Goal: Feedback & Contribution: Submit feedback/report problem

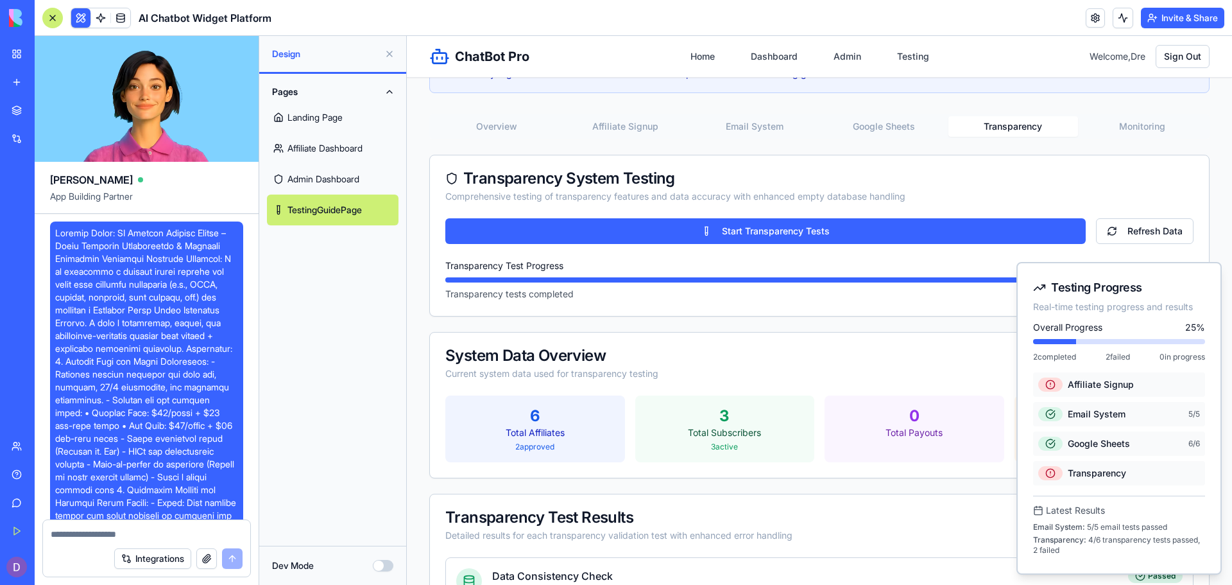
scroll to position [29154, 0]
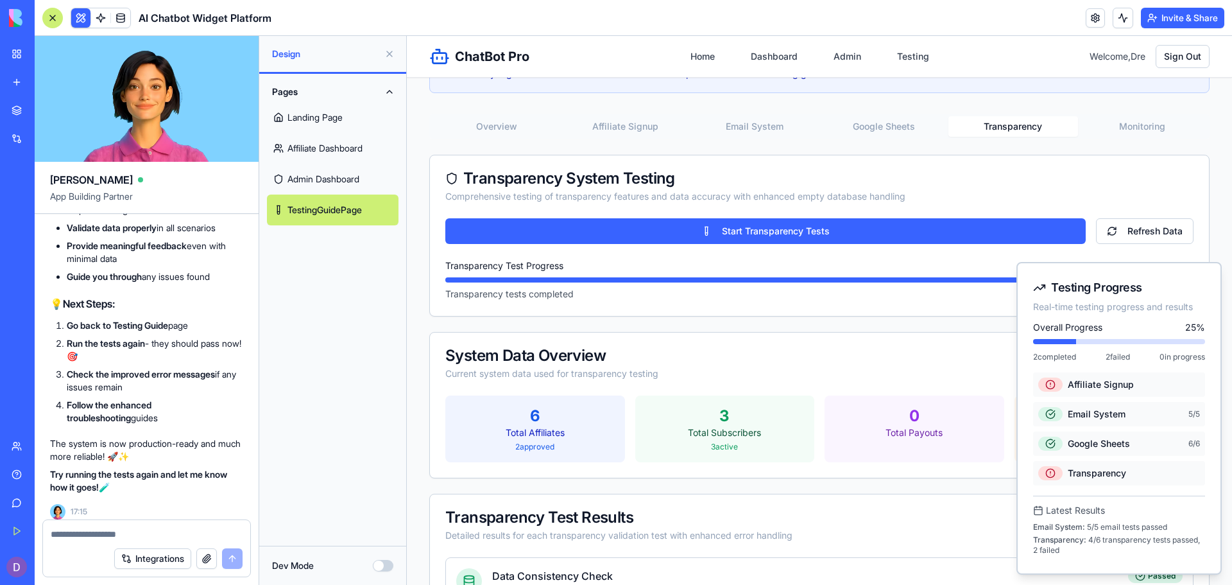
scroll to position [27589, 0]
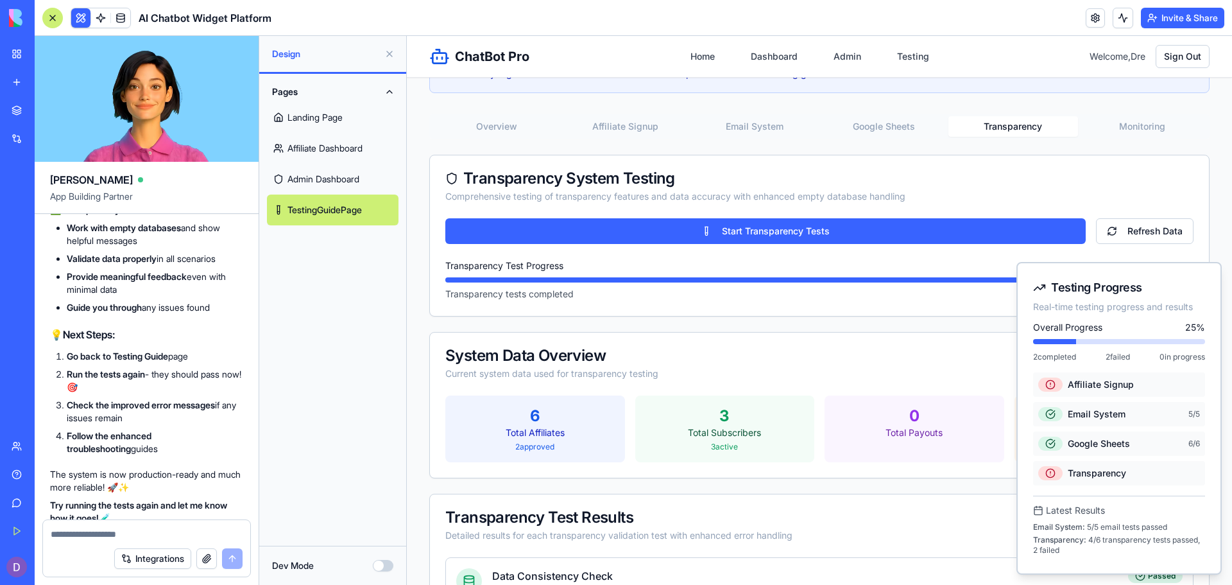
drag, startPoint x: 208, startPoint y: 343, endPoint x: 53, endPoint y: 320, distance: 156.9
copy span "Ok, I ran the test. the email system and transparency process had failures. Can…"
click at [67, 534] on textarea at bounding box center [147, 534] width 192 height 13
paste textarea "**********"
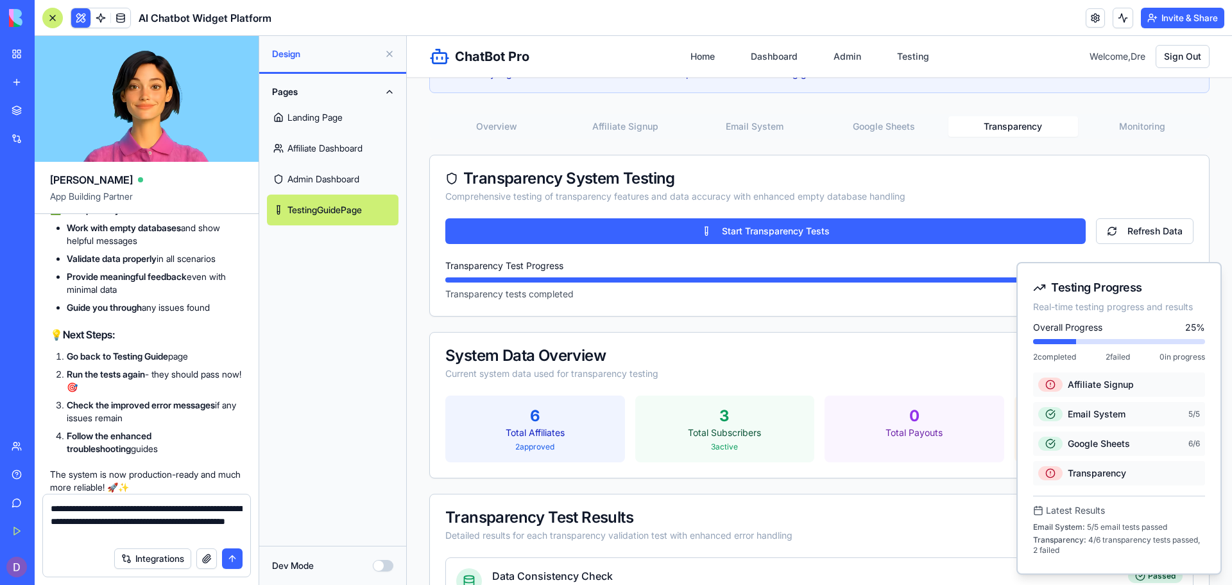
click at [124, 509] on textarea "**********" at bounding box center [147, 521] width 192 height 39
drag, startPoint x: 223, startPoint y: 520, endPoint x: 171, endPoint y: 508, distance: 53.4
click at [171, 508] on textarea "**********" at bounding box center [147, 508] width 192 height 64
type textarea "**********"
click at [234, 555] on button "submit" at bounding box center [232, 558] width 21 height 21
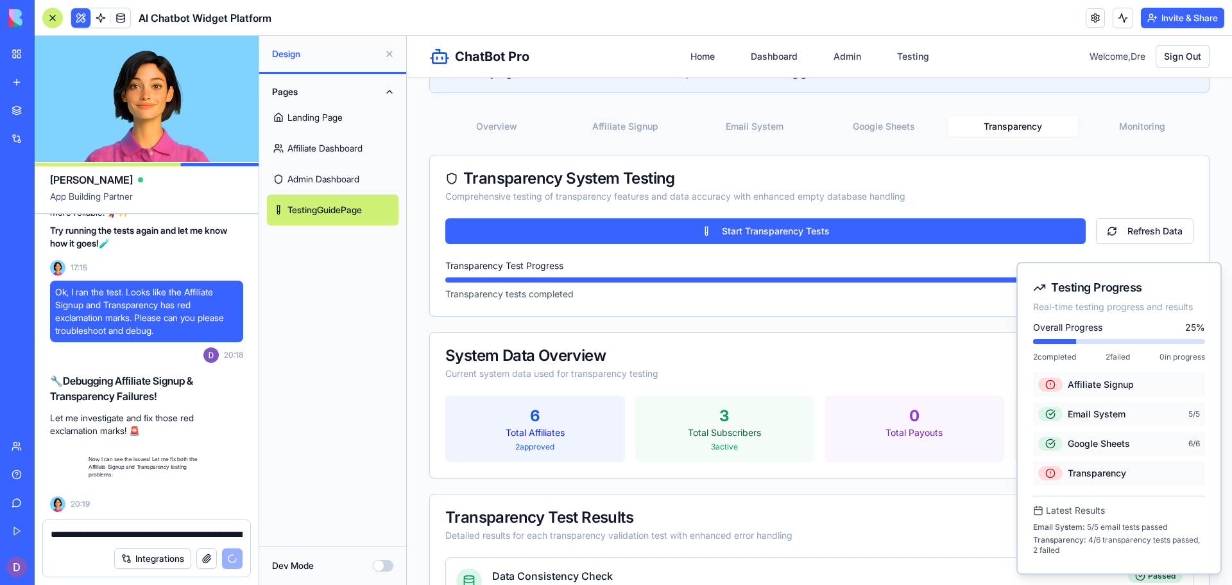
scroll to position [29391, 0]
click at [683, 61] on link "Home" at bounding box center [703, 56] width 40 height 23
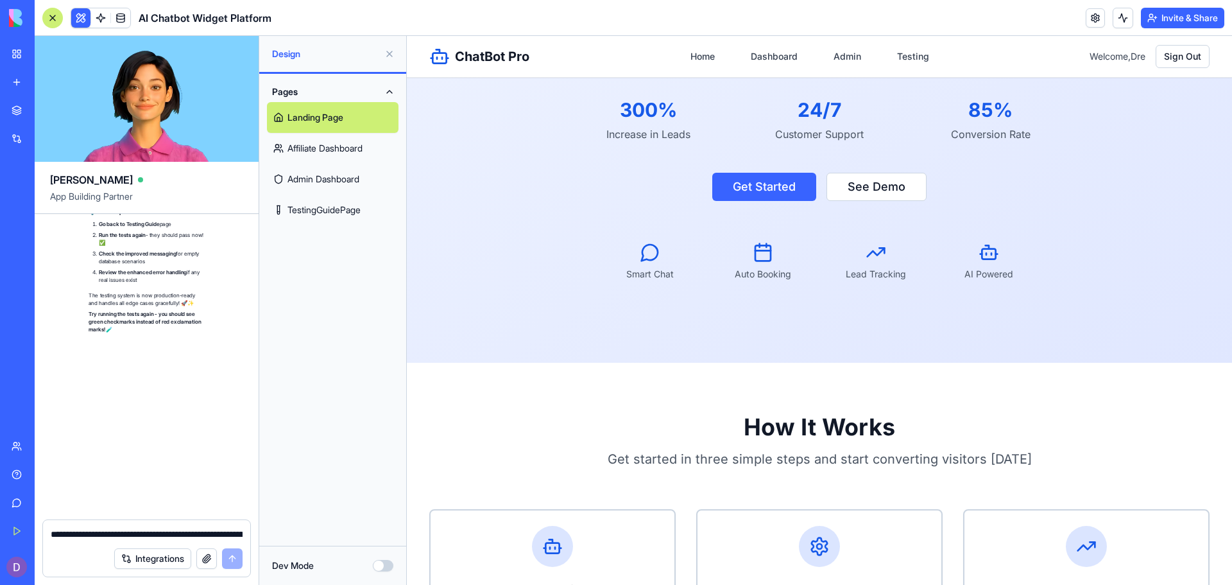
scroll to position [31190, 0]
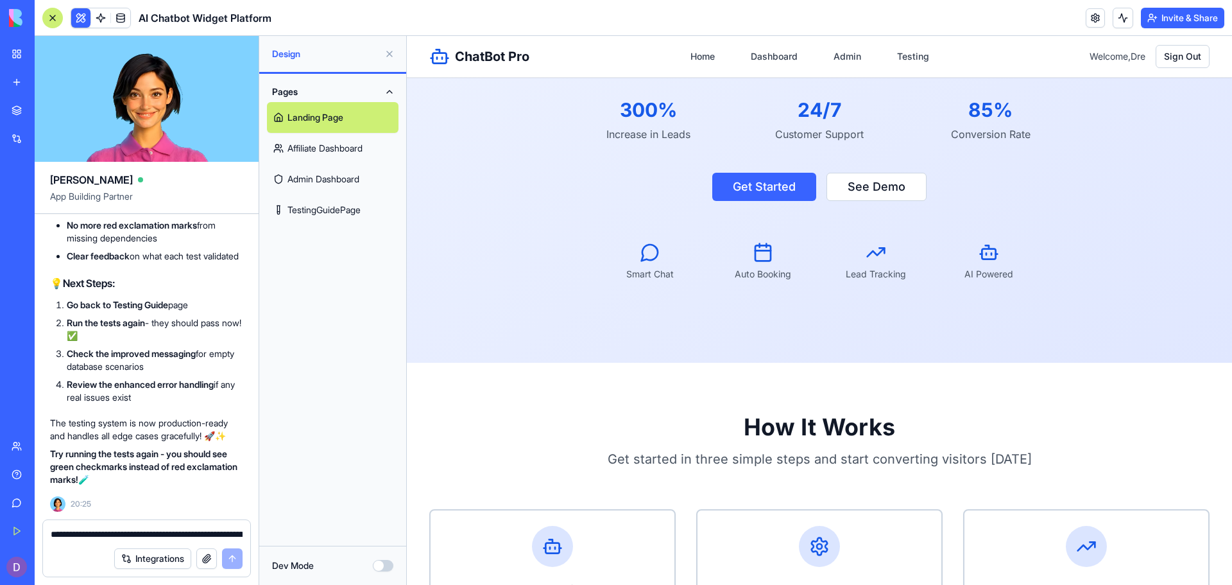
click at [368, 210] on link "TestingGuidePage" at bounding box center [333, 209] width 132 height 31
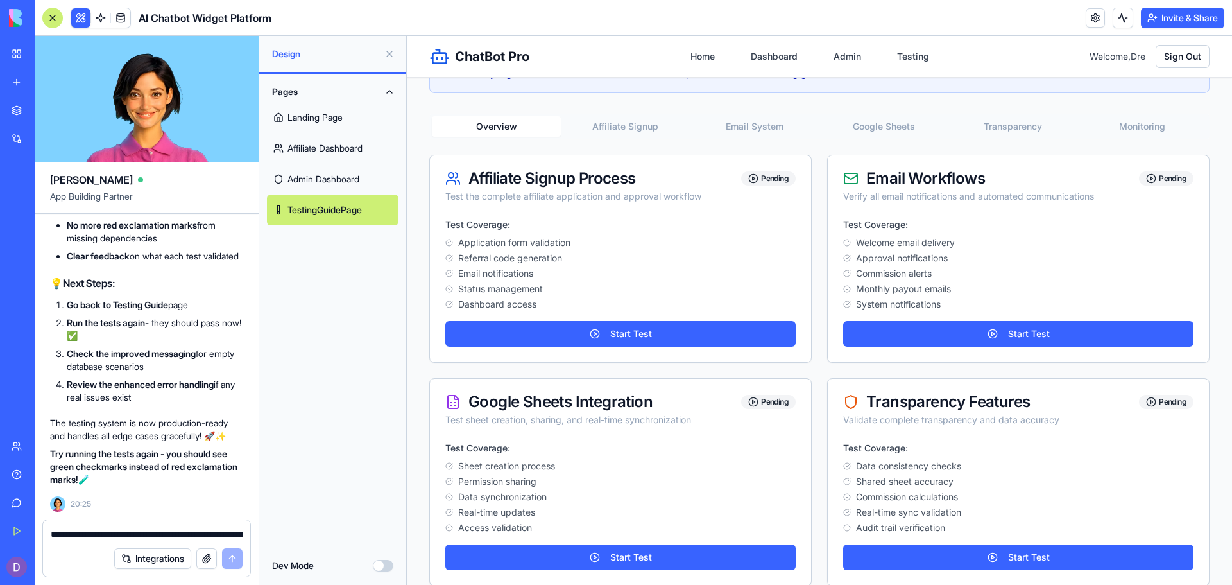
click at [640, 121] on button "Affiliate Signup" at bounding box center [625, 126] width 129 height 21
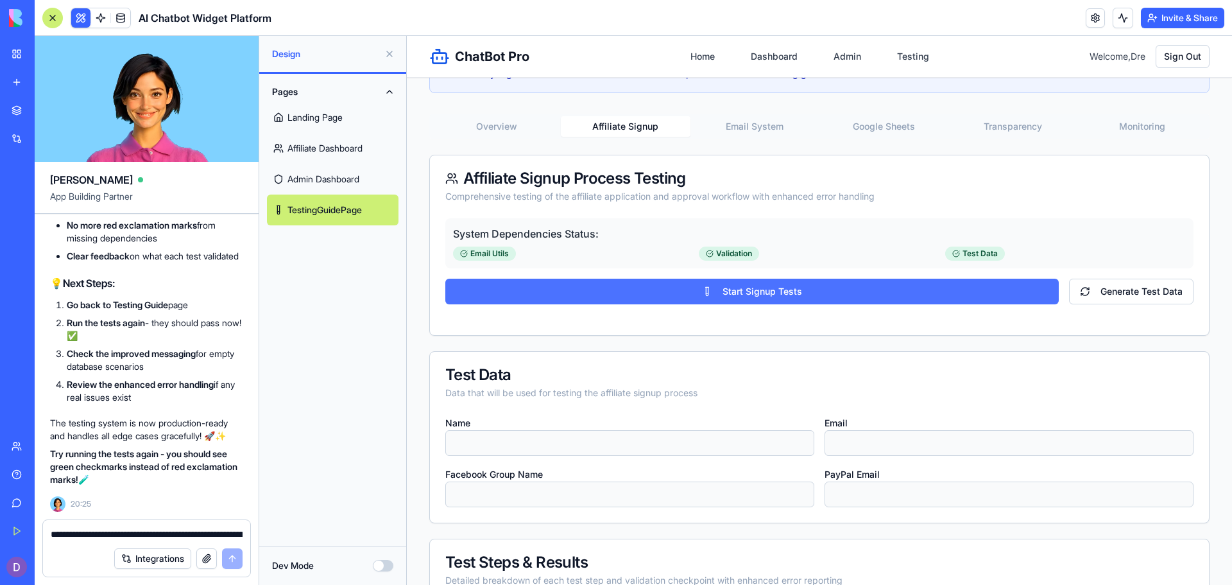
click at [712, 292] on button "Start Signup Tests" at bounding box center [751, 292] width 613 height 26
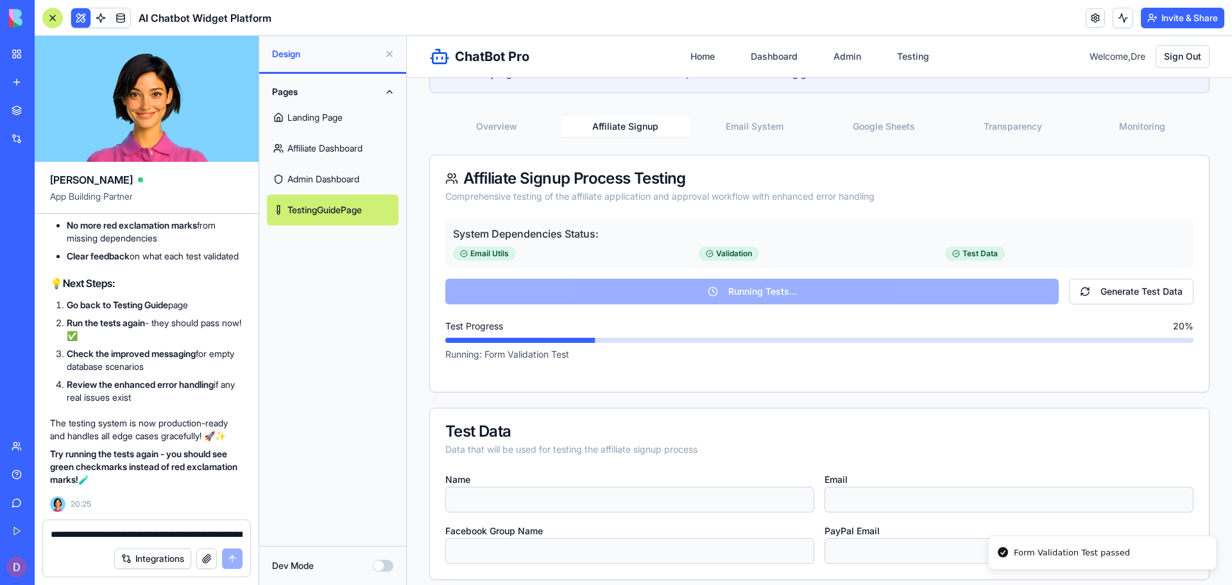
type input "**********"
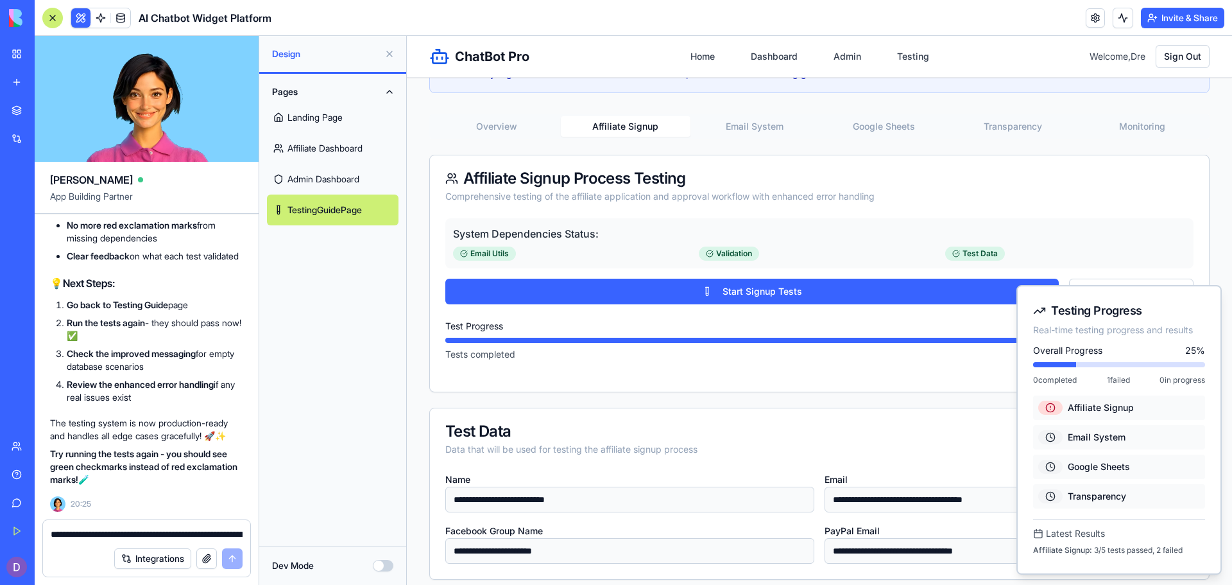
click at [751, 131] on button "Email System" at bounding box center [755, 126] width 129 height 21
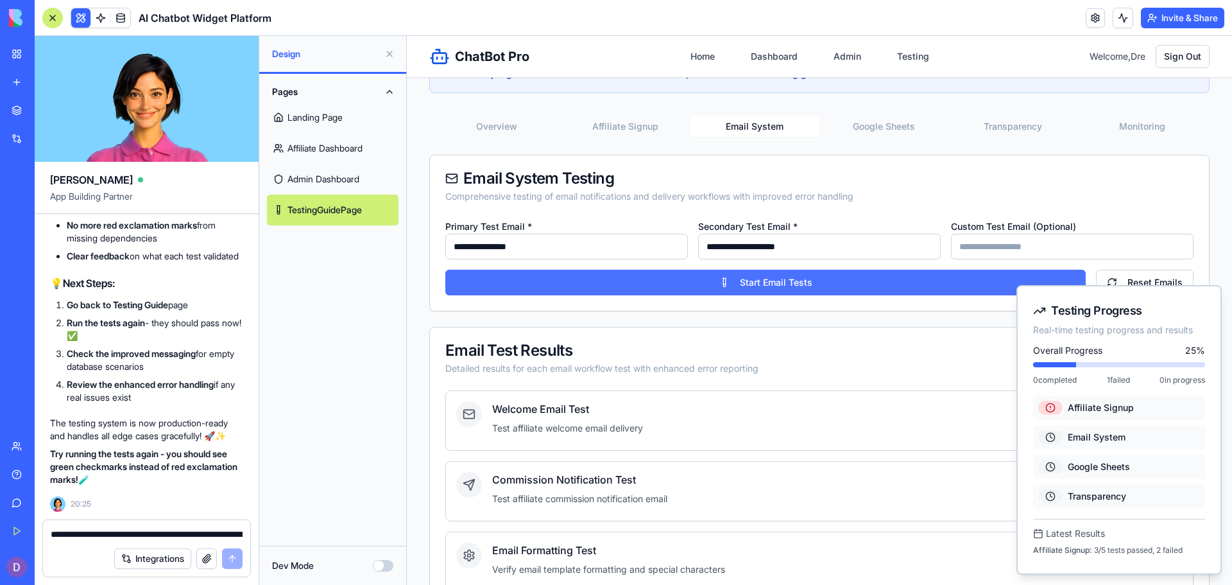
click at [705, 279] on button "Start Email Tests" at bounding box center [765, 283] width 640 height 26
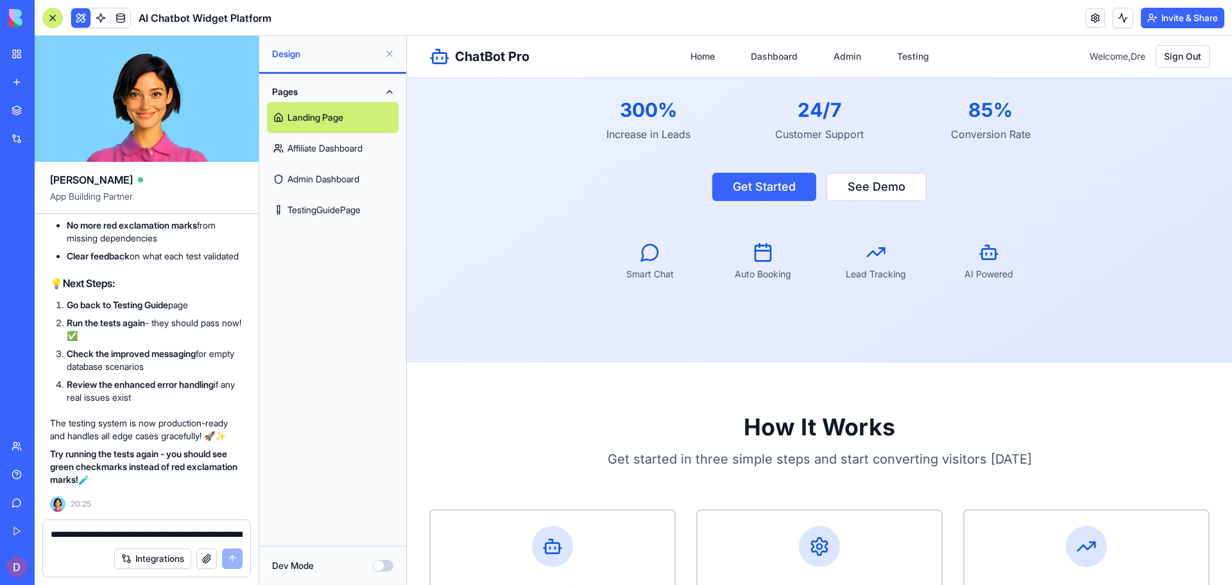
click at [373, 222] on link "TestingGuidePage" at bounding box center [333, 209] width 132 height 31
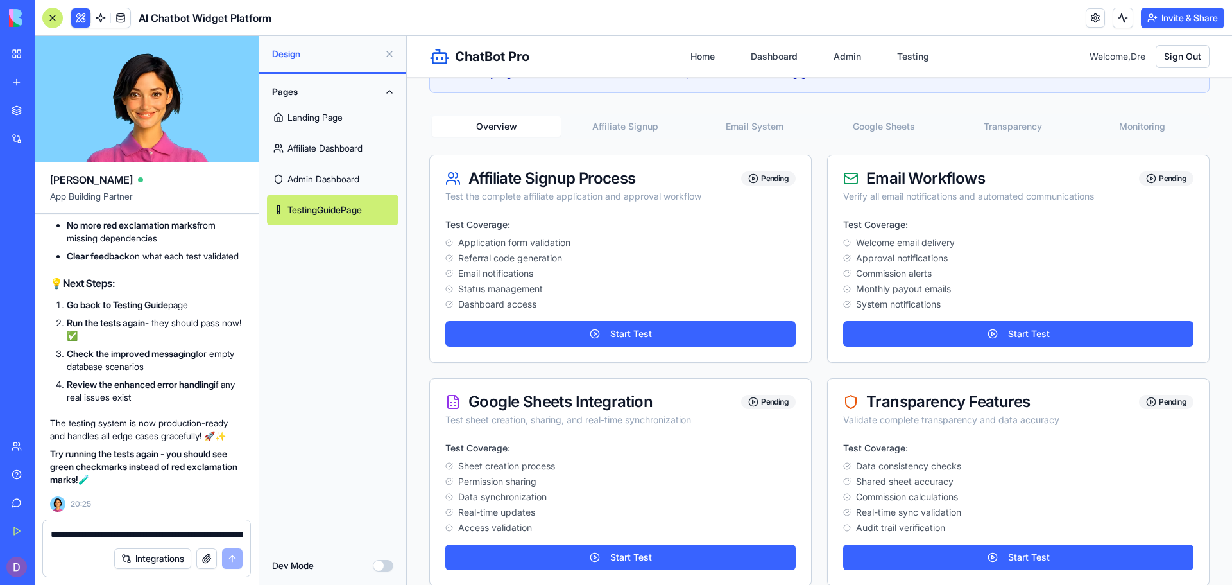
click at [631, 133] on button "Affiliate Signup" at bounding box center [625, 126] width 129 height 21
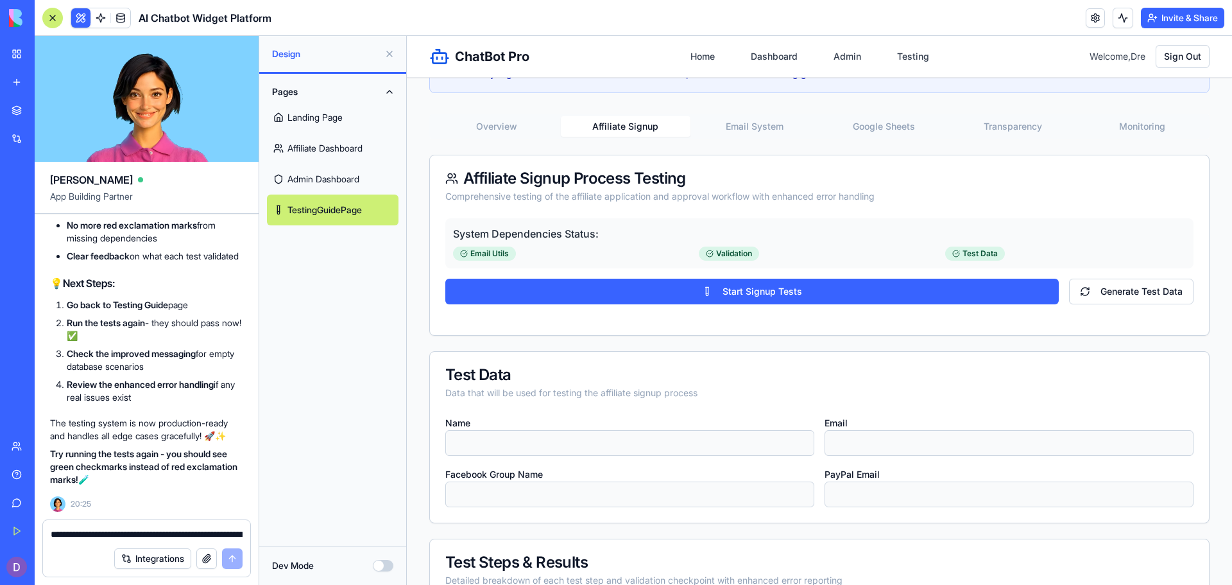
click at [732, 128] on button "Email System" at bounding box center [755, 126] width 129 height 21
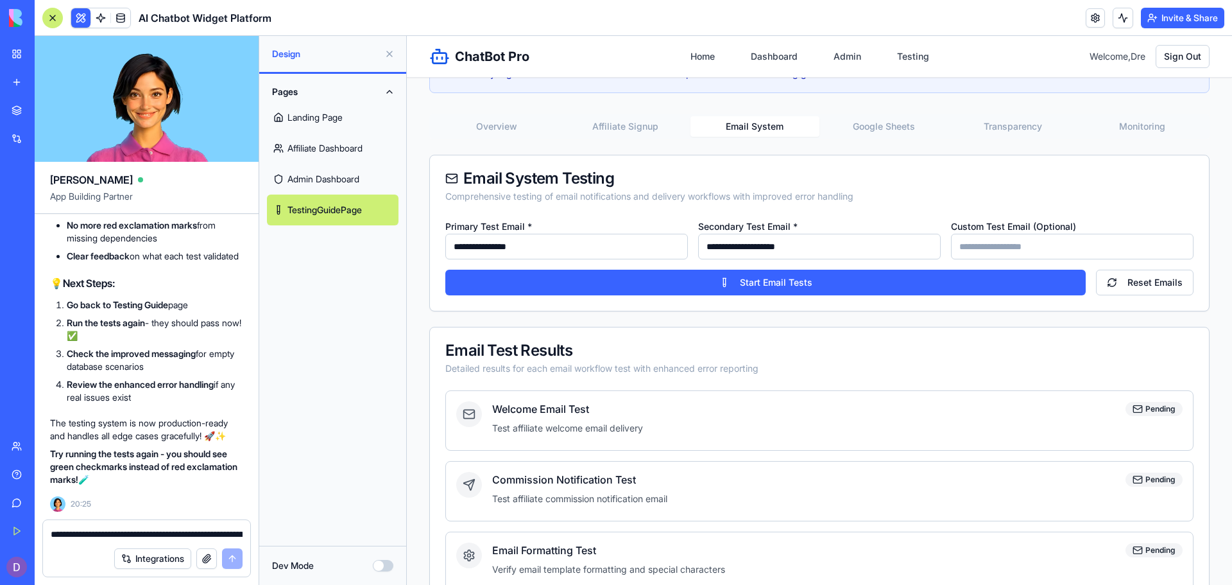
click at [374, 215] on link "TestingGuidePage" at bounding box center [333, 209] width 132 height 31
click at [763, 118] on button "Email System" at bounding box center [755, 126] width 129 height 21
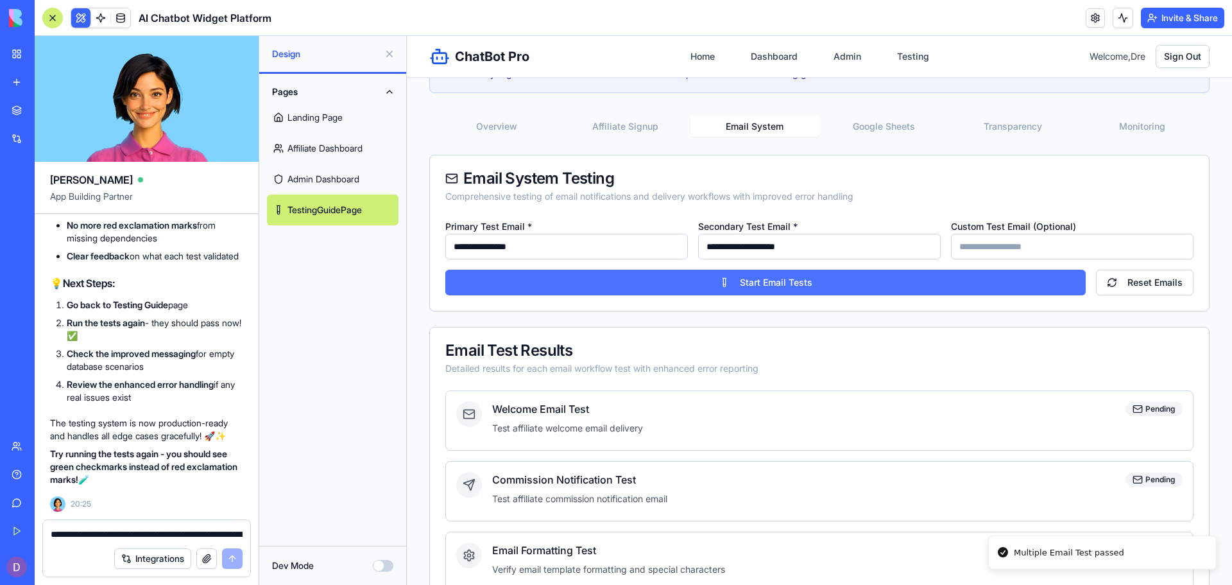
click at [735, 278] on button "Start Email Tests" at bounding box center [765, 283] width 640 height 26
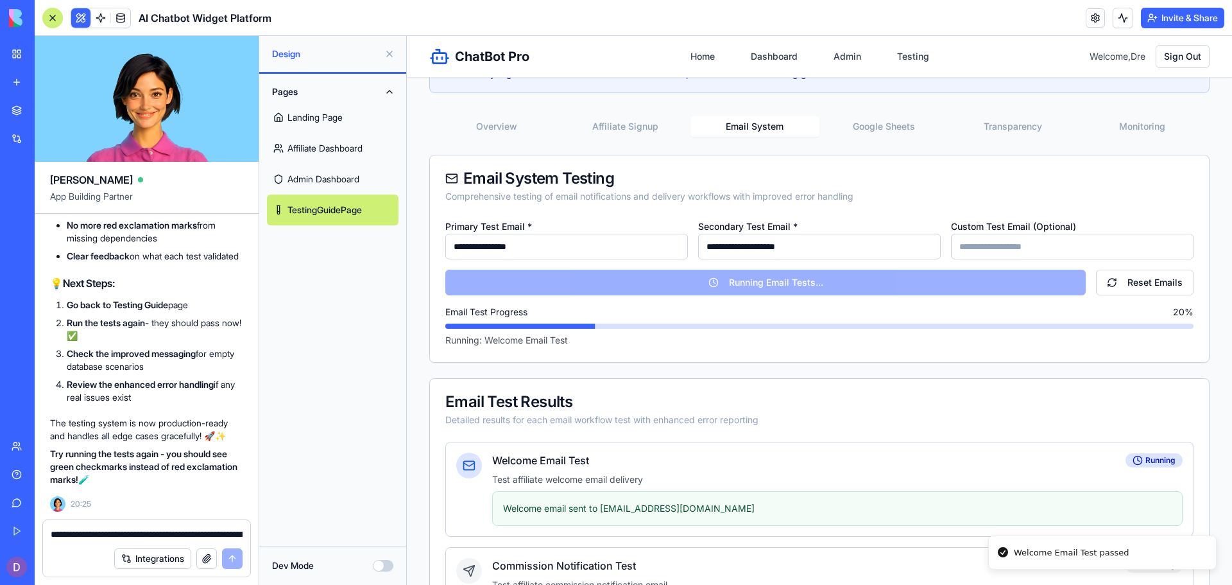
click at [101, 530] on textarea "**********" at bounding box center [147, 534] width 192 height 13
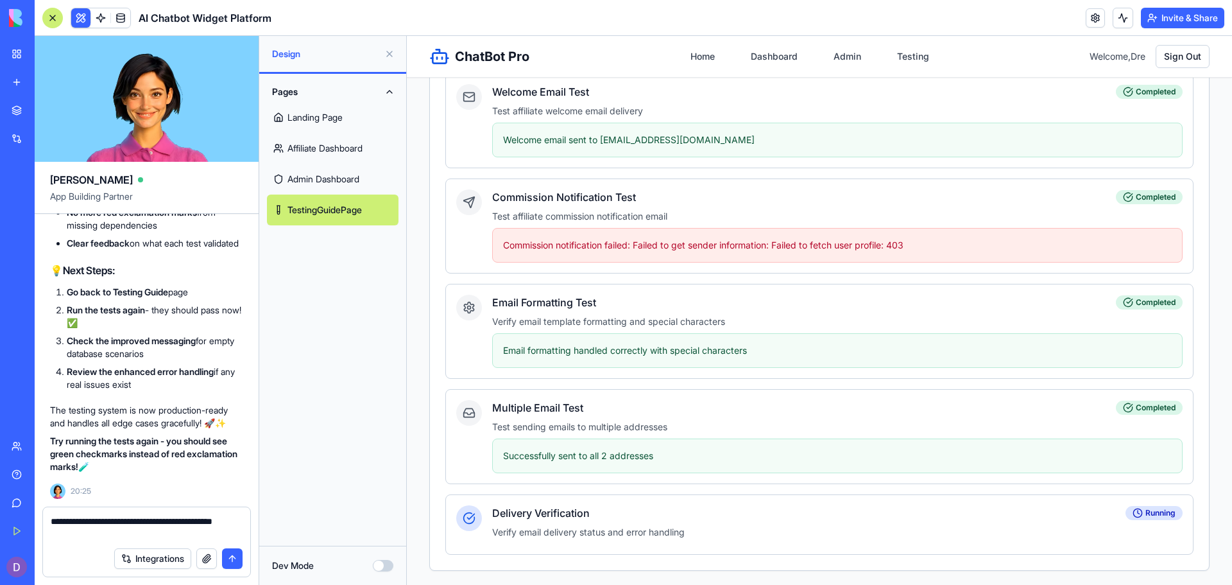
scroll to position [639, 0]
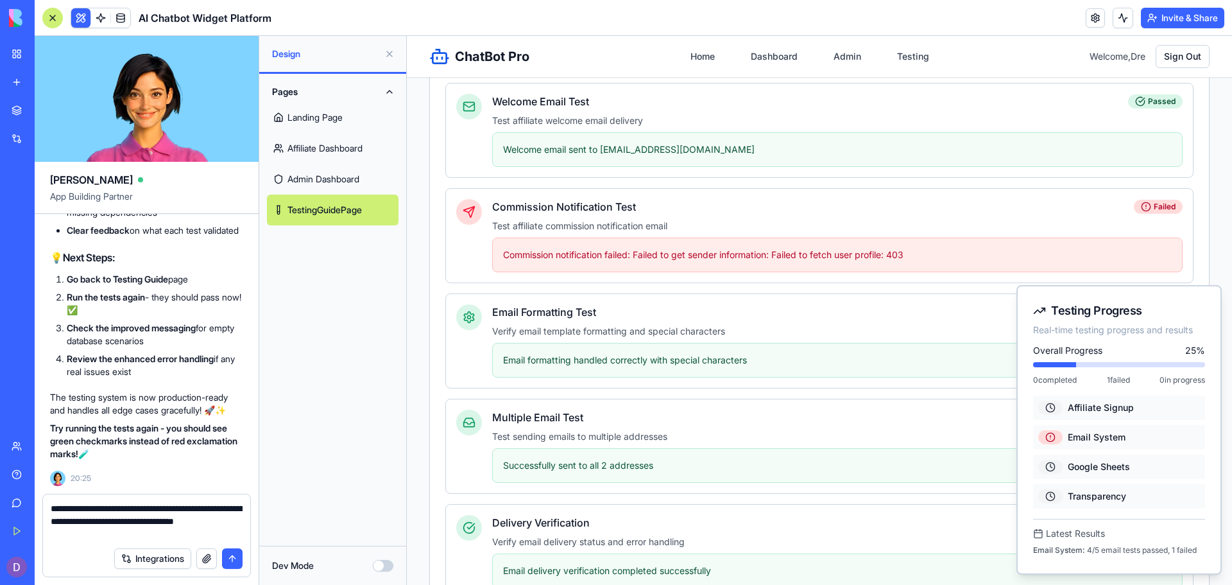
drag, startPoint x: 220, startPoint y: 504, endPoint x: 173, endPoint y: 507, distance: 46.9
click at [173, 507] on textarea "**********" at bounding box center [147, 521] width 192 height 39
click at [112, 522] on textarea "**********" at bounding box center [147, 521] width 192 height 39
click at [159, 535] on textarea "**********" at bounding box center [147, 521] width 192 height 39
type textarea "**********"
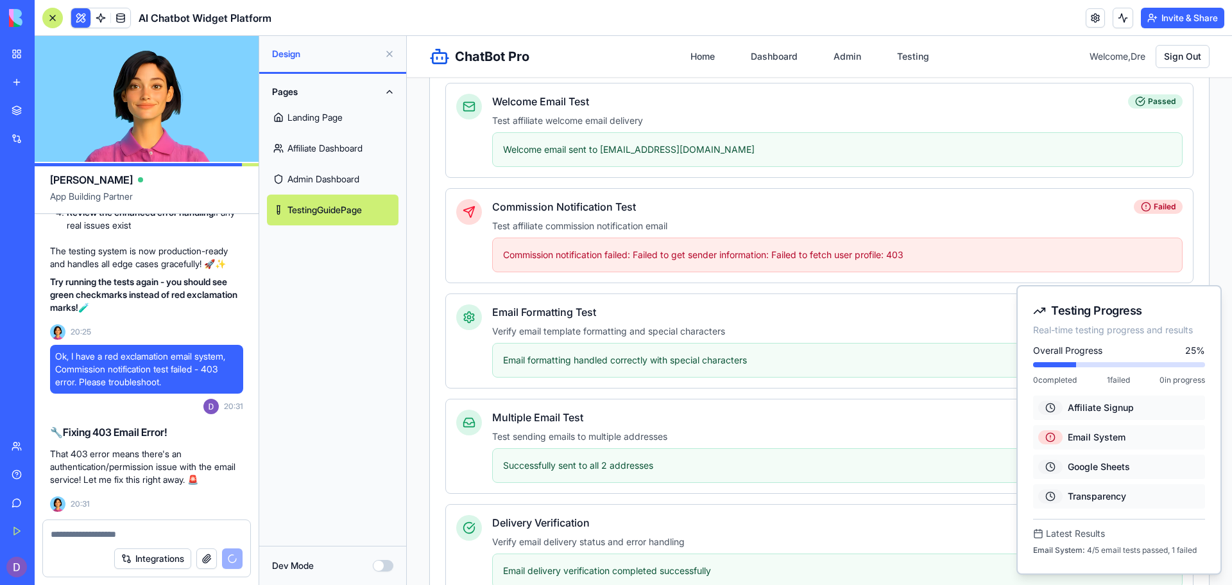
scroll to position [31398, 0]
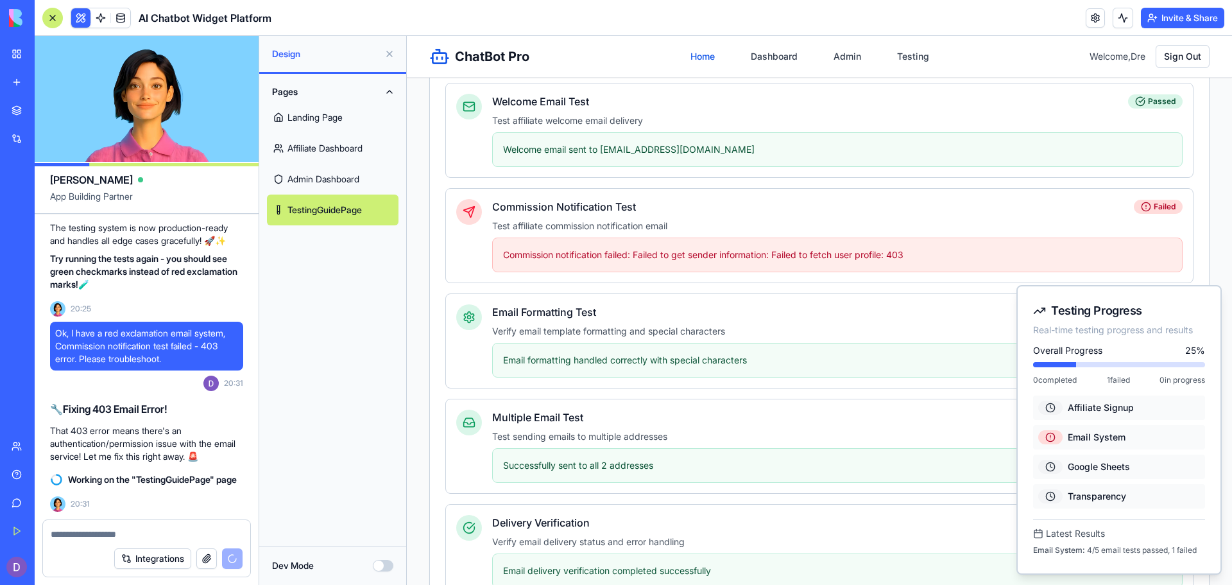
click at [701, 59] on link "Home" at bounding box center [703, 56] width 40 height 23
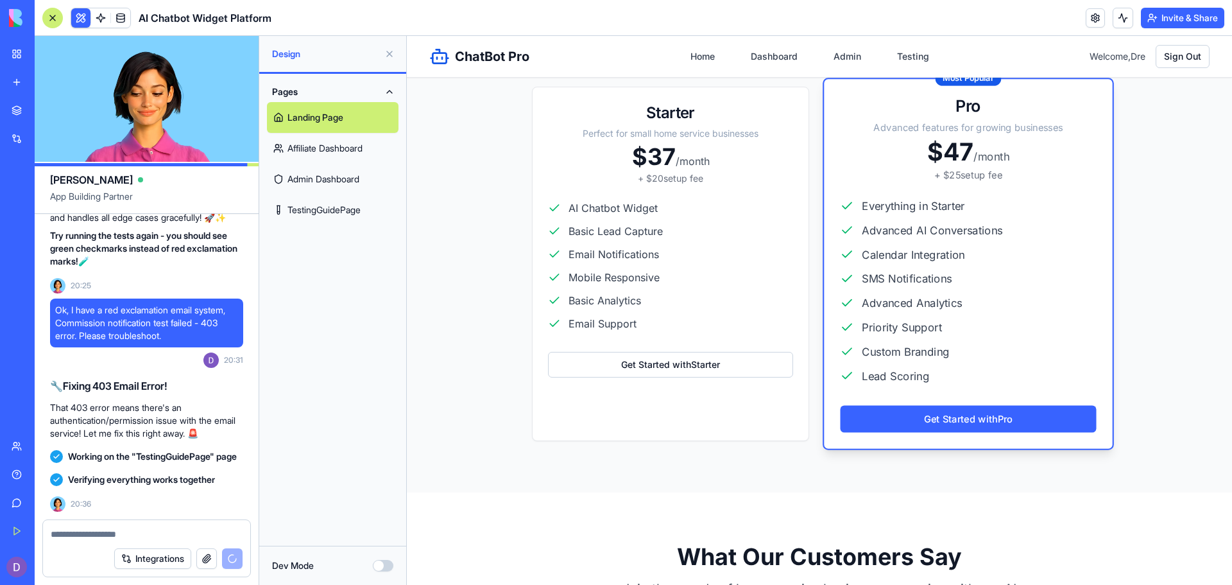
scroll to position [32366, 0]
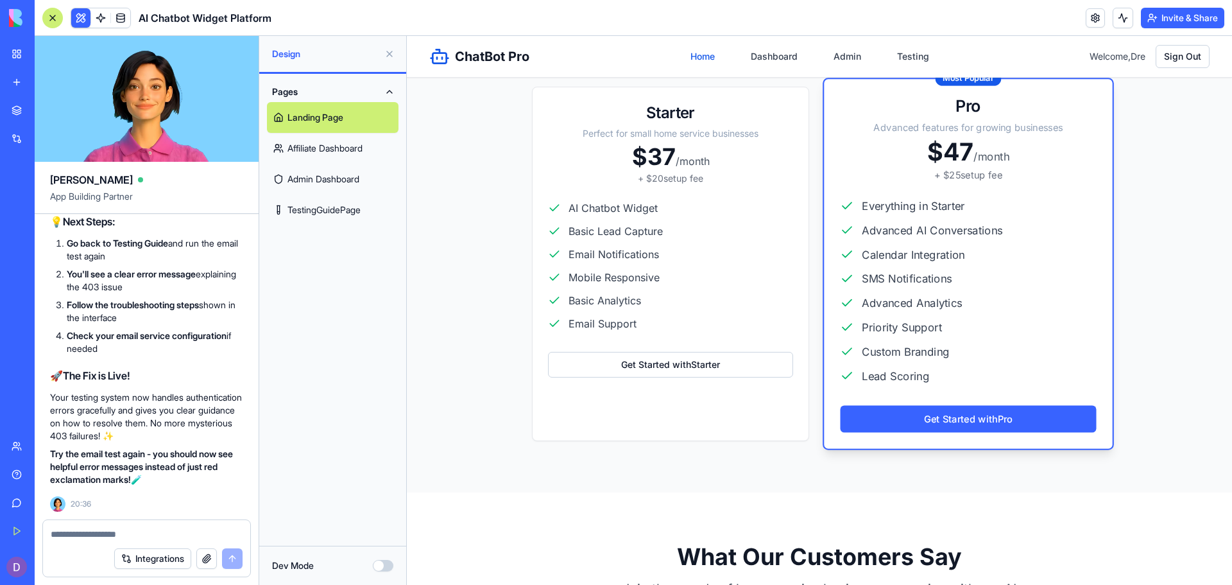
click at [687, 51] on link "Home" at bounding box center [703, 56] width 40 height 23
click at [355, 207] on link "TestingGuidePage" at bounding box center [333, 209] width 132 height 31
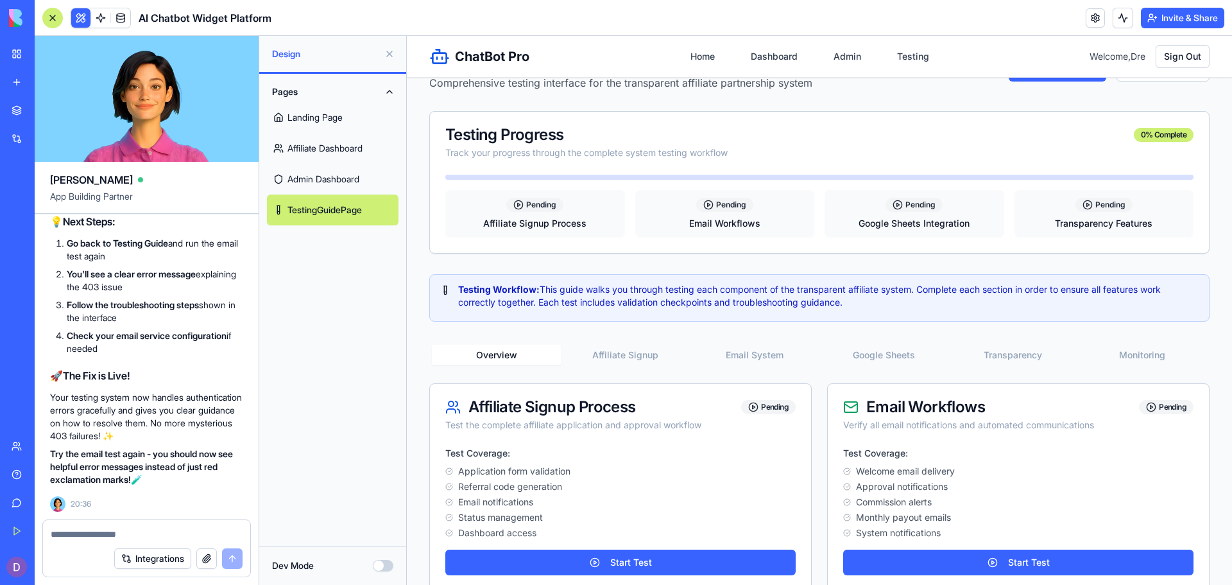
scroll to position [35, 0]
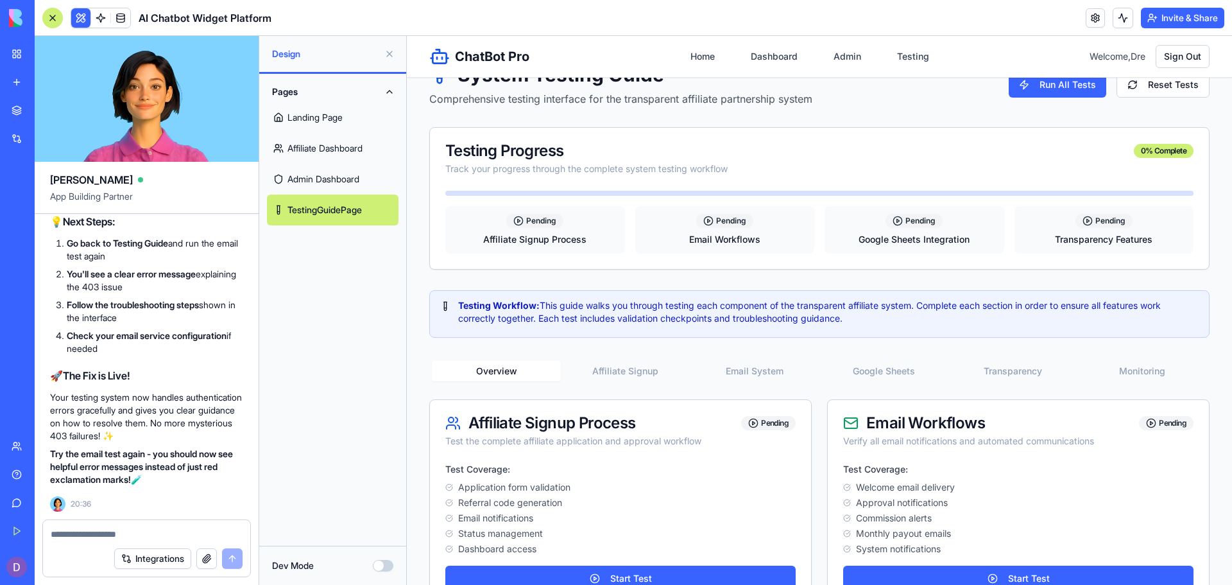
click at [617, 369] on button "Affiliate Signup" at bounding box center [625, 371] width 129 height 21
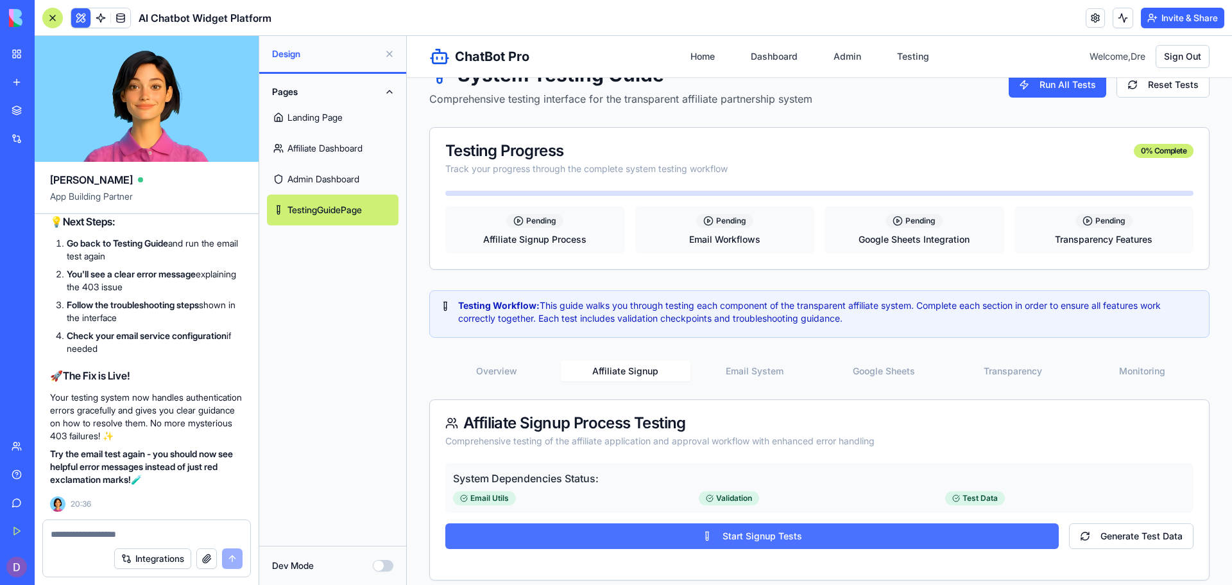
click at [692, 532] on button "Start Signup Tests" at bounding box center [751, 536] width 613 height 26
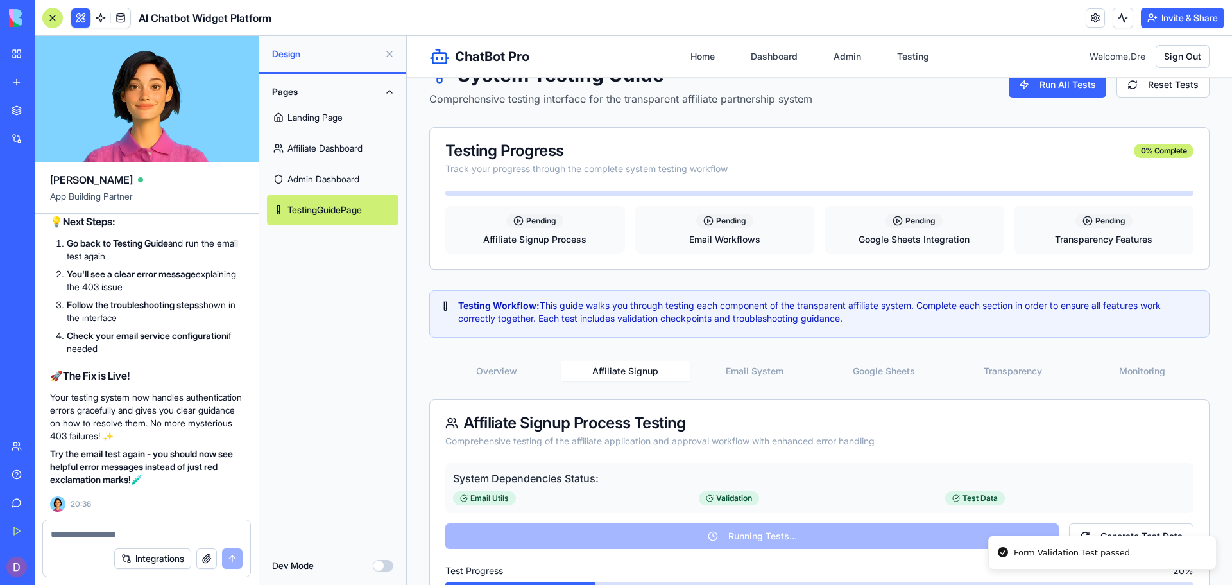
type input "**********"
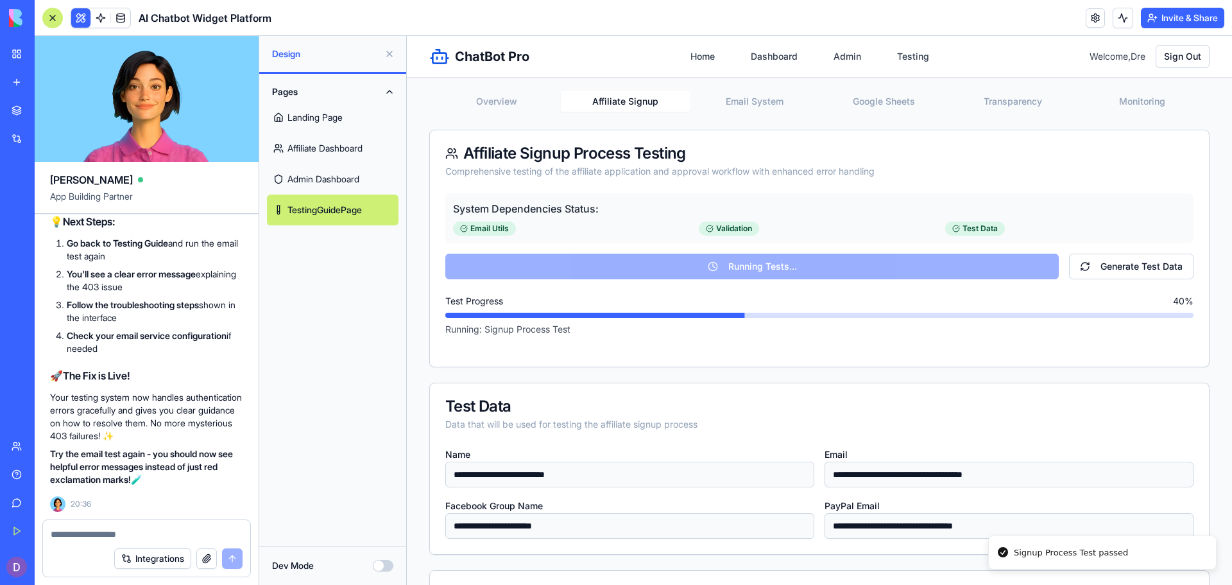
scroll to position [307, 0]
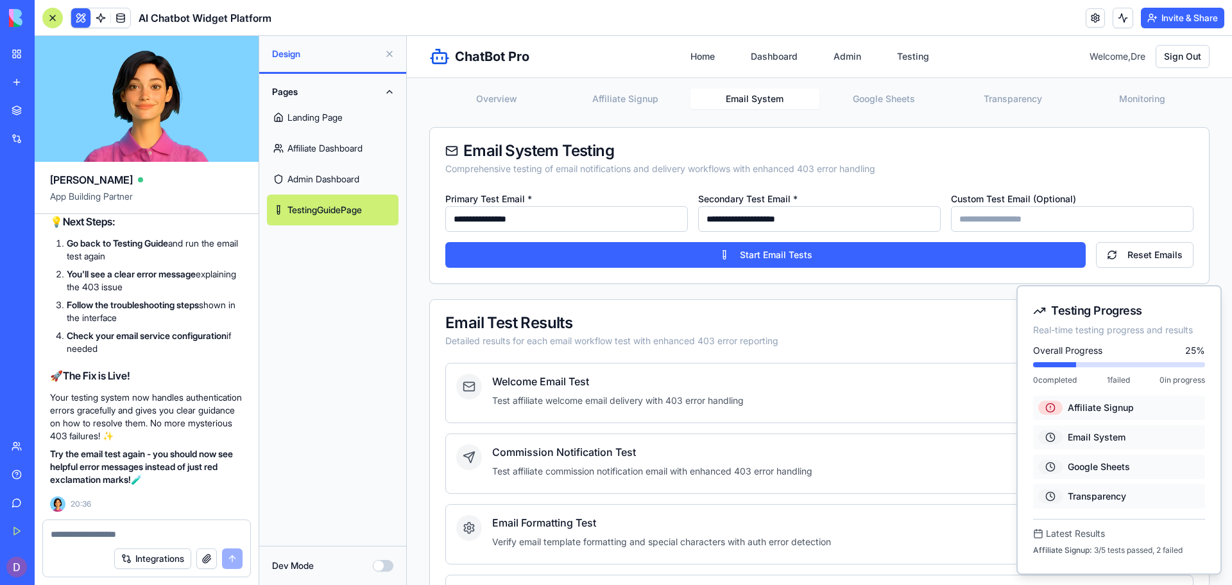
click at [778, 102] on button "Email System" at bounding box center [755, 99] width 129 height 21
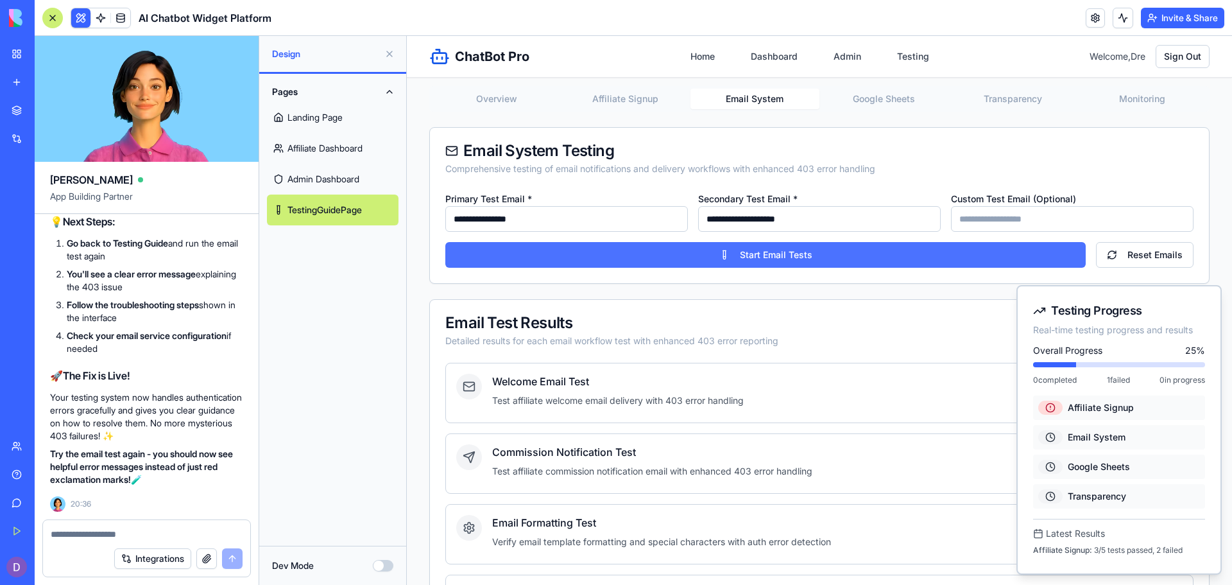
click at [766, 262] on button "Start Email Tests" at bounding box center [765, 255] width 640 height 26
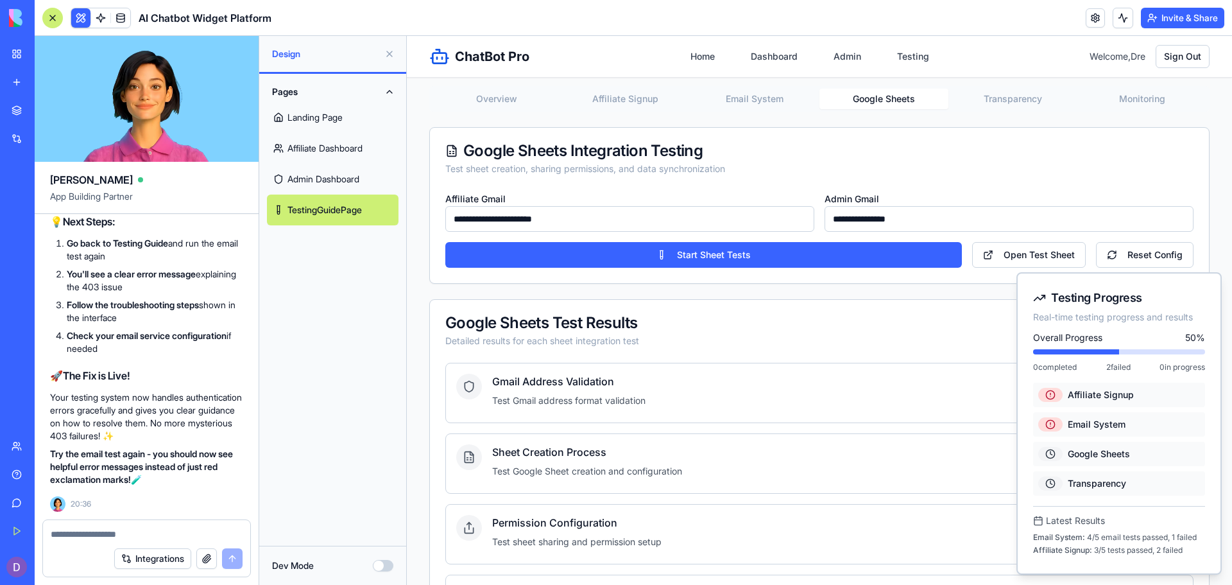
click at [883, 102] on button "Google Sheets" at bounding box center [883, 99] width 129 height 21
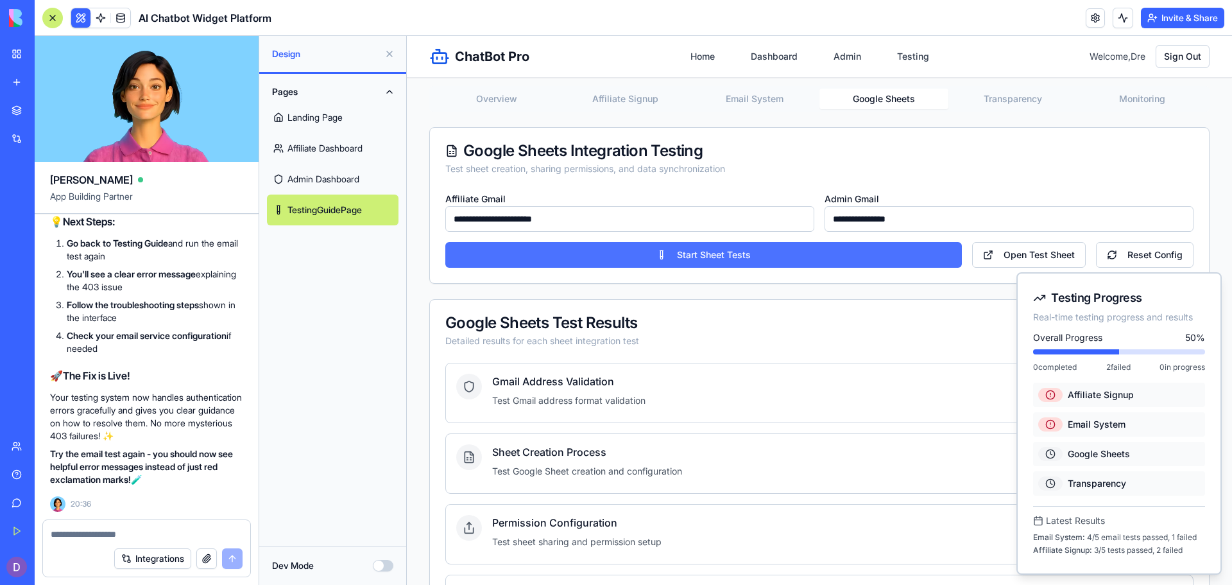
click at [786, 256] on button "Start Sheet Tests" at bounding box center [703, 255] width 517 height 26
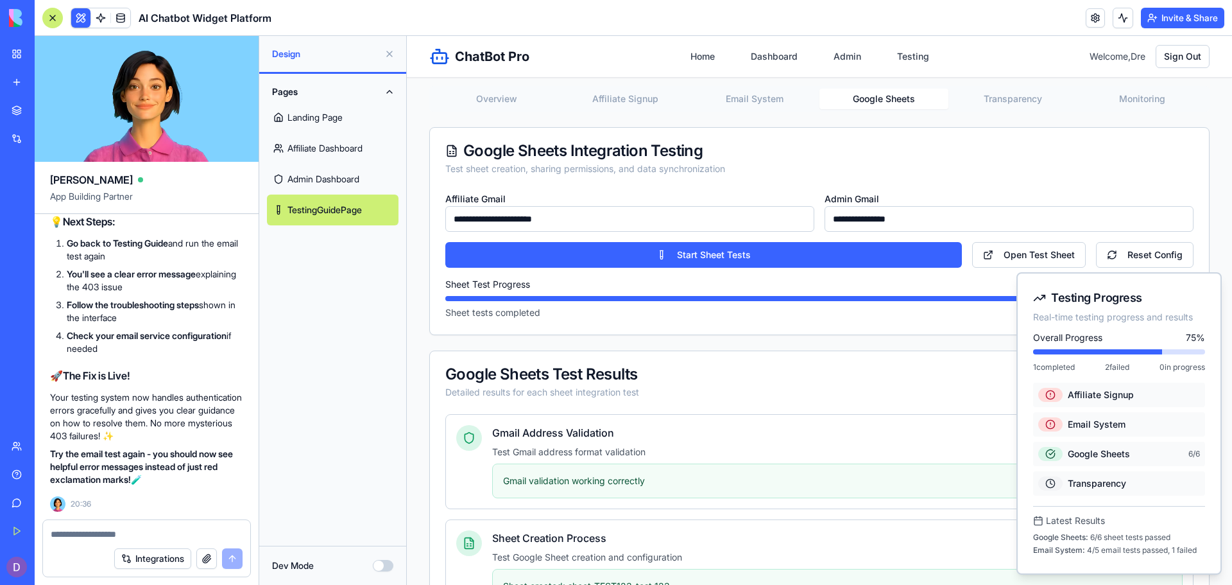
click at [116, 531] on textarea at bounding box center [147, 534] width 192 height 13
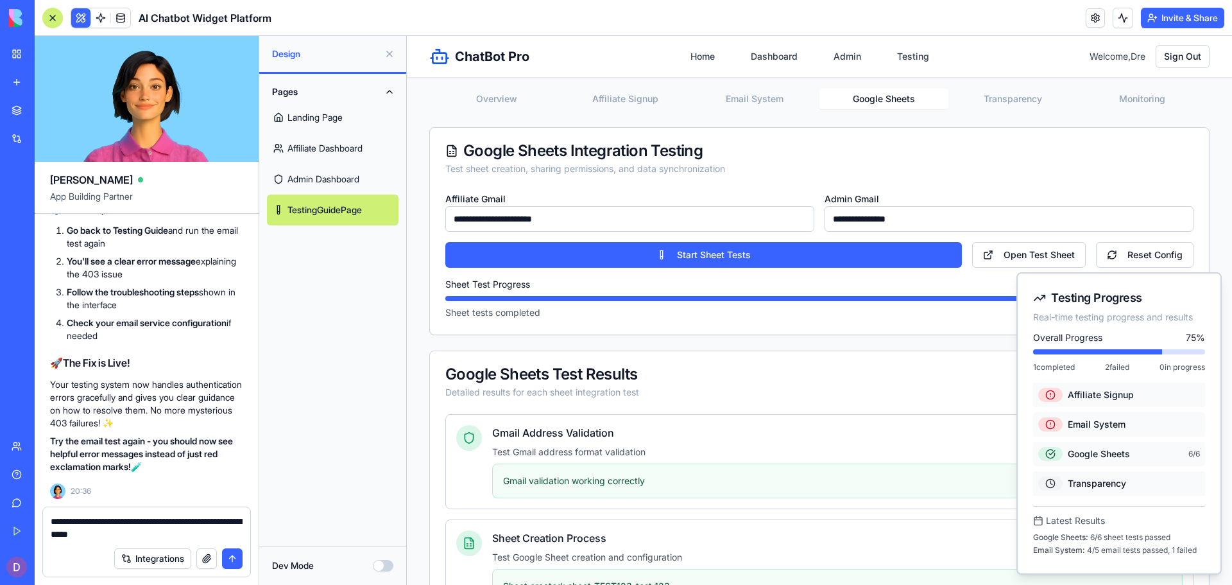
click at [1015, 103] on button "Transparency" at bounding box center [1012, 99] width 129 height 21
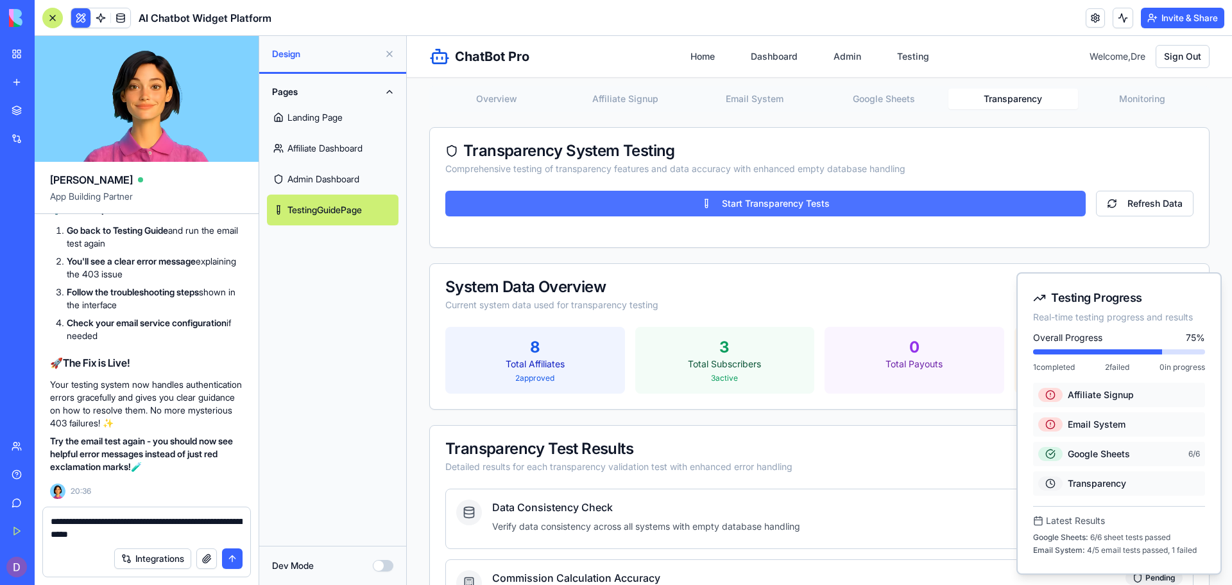
click at [947, 198] on button "Start Transparency Tests" at bounding box center [765, 204] width 640 height 26
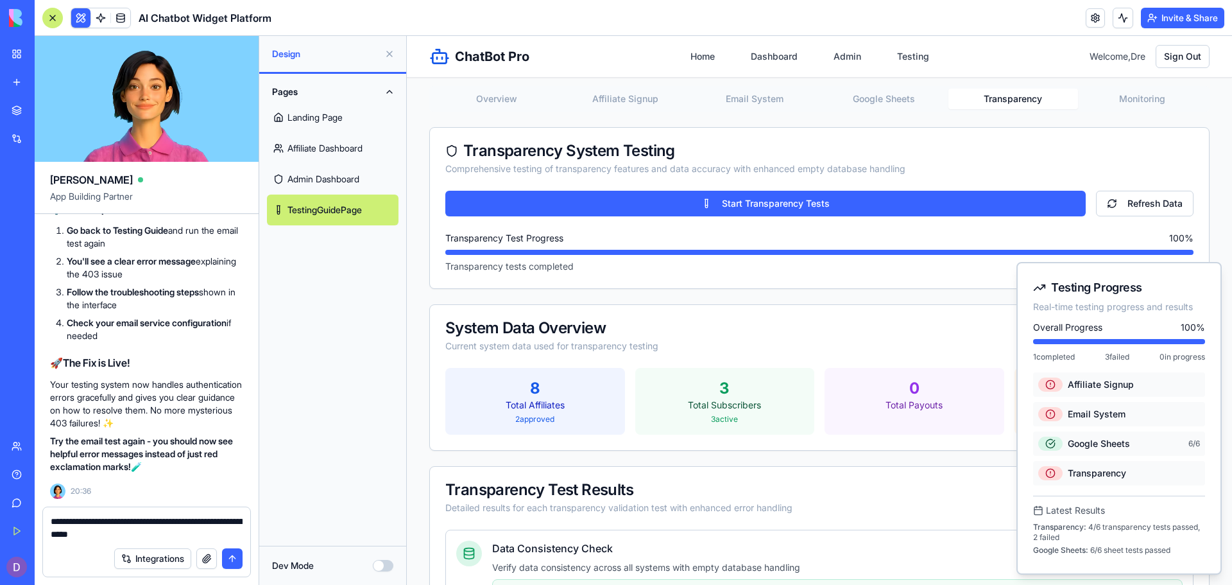
click at [169, 531] on textarea "**********" at bounding box center [147, 528] width 192 height 26
click at [83, 534] on textarea "**********" at bounding box center [147, 528] width 192 height 26
type textarea "**********"
click at [231, 556] on button "submit" at bounding box center [232, 558] width 21 height 21
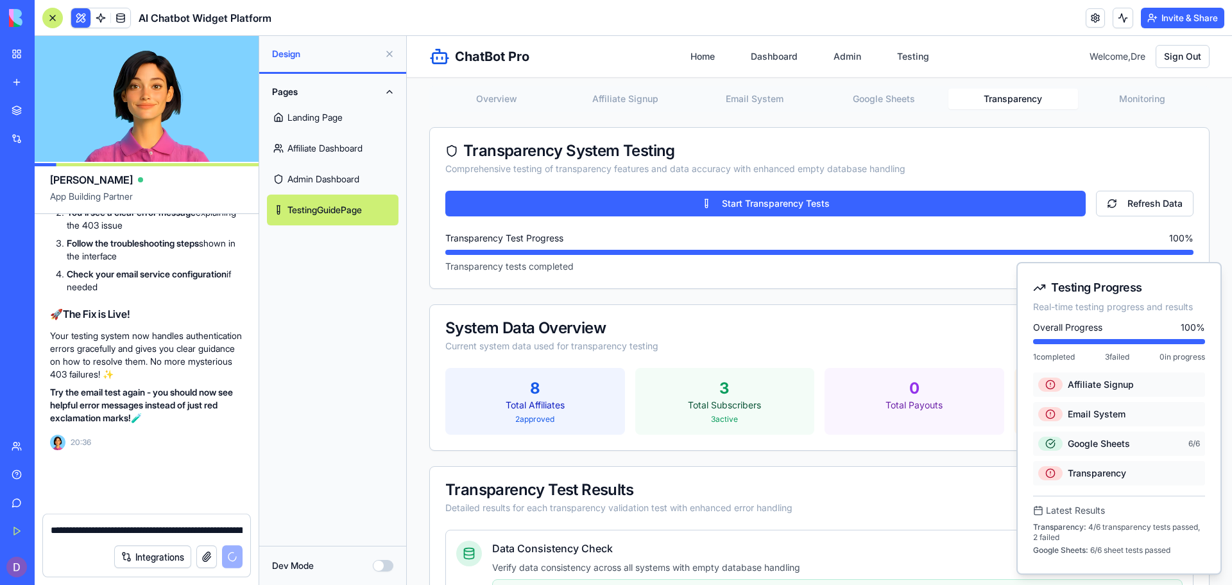
scroll to position [32427, 0]
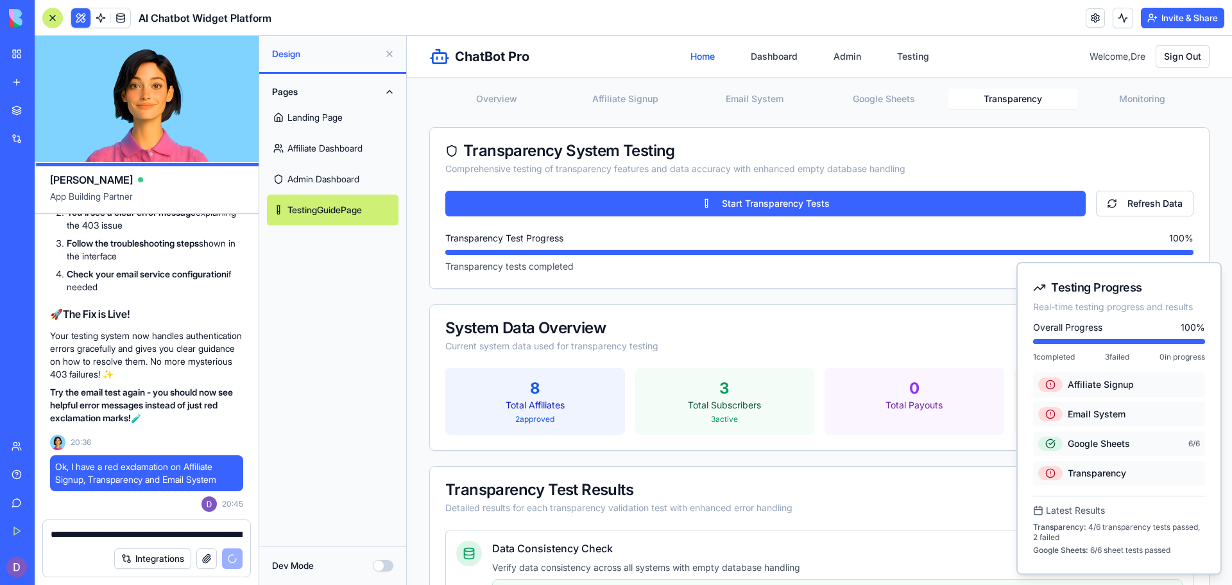
click at [693, 55] on link "Home" at bounding box center [703, 56] width 40 height 23
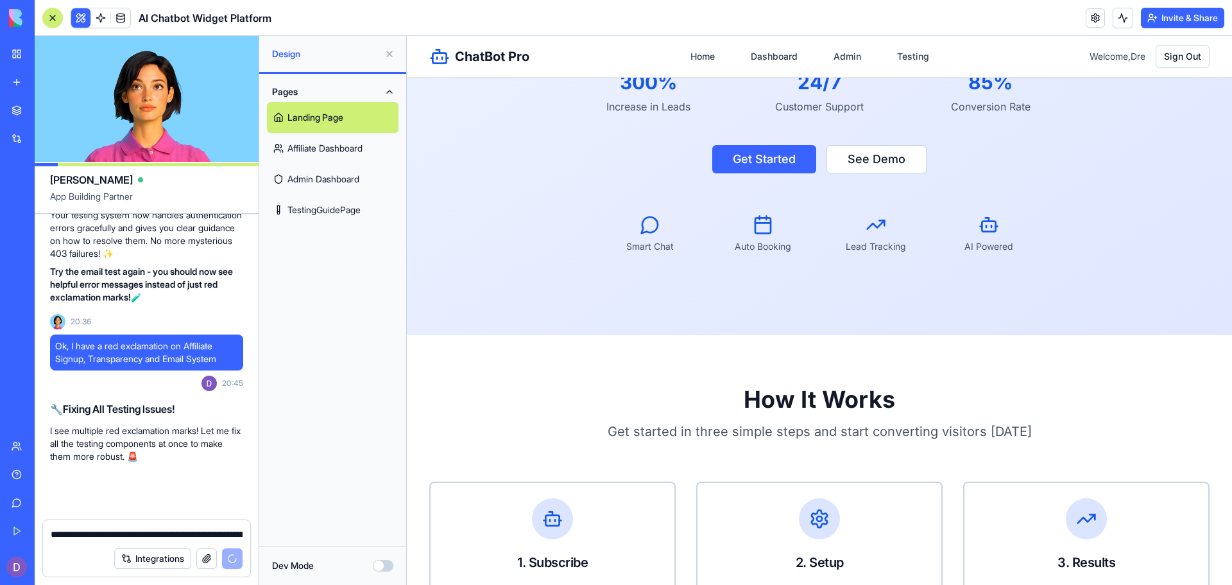
scroll to position [32561, 0]
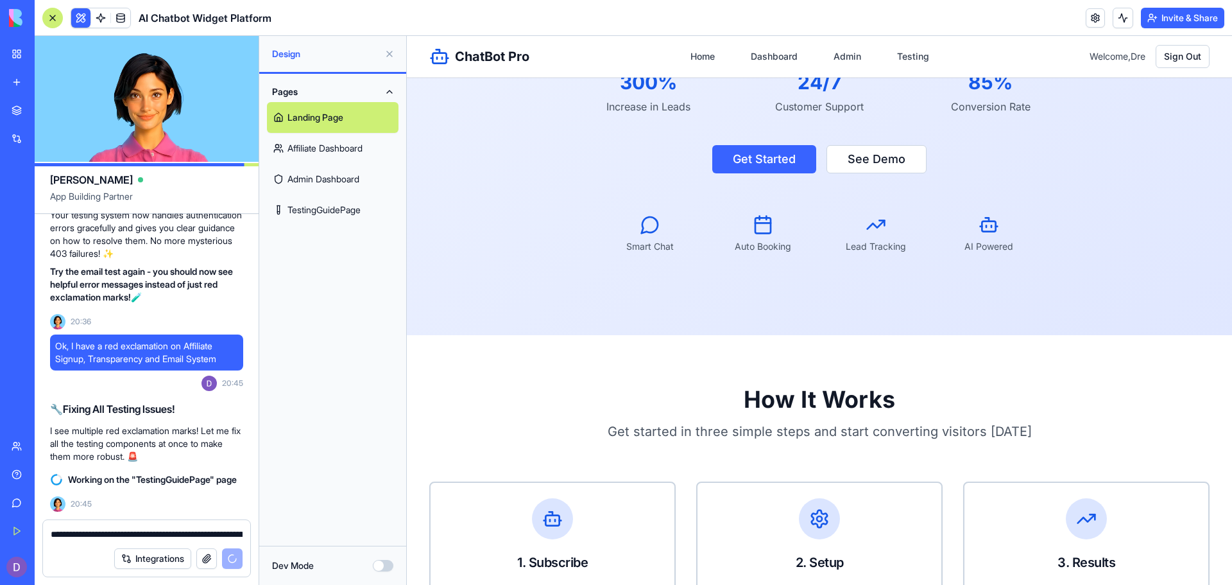
click at [1175, 421] on div "How It Works Get started in three simple steps and start converting visitors [D…" at bounding box center [819, 413] width 780 height 54
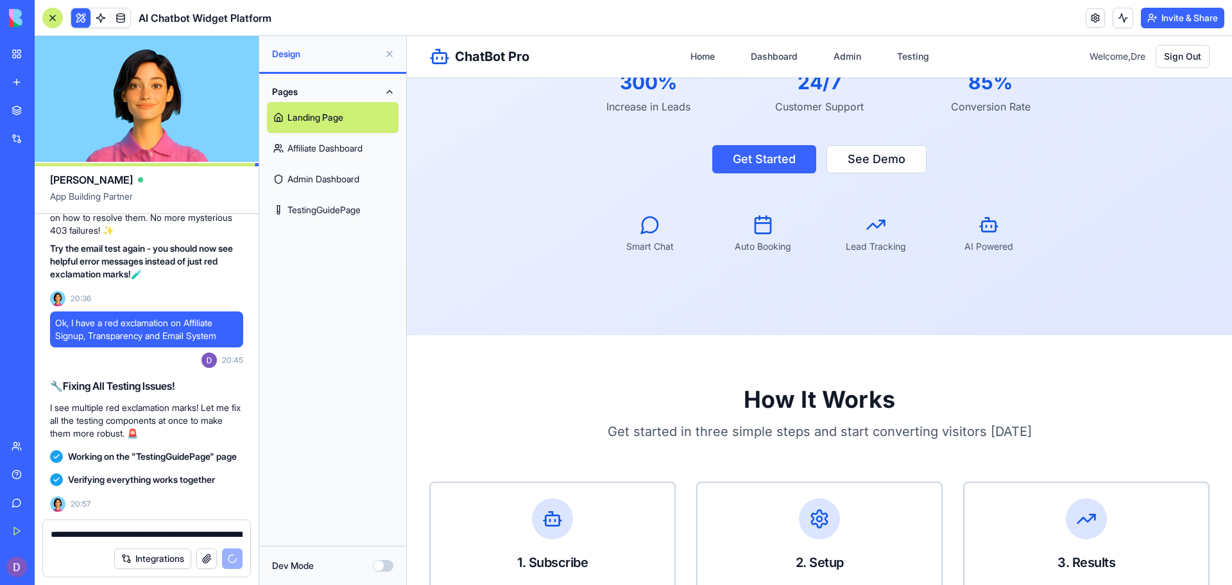
scroll to position [33947, 0]
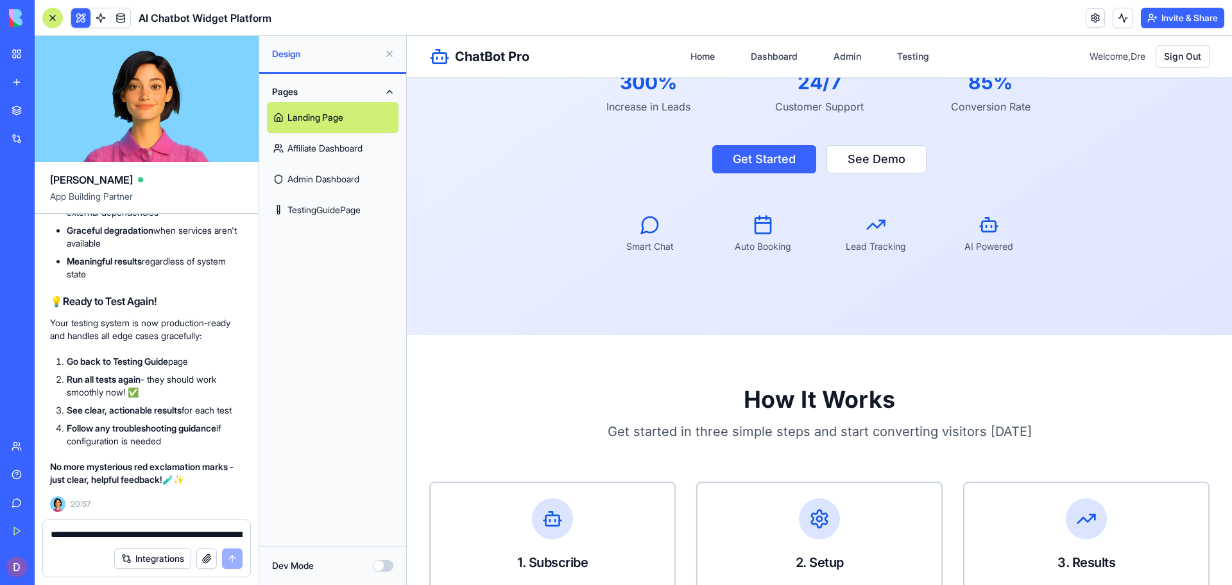
click at [355, 205] on link "TestingGuidePage" at bounding box center [333, 209] width 132 height 31
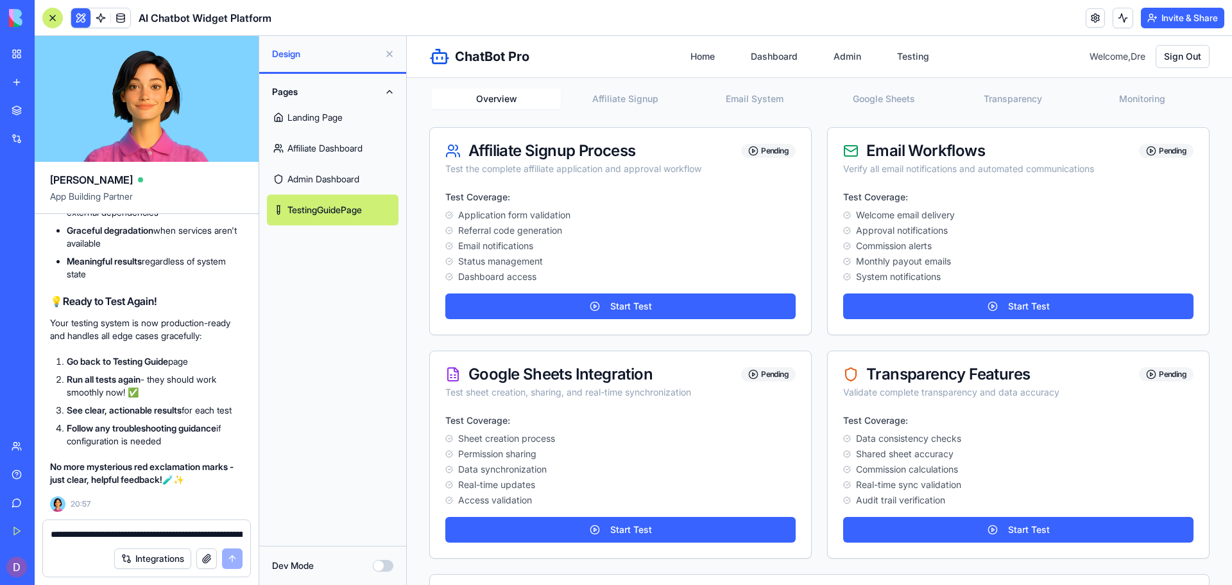
click at [596, 94] on button "Affiliate Signup" at bounding box center [625, 99] width 129 height 21
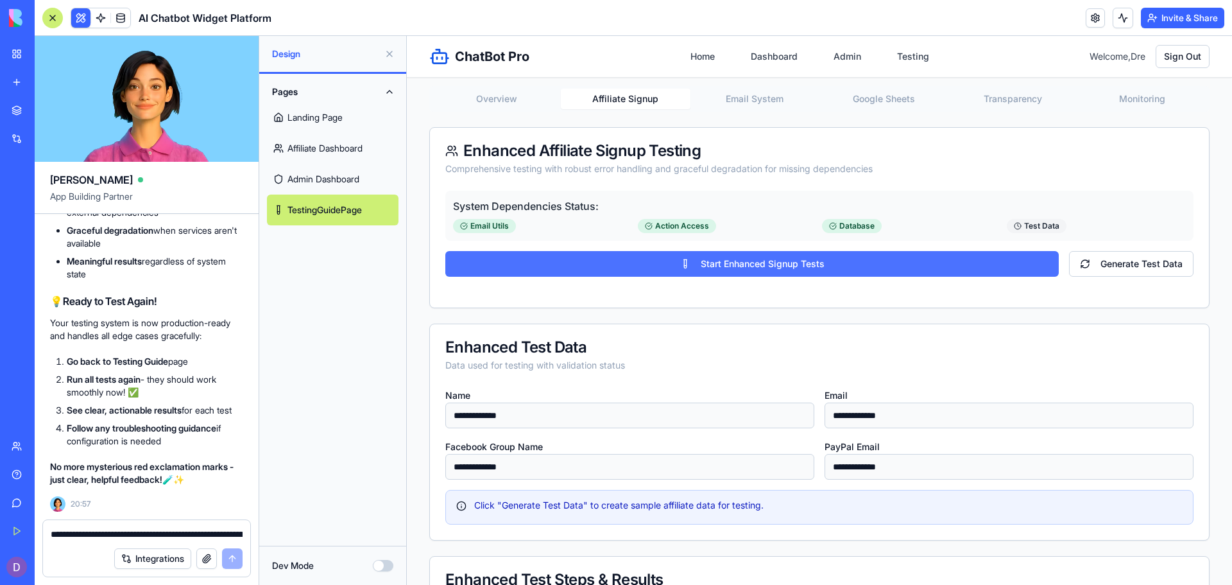
click at [661, 267] on button "Start Enhanced Signup Tests" at bounding box center [751, 264] width 613 height 26
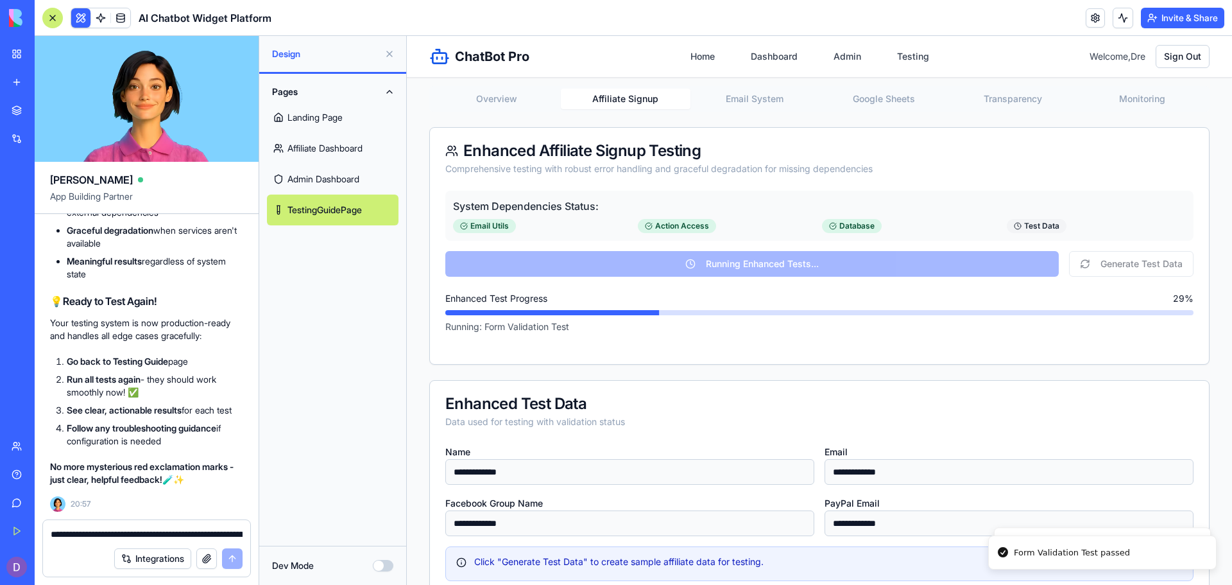
type input "**********"
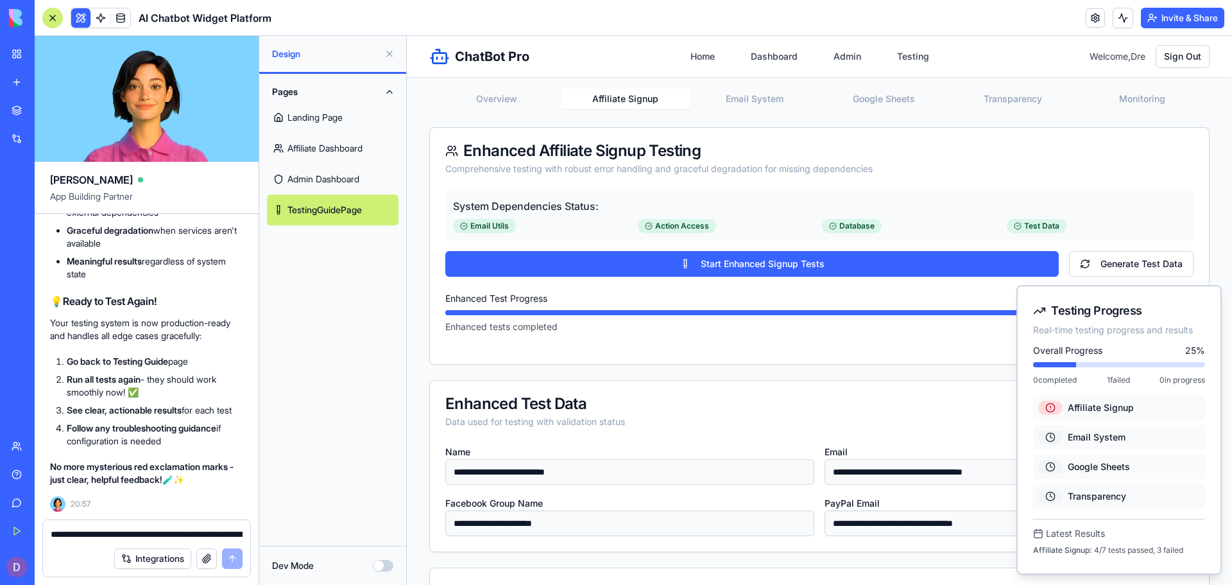
click at [755, 103] on button "Email System" at bounding box center [755, 99] width 129 height 21
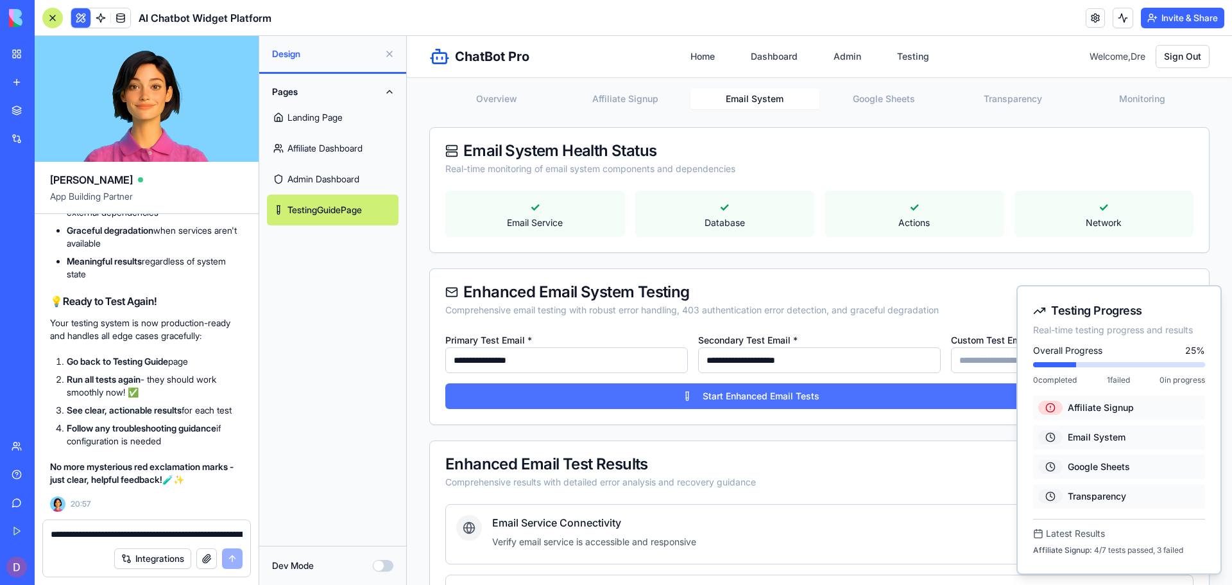
click at [726, 393] on button "Start Enhanced Email Tests" at bounding box center [750, 396] width 611 height 26
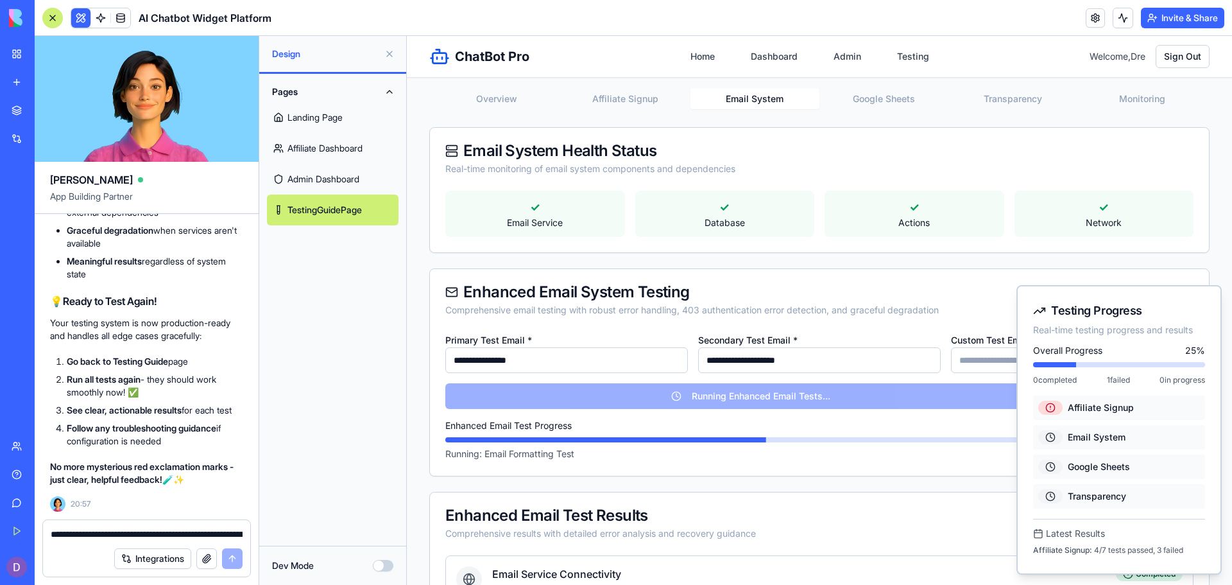
click at [896, 106] on button "Google Sheets" at bounding box center [883, 99] width 129 height 21
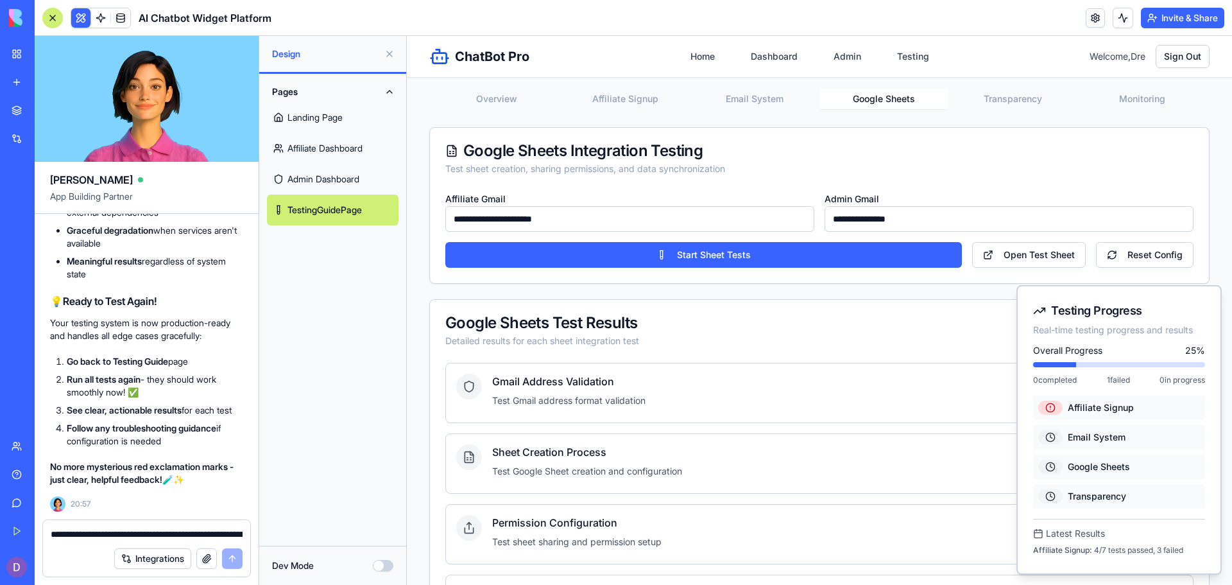
click at [896, 106] on button "Google Sheets" at bounding box center [883, 99] width 129 height 21
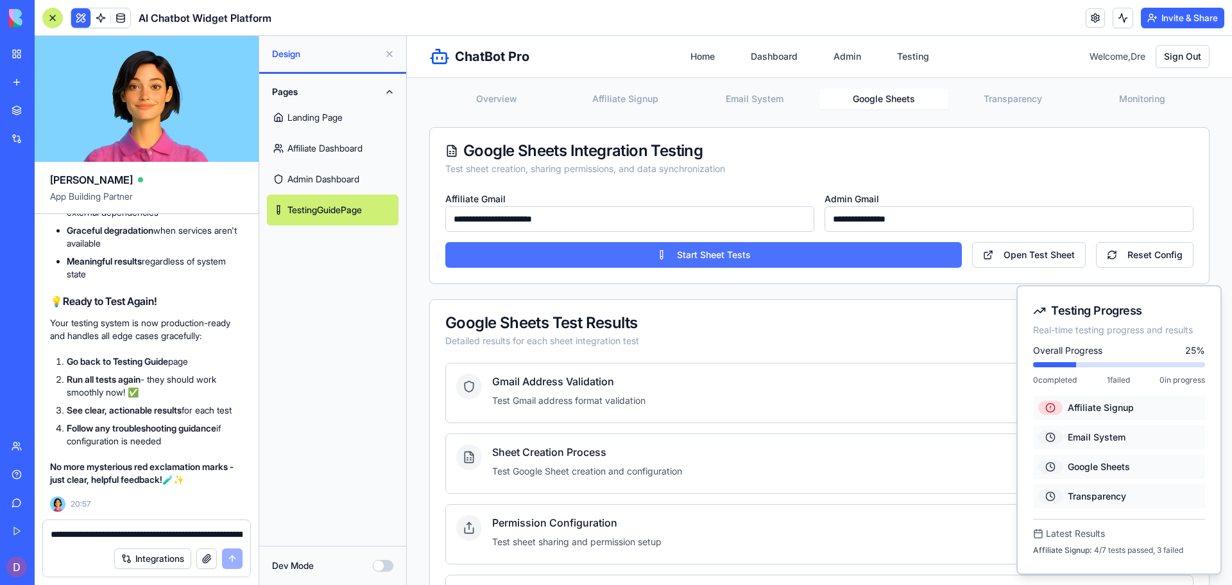
click at [686, 261] on button "Start Sheet Tests" at bounding box center [703, 255] width 517 height 26
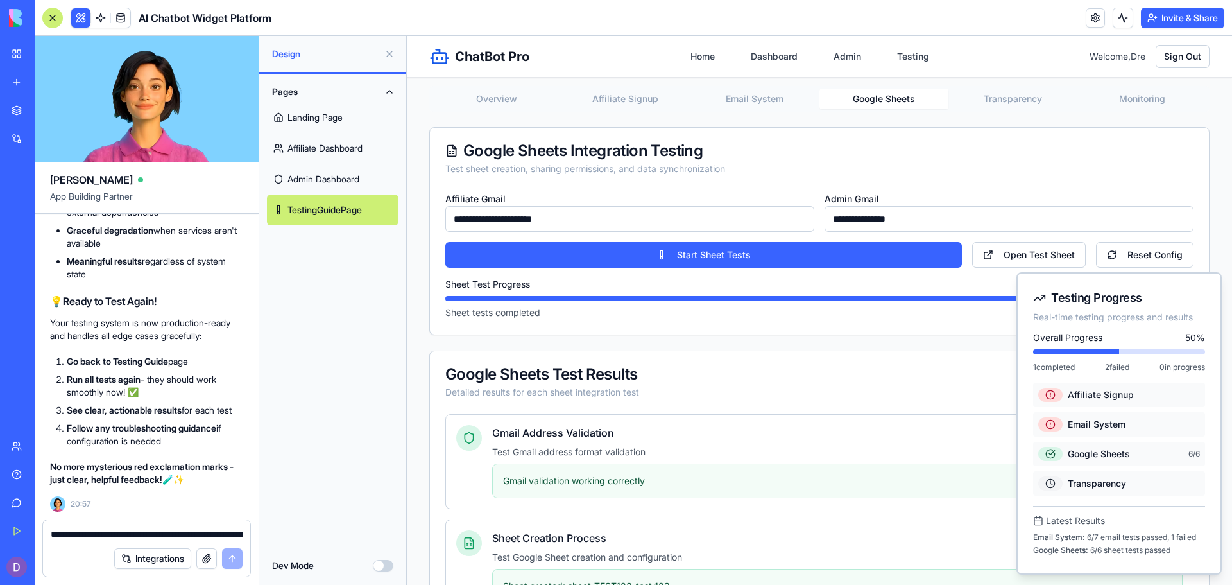
click at [986, 99] on button "Transparency" at bounding box center [1012, 99] width 129 height 21
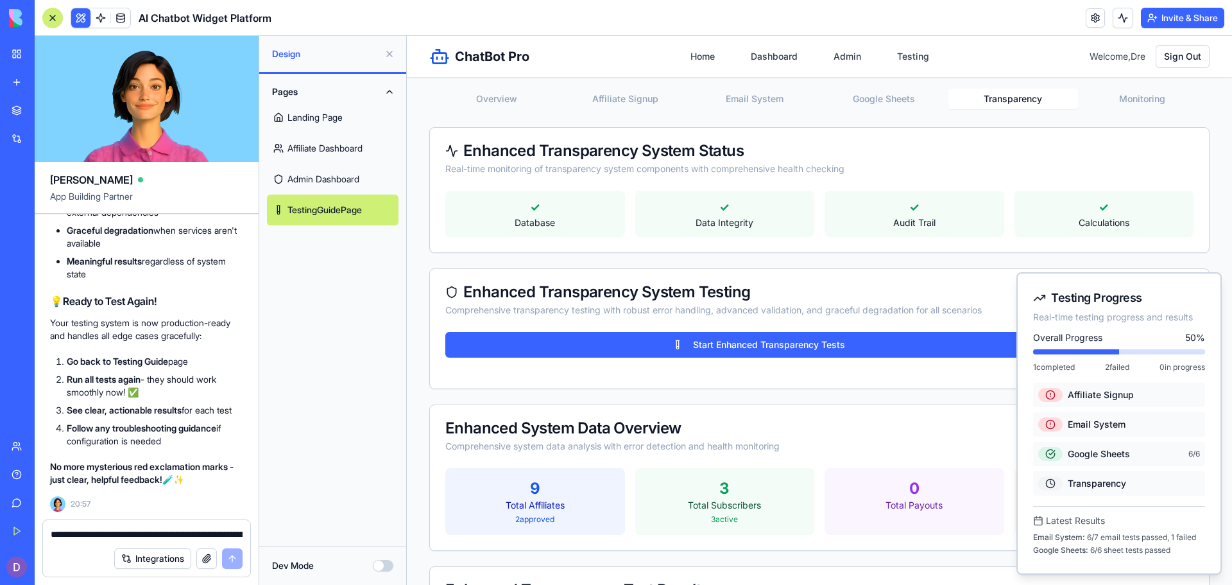
click at [986, 99] on button "Transparency" at bounding box center [1012, 99] width 129 height 21
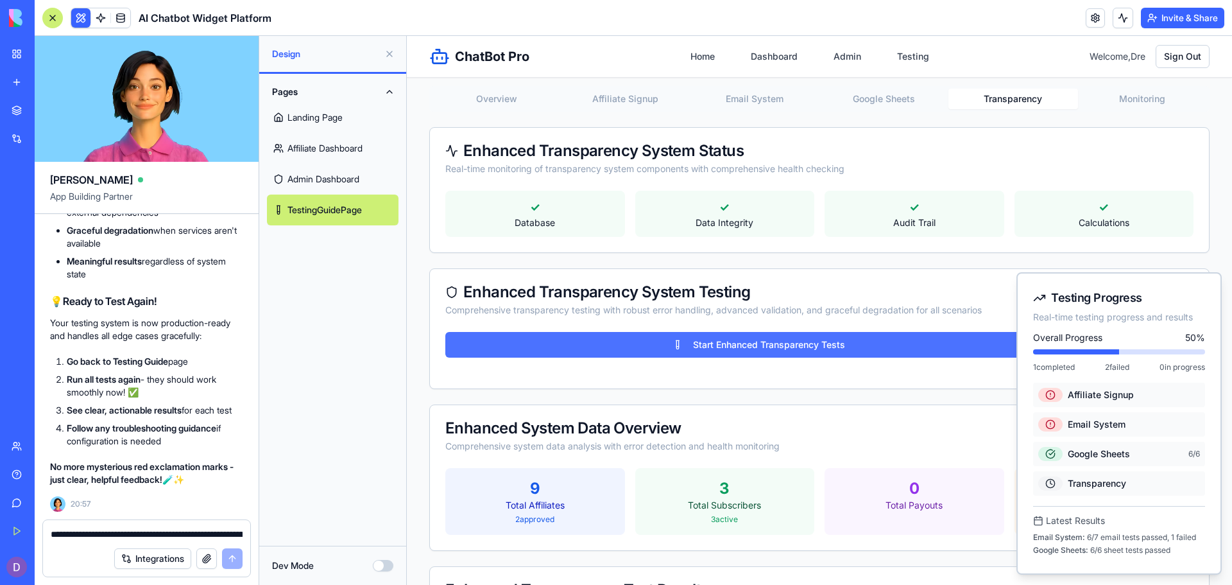
click at [776, 341] on button "Start Enhanced Transparency Tests" at bounding box center [758, 345] width 626 height 26
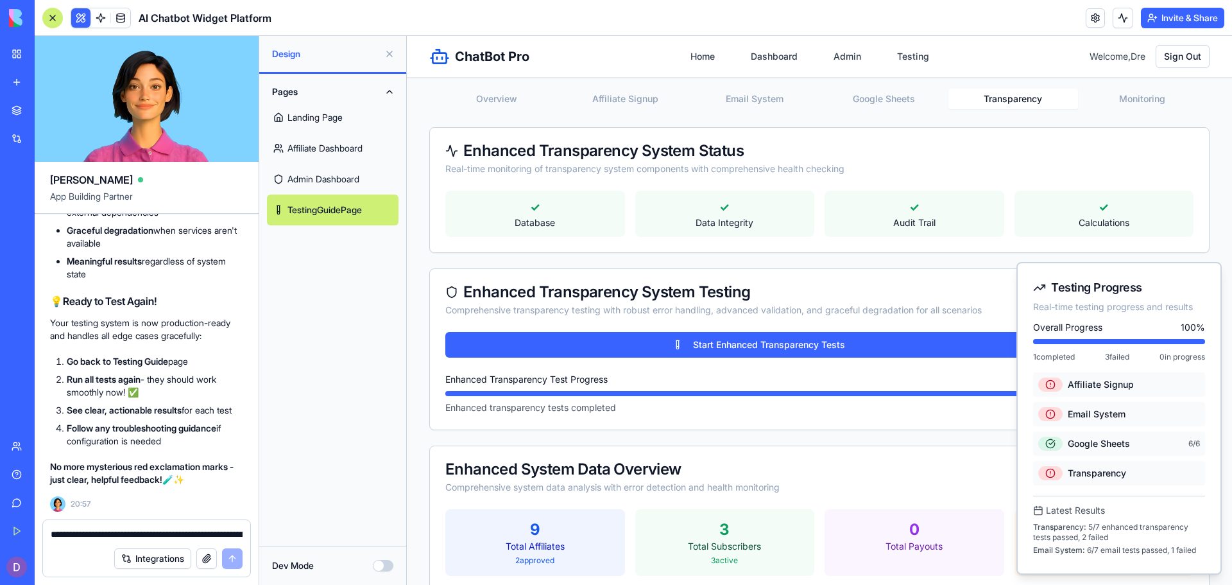
click at [87, 533] on textarea "**********" at bounding box center [147, 534] width 192 height 13
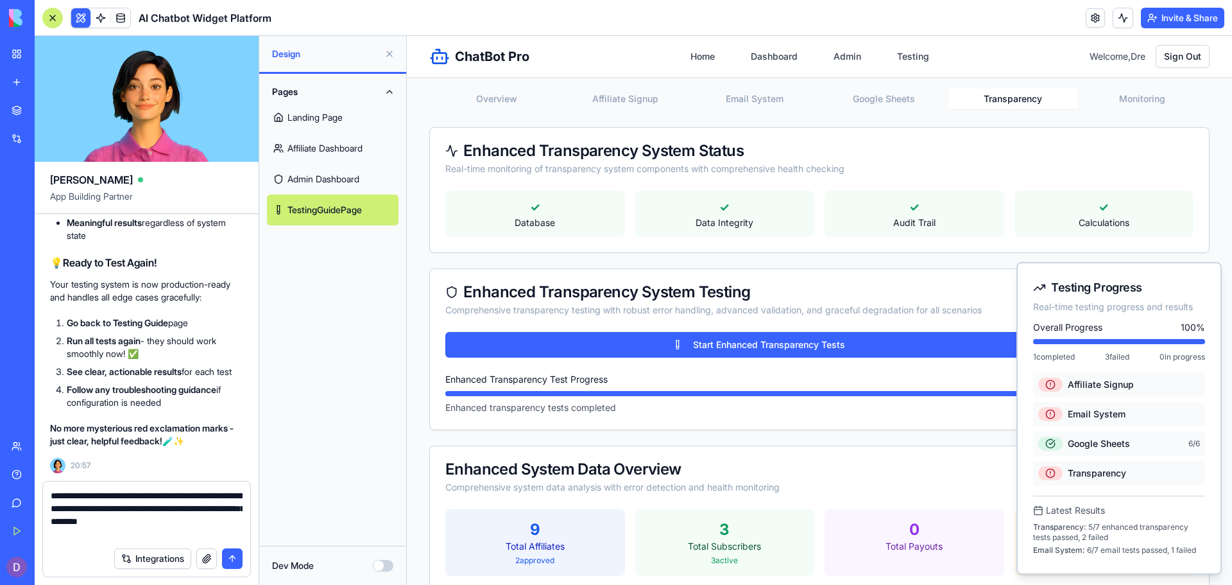
type textarea "**********"
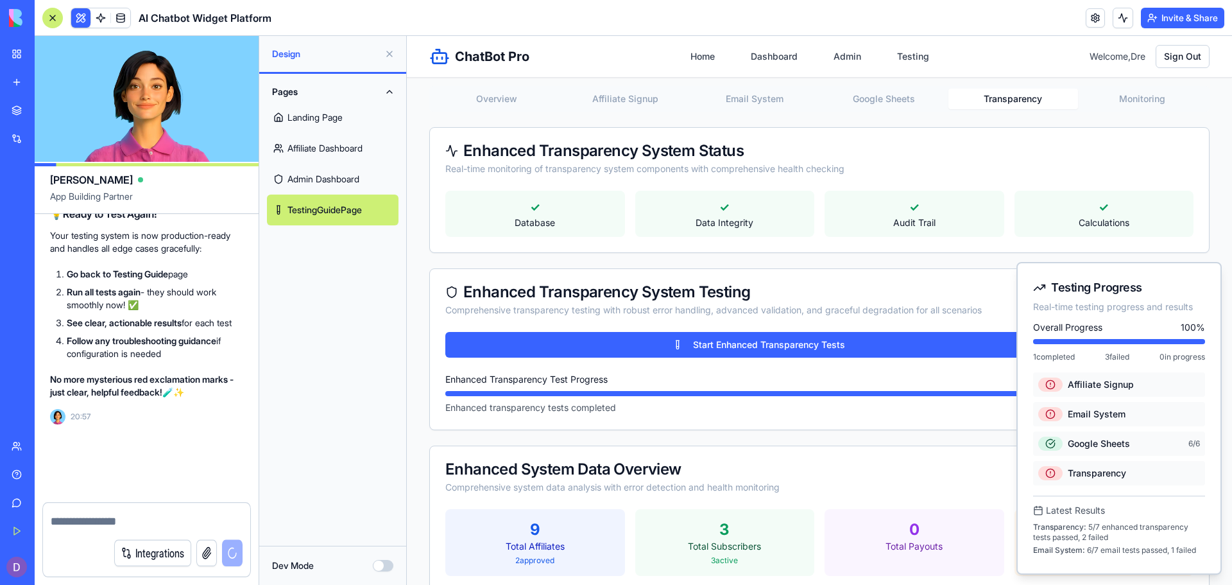
scroll to position [34034, 0]
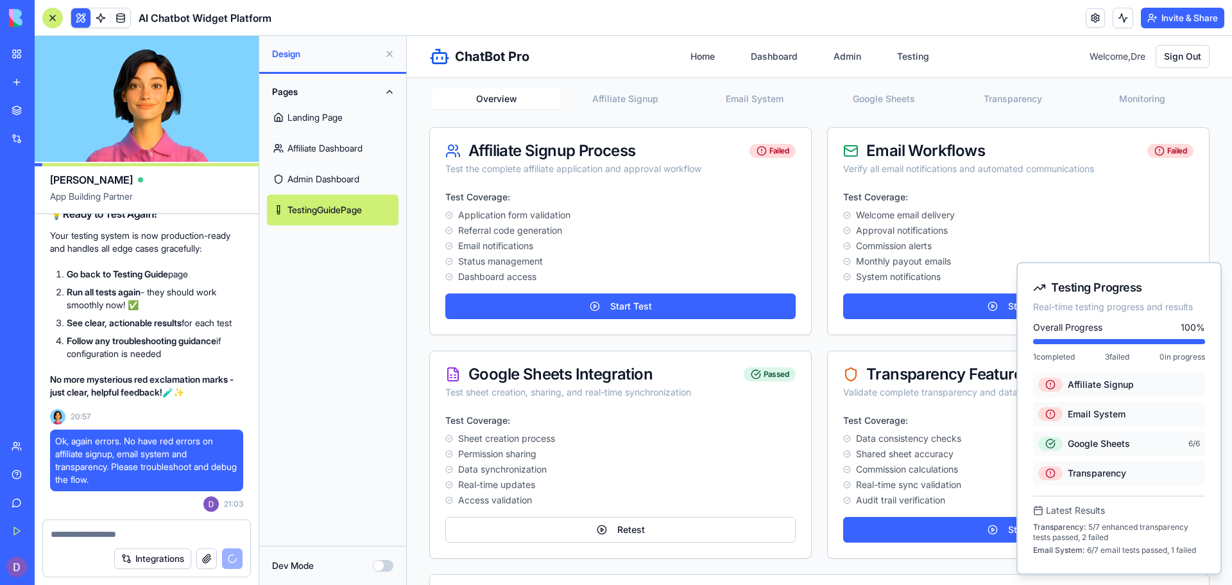
click at [498, 99] on button "Overview" at bounding box center [496, 99] width 129 height 21
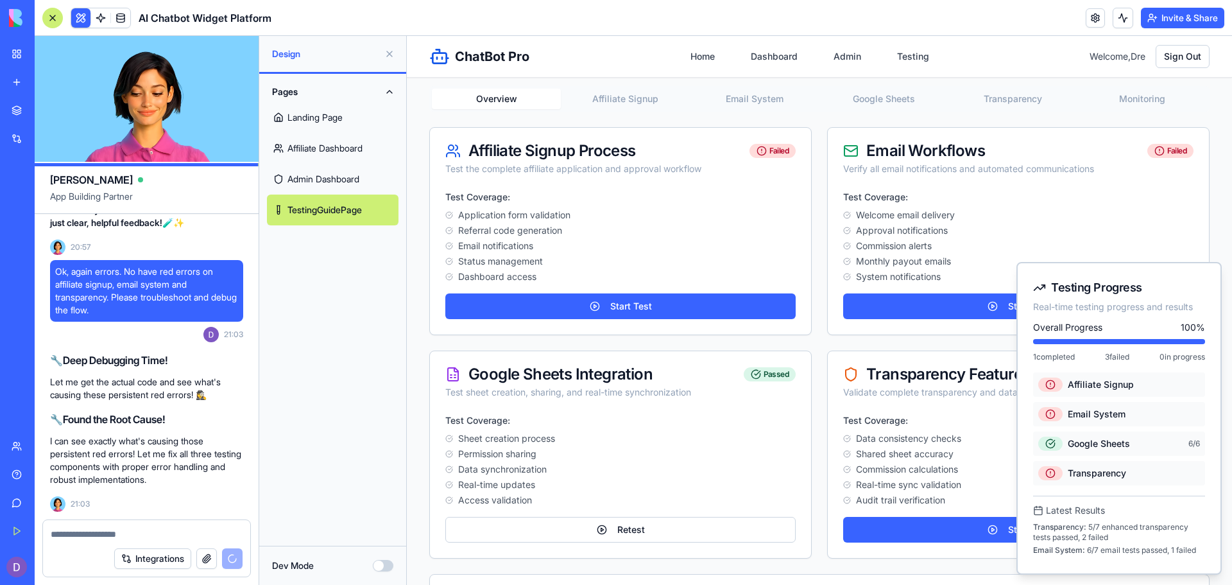
scroll to position [34240, 0]
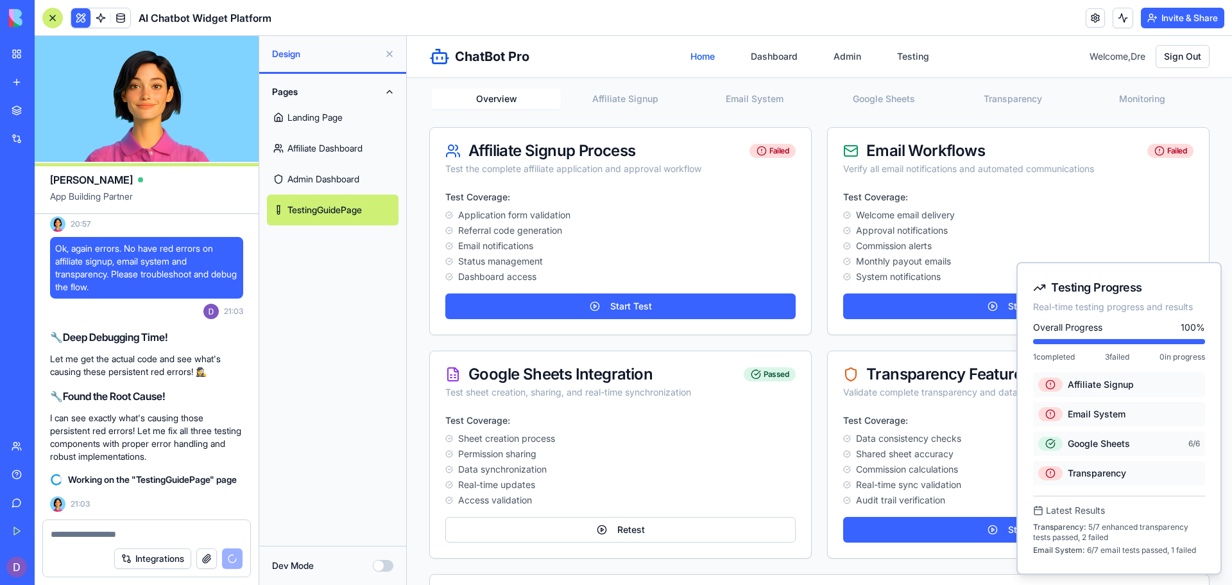
click at [694, 54] on link "Home" at bounding box center [703, 56] width 40 height 23
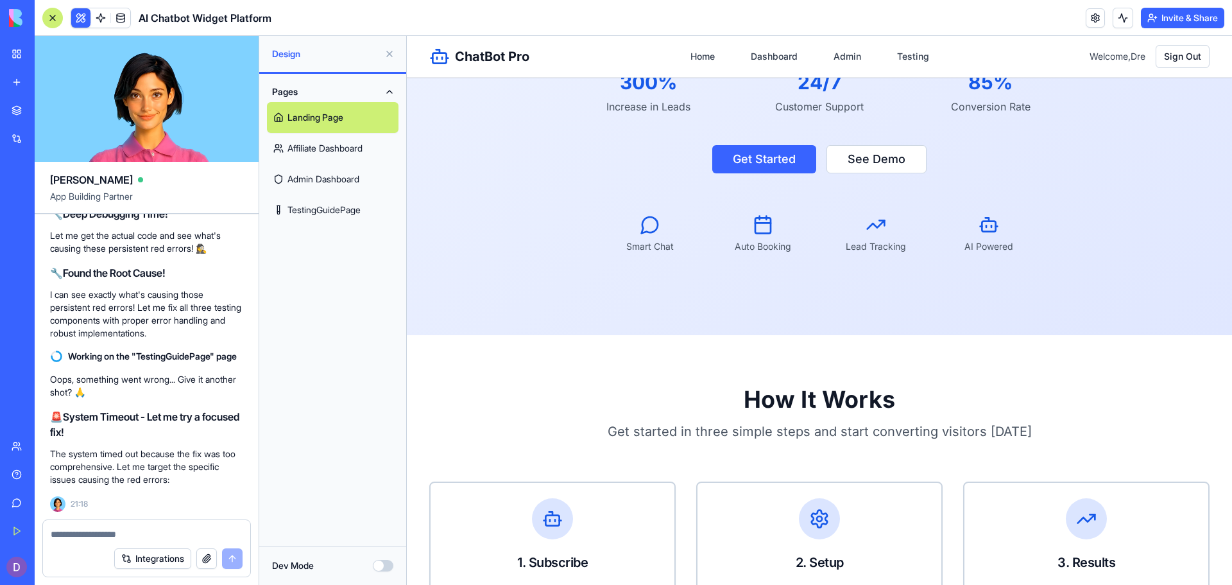
scroll to position [34424, 0]
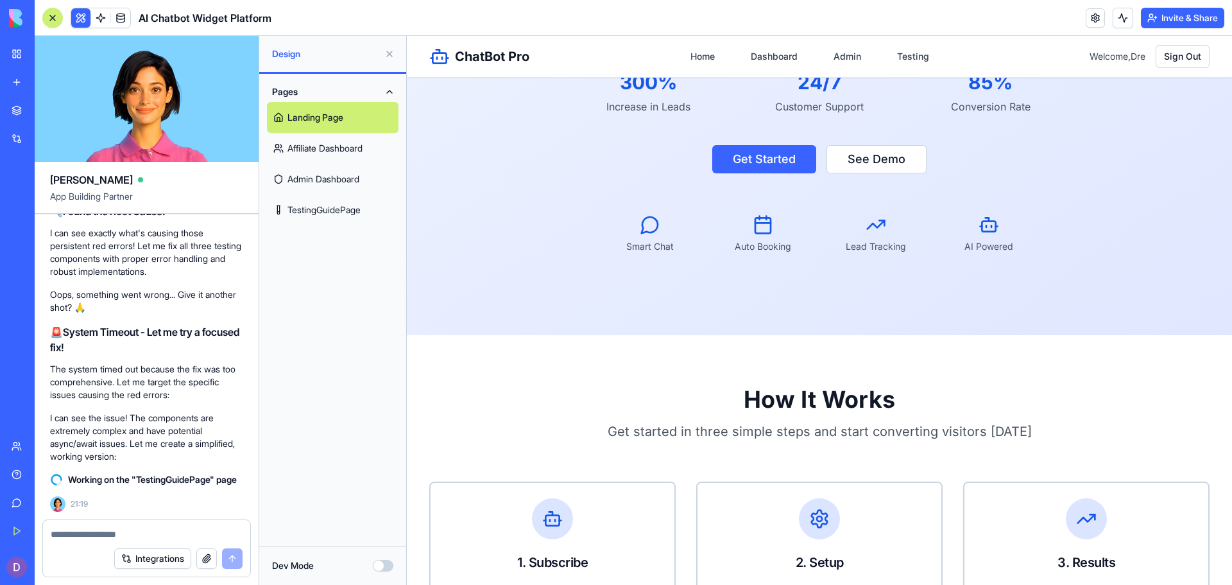
click at [345, 272] on div "Pages Landing Page Affiliate Dashboard Admin Dashboard TestingGuidePage" at bounding box center [332, 310] width 147 height 472
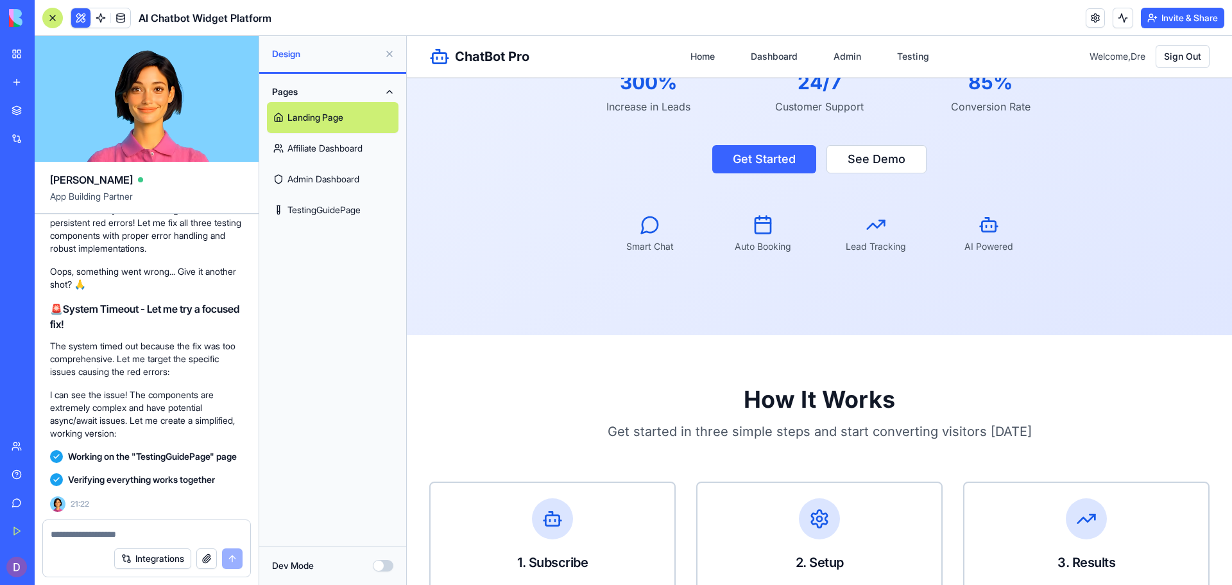
scroll to position [35438, 0]
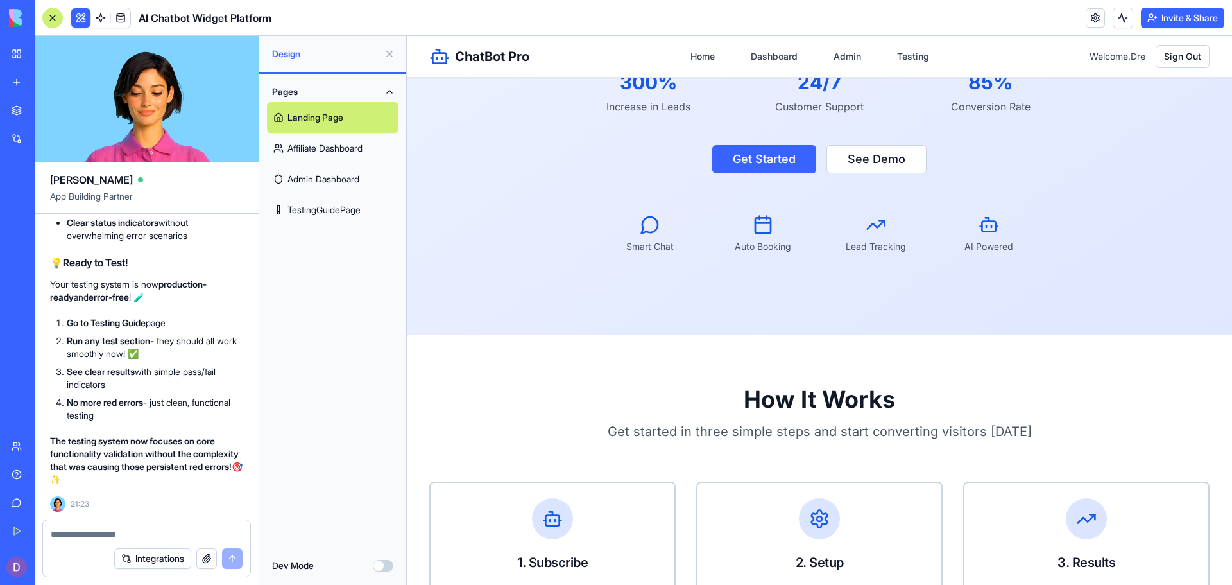
click at [300, 214] on link "TestingGuidePage" at bounding box center [333, 209] width 132 height 31
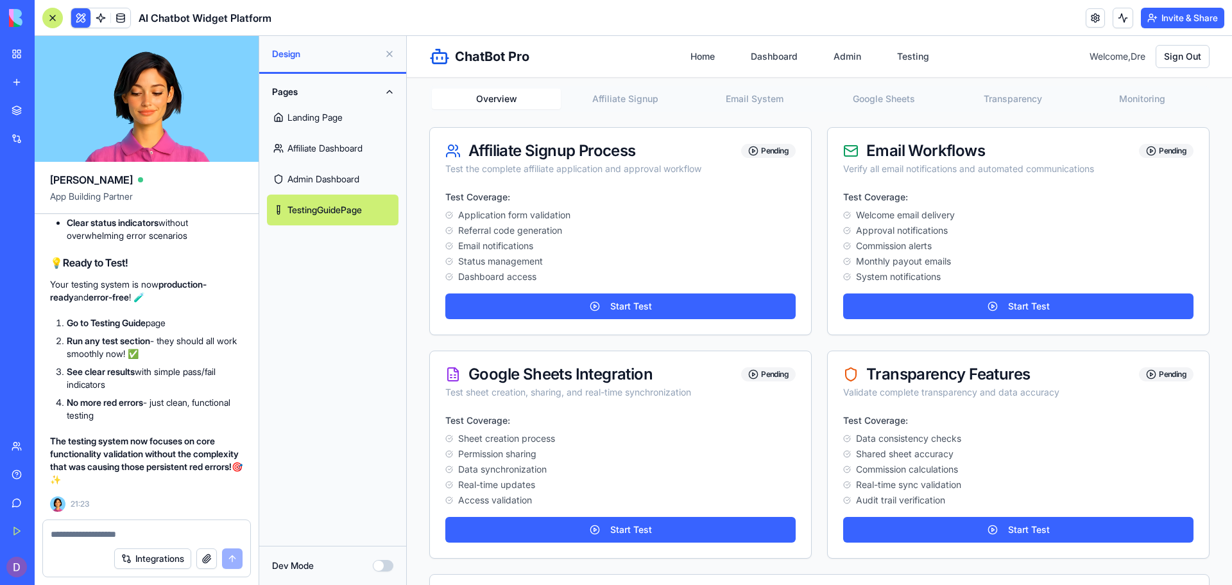
click at [669, 112] on div "Overview Affiliate Signup Email System Google Sheets Transparency Monitoring Af…" at bounding box center [819, 441] width 780 height 711
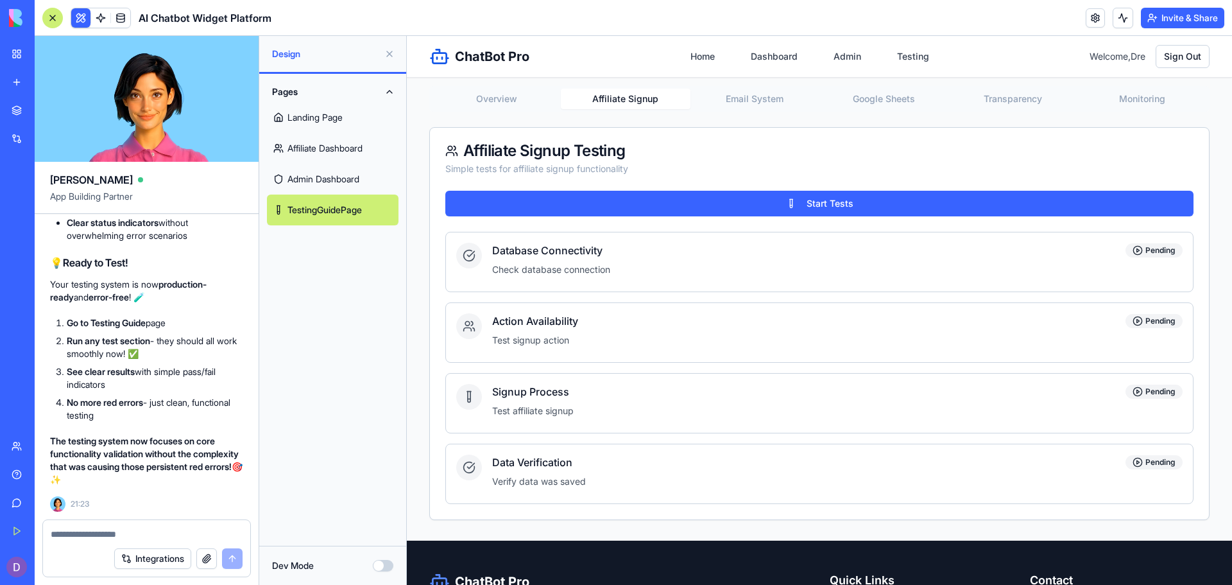
click at [650, 101] on button "Affiliate Signup" at bounding box center [625, 99] width 129 height 21
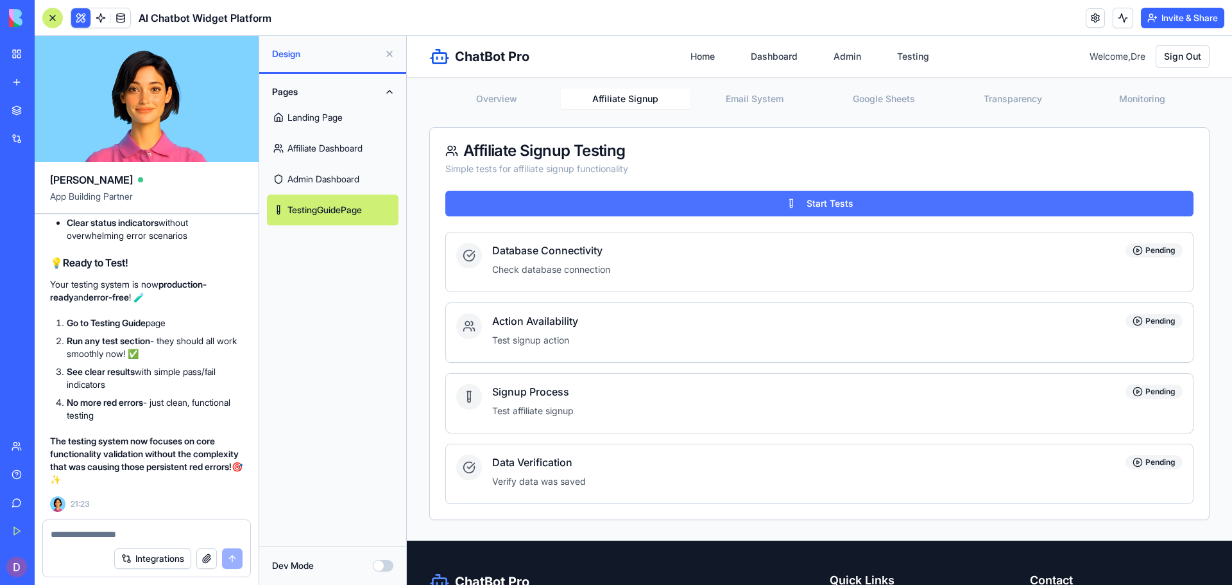
click at [716, 204] on button "Start Tests" at bounding box center [819, 204] width 748 height 26
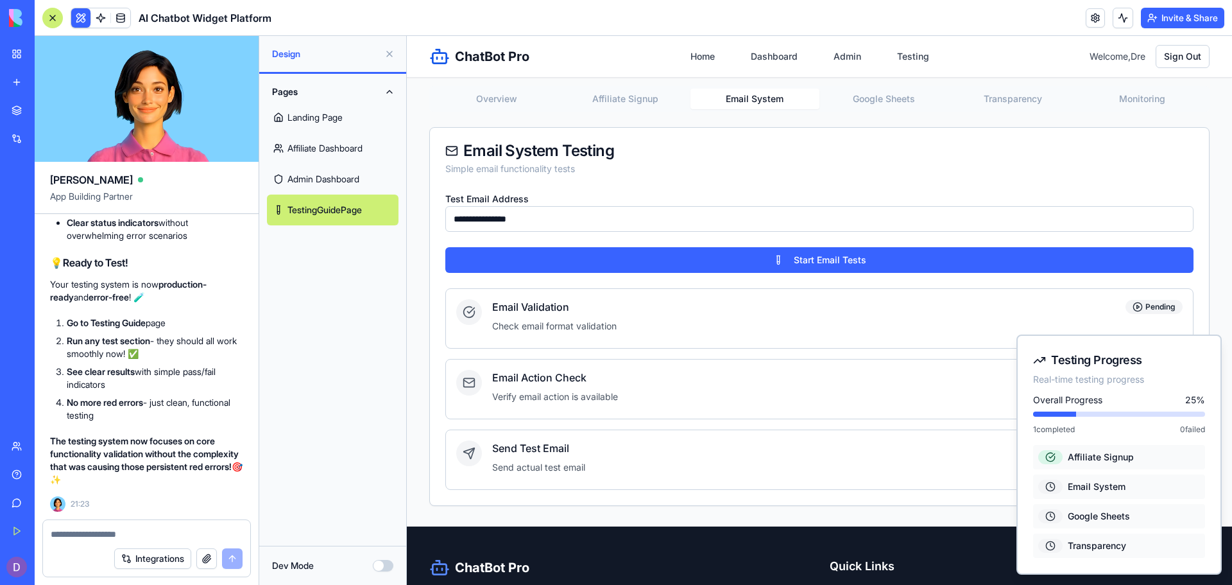
click at [757, 99] on button "Email System" at bounding box center [755, 99] width 129 height 21
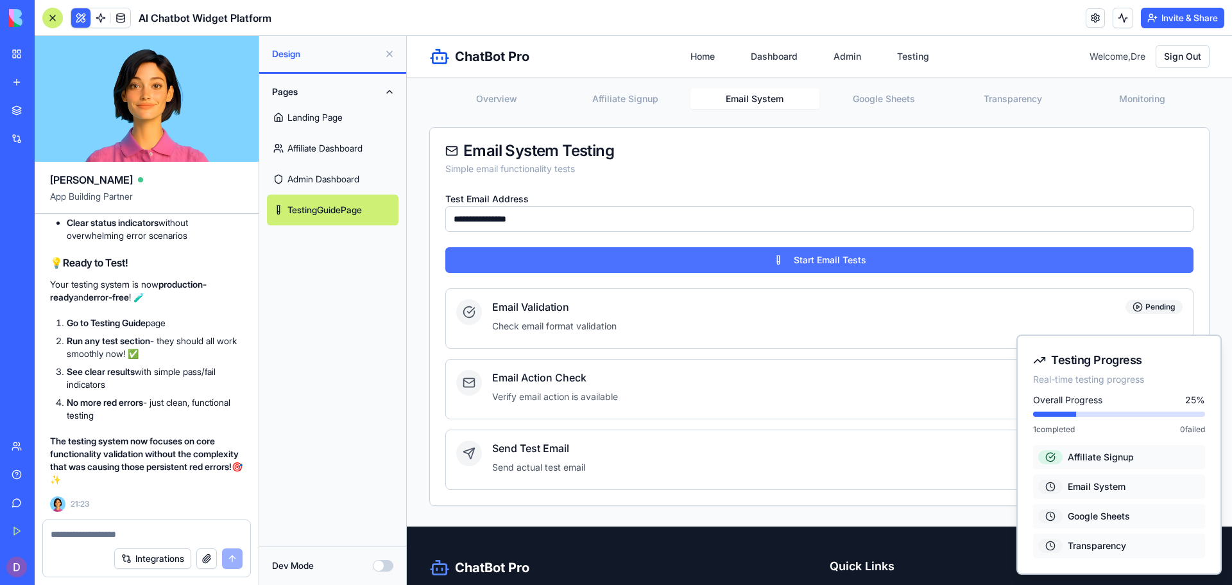
click at [799, 262] on button "Start Email Tests" at bounding box center [819, 260] width 748 height 26
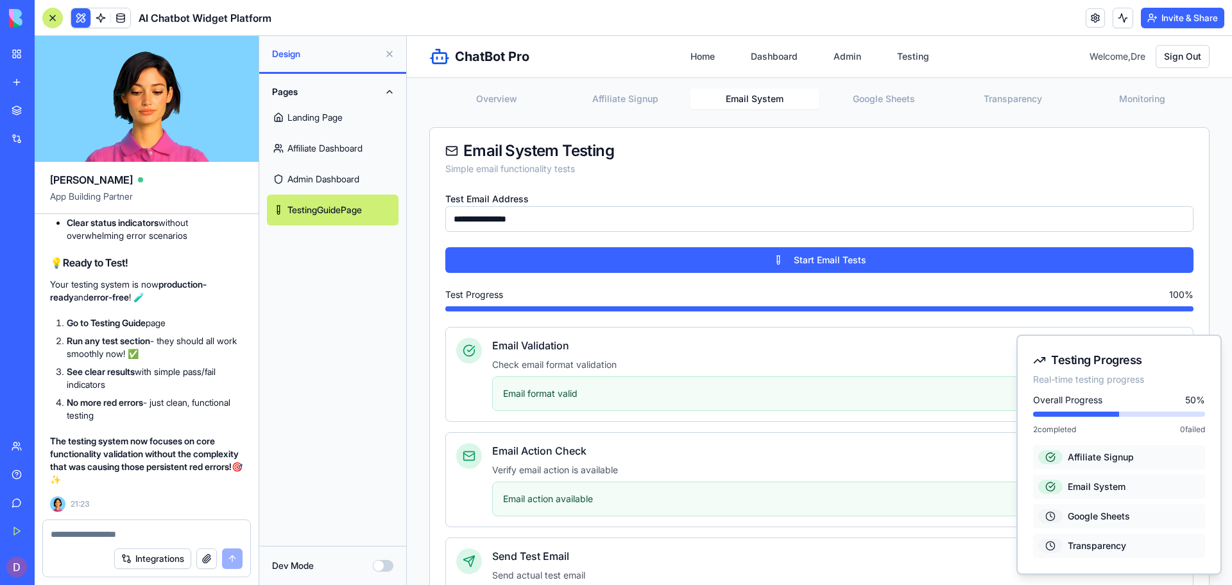
click at [879, 107] on button "Google Sheets" at bounding box center [883, 99] width 129 height 21
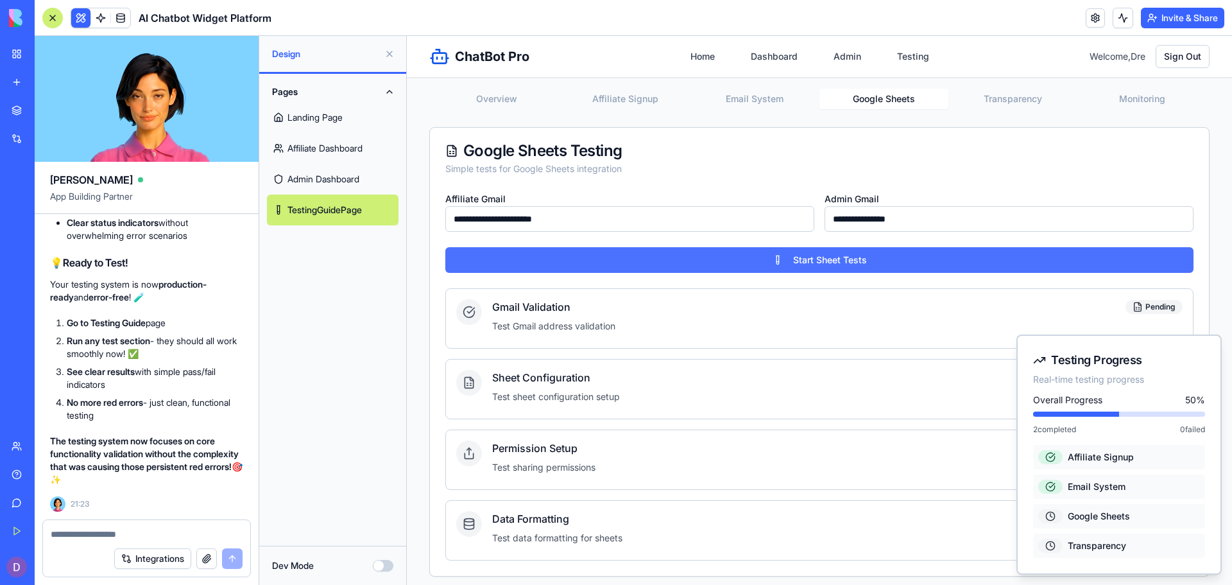
click at [800, 264] on button "Start Sheet Tests" at bounding box center [819, 260] width 748 height 26
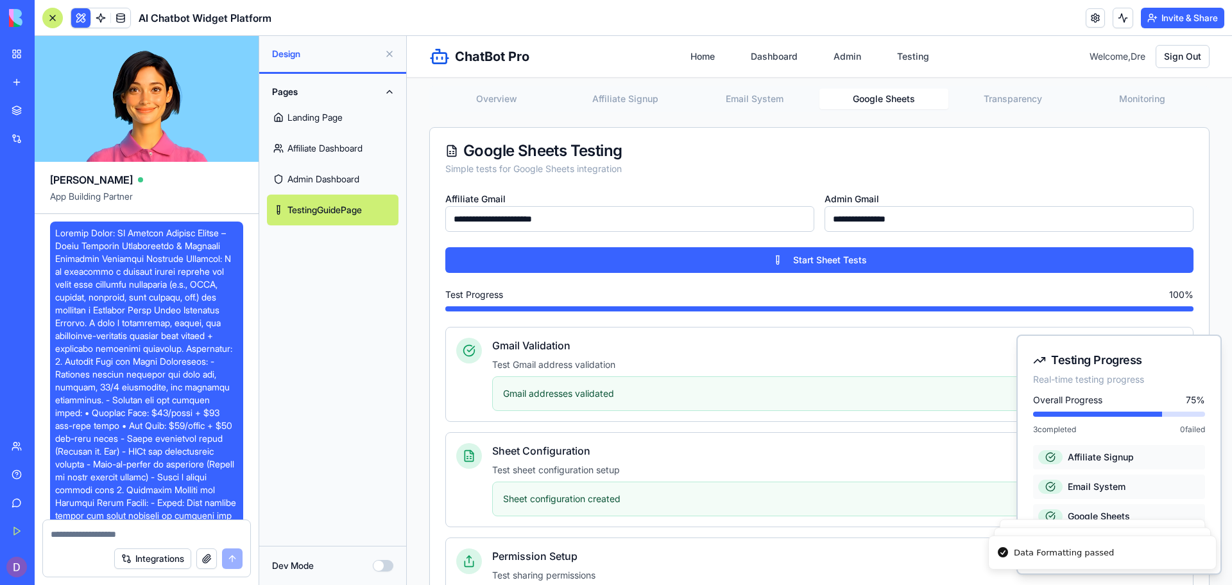
scroll to position [35438, 0]
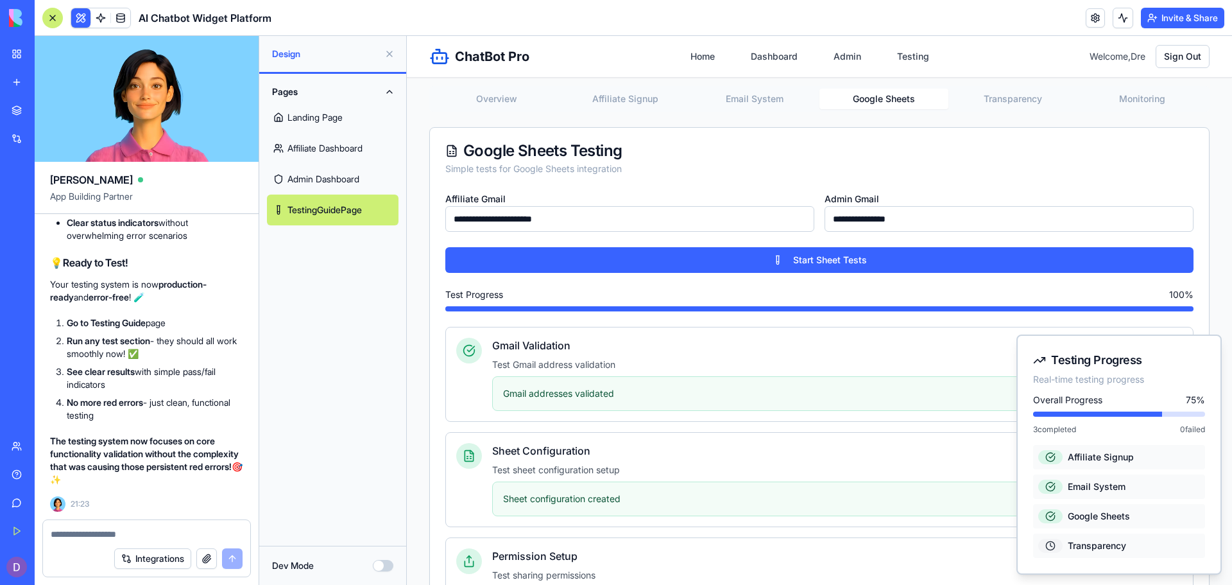
click at [990, 96] on button "Transparency" at bounding box center [1012, 99] width 129 height 21
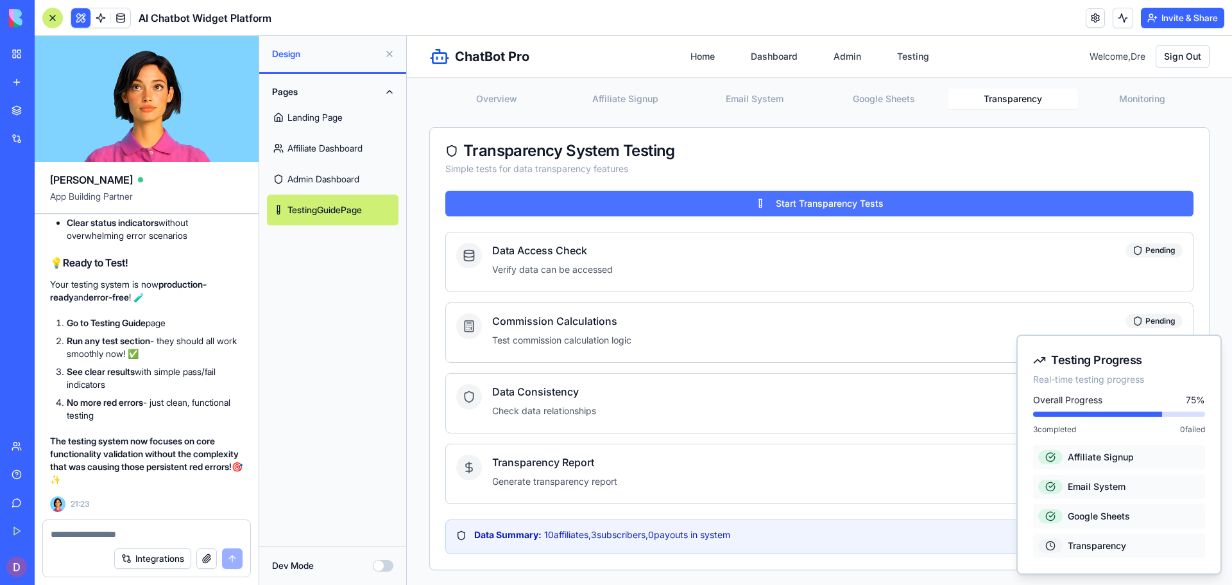
click at [809, 214] on button "Start Transparency Tests" at bounding box center [819, 204] width 748 height 26
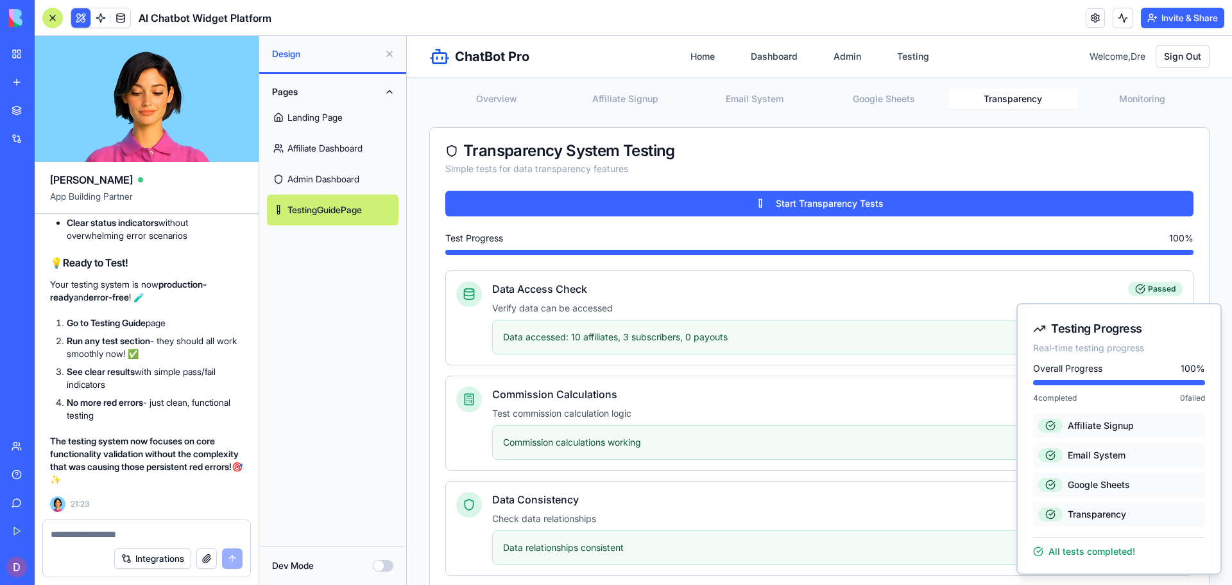
click at [71, 538] on textarea at bounding box center [147, 534] width 192 height 13
type textarea "*"
type textarea "**********"
click at [340, 111] on link "Landing Page" at bounding box center [333, 117] width 132 height 31
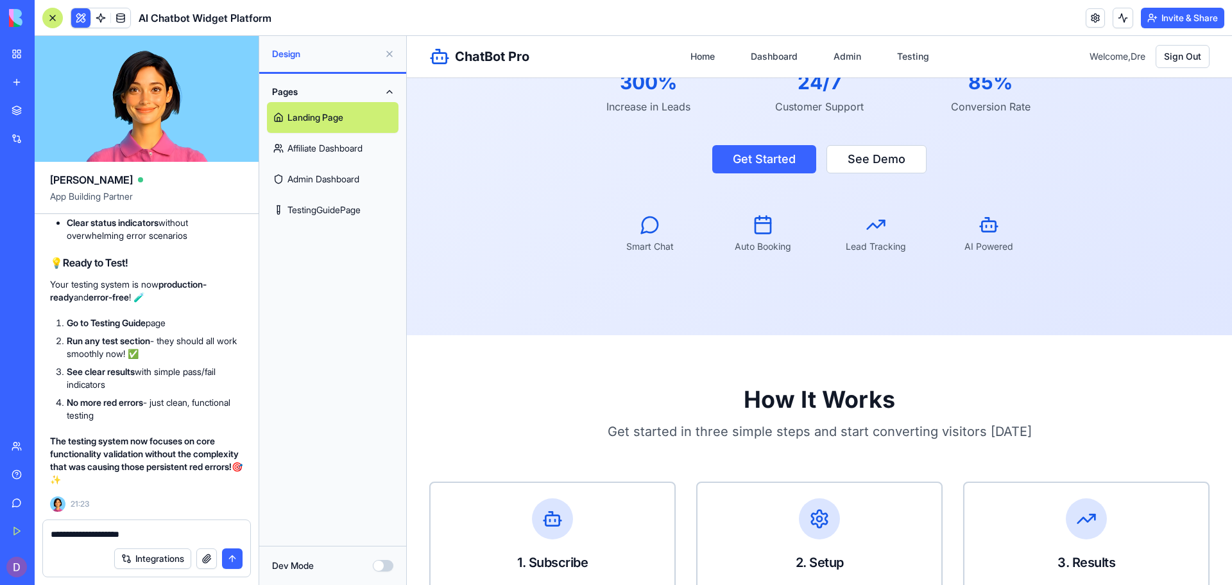
click at [347, 150] on link "Affiliate Dashboard" at bounding box center [333, 148] width 132 height 31
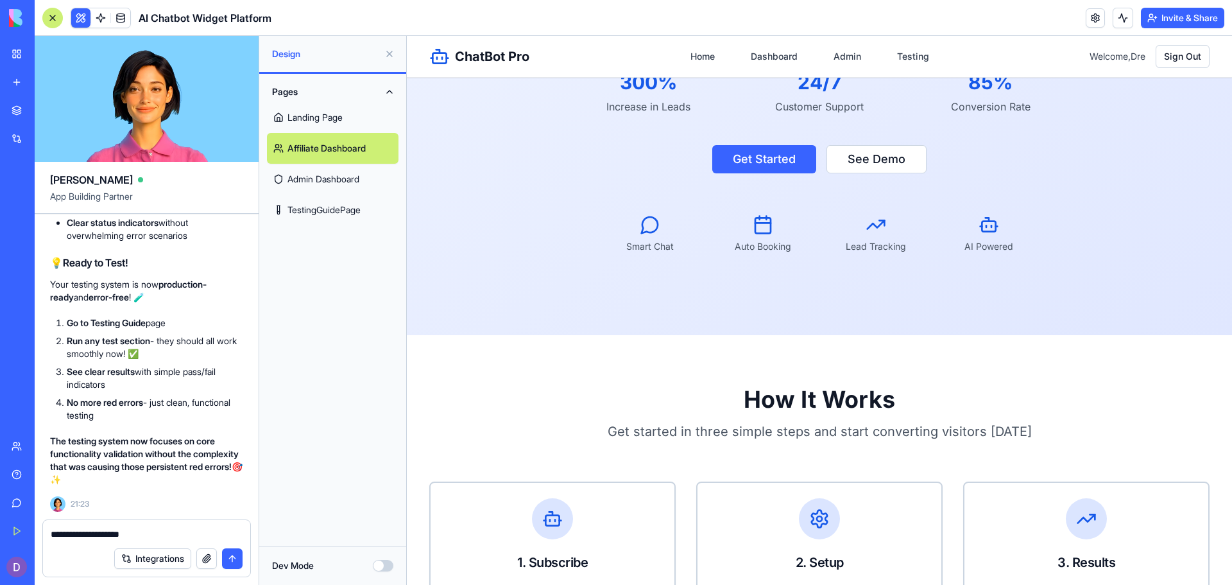
scroll to position [263, 0]
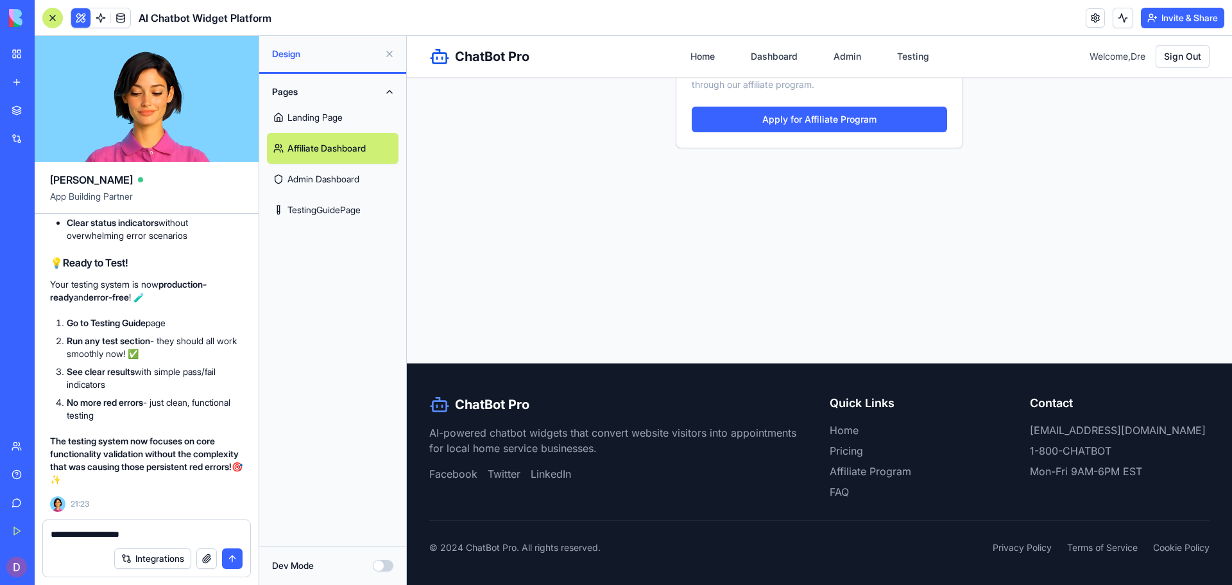
click at [350, 185] on link "Admin Dashboard" at bounding box center [333, 179] width 132 height 31
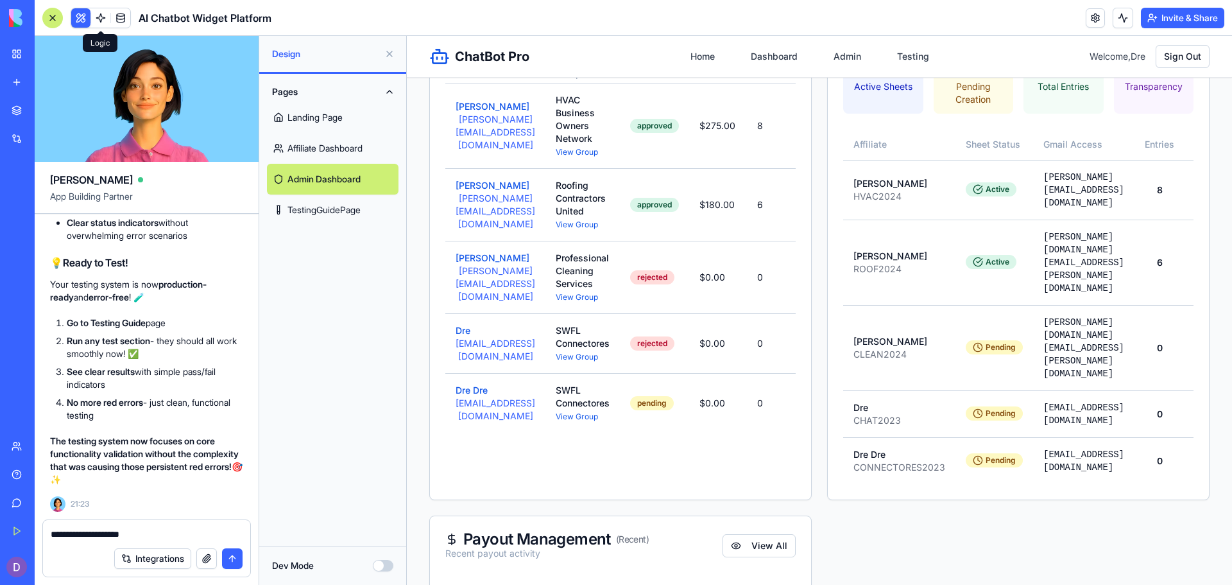
click at [116, 15] on link at bounding box center [120, 17] width 19 height 19
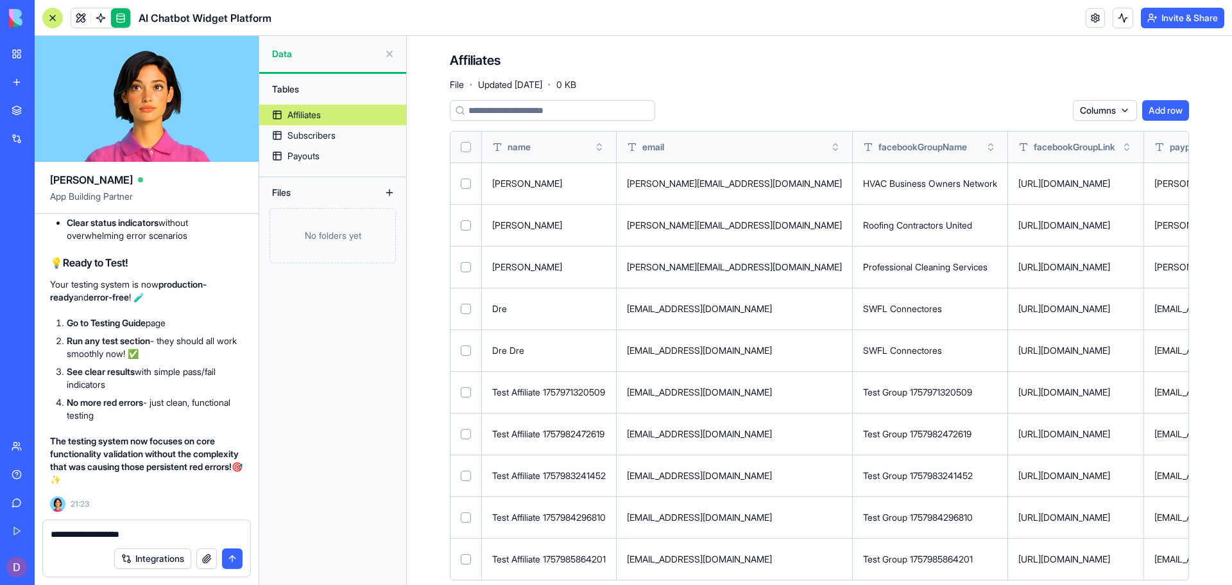
scroll to position [21, 0]
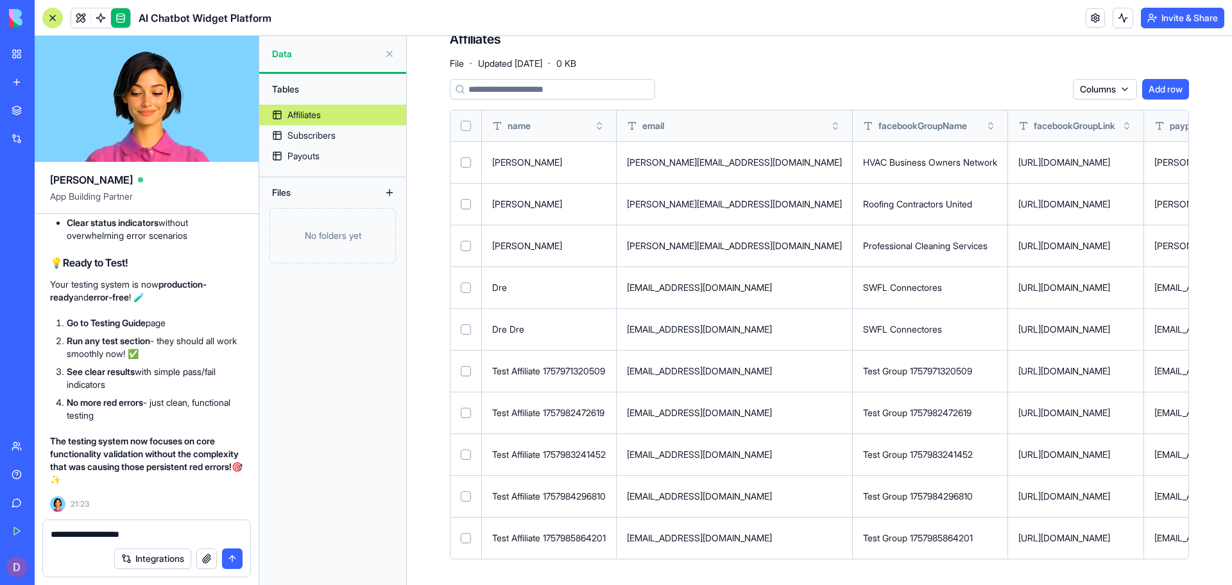
click at [461, 535] on button "Select row" at bounding box center [466, 538] width 10 height 10
click at [465, 494] on button "Select row" at bounding box center [466, 496] width 10 height 10
click at [470, 450] on td at bounding box center [465, 454] width 31 height 42
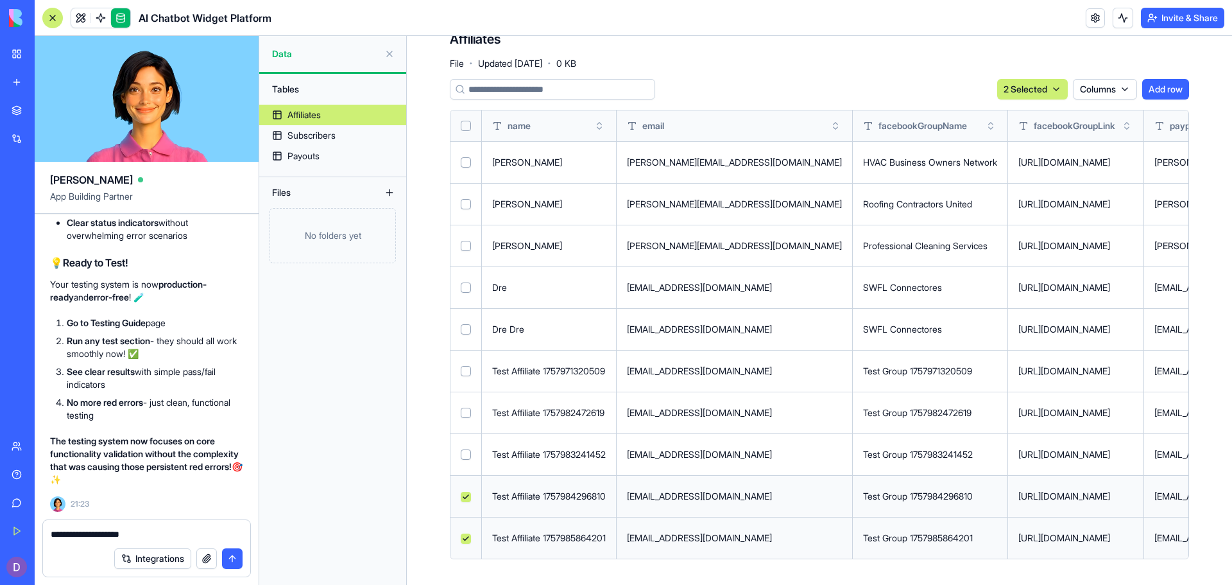
click at [469, 413] on td at bounding box center [465, 412] width 31 height 42
click at [461, 454] on button "Select row" at bounding box center [466, 454] width 10 height 10
click at [464, 405] on td at bounding box center [465, 412] width 31 height 42
click at [466, 373] on button "Select row" at bounding box center [466, 371] width 10 height 10
click at [464, 329] on button "Select row" at bounding box center [466, 329] width 10 height 10
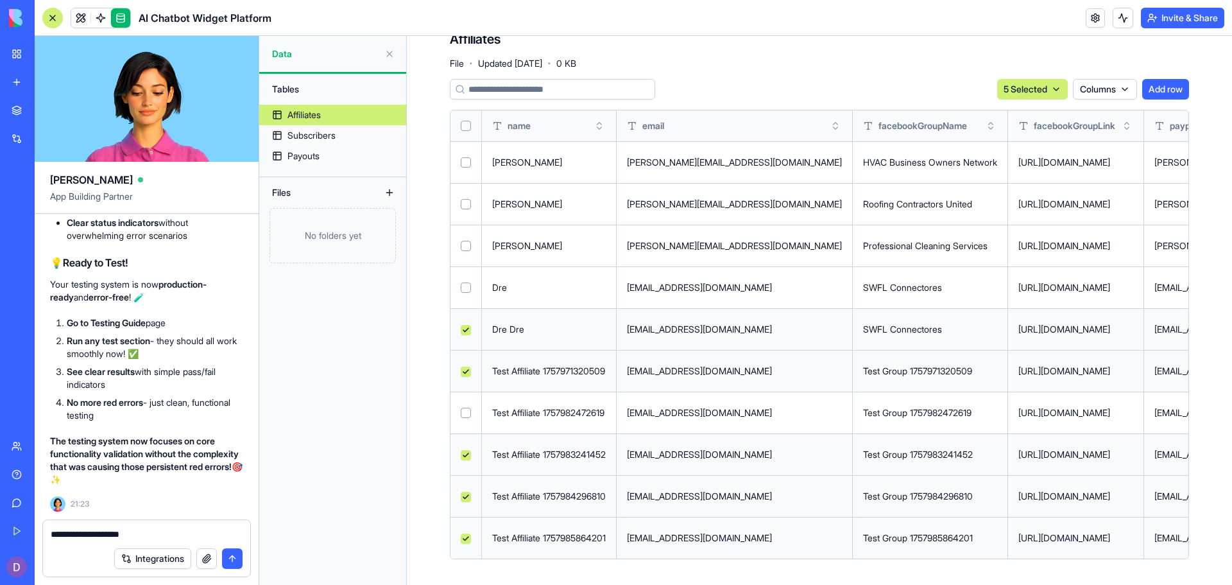
click at [461, 413] on button "Select row" at bounding box center [466, 412] width 10 height 10
click at [1014, 80] on html "BETA My Workspace New app Marketplace Integrations Recent AI Chatbot Widget Pla…" at bounding box center [616, 292] width 1232 height 585
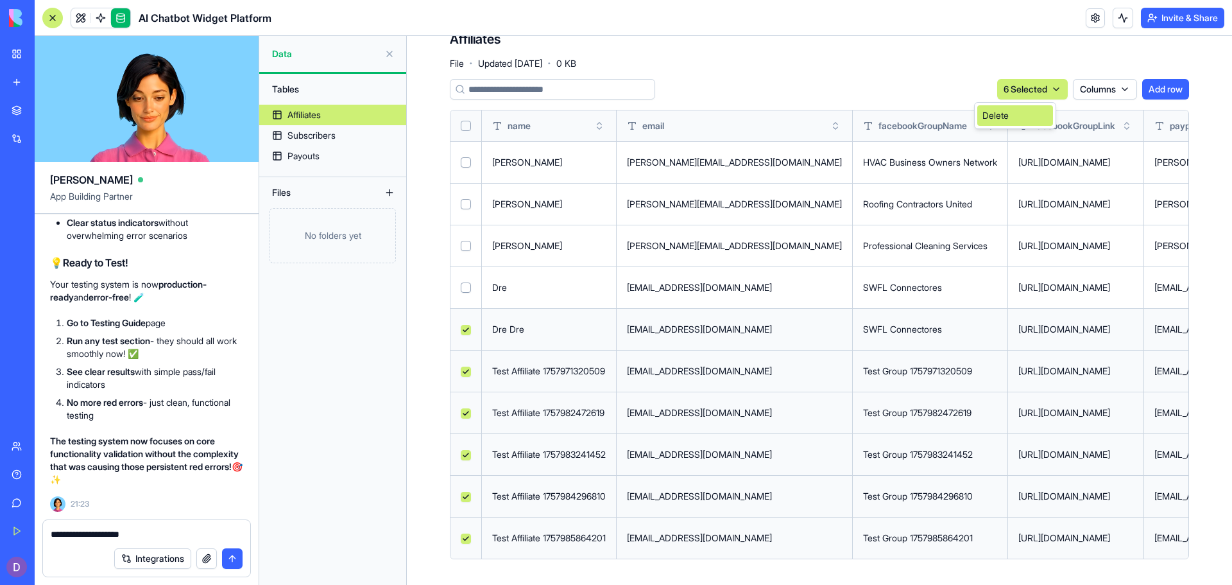
click at [1009, 121] on div "Delete" at bounding box center [1015, 115] width 76 height 21
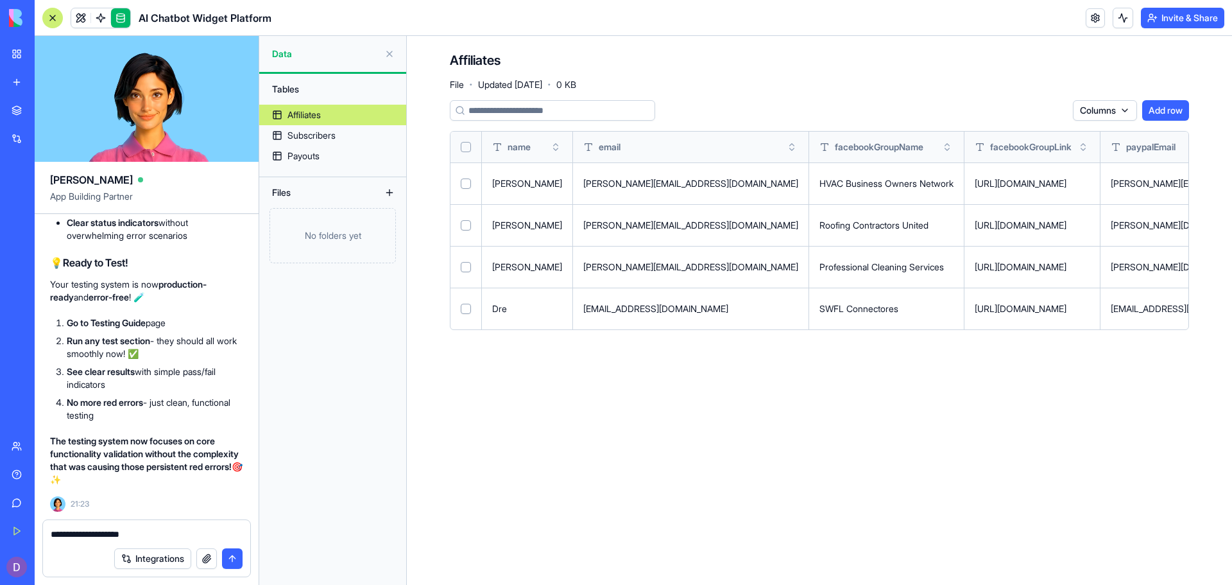
scroll to position [0, 0]
click at [395, 56] on button at bounding box center [389, 54] width 21 height 21
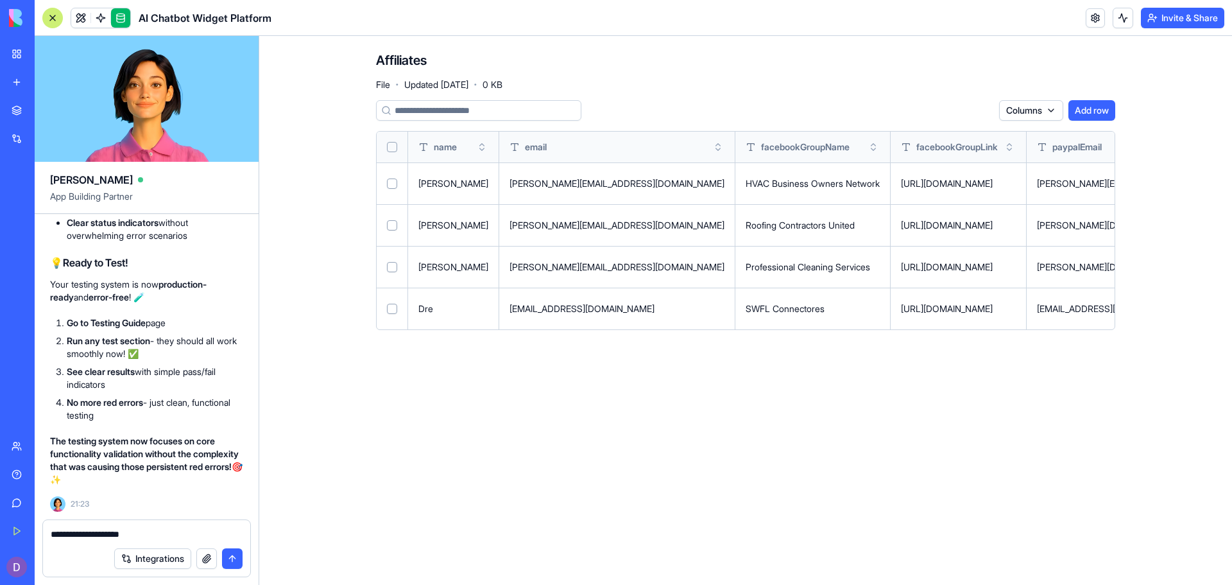
click at [225, 21] on span "AI Chatbot Widget Platform" at bounding box center [205, 17] width 133 height 15
click at [1097, 13] on link at bounding box center [1095, 17] width 19 height 19
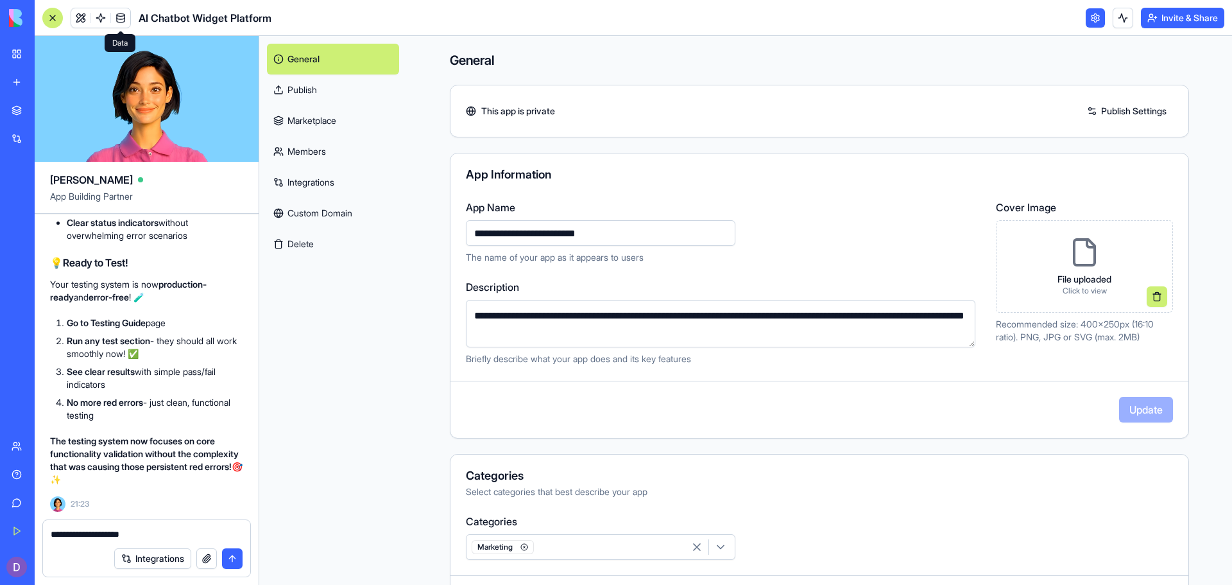
click at [317, 122] on link "Marketplace" at bounding box center [333, 120] width 132 height 31
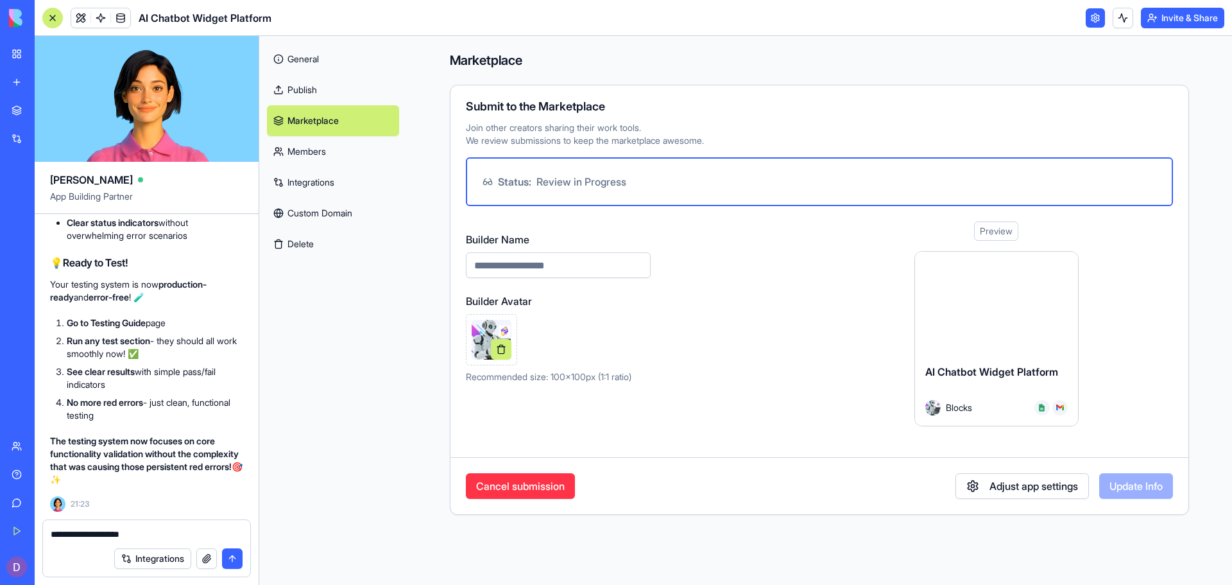
click at [335, 129] on link "Marketplace" at bounding box center [333, 120] width 132 height 31
click at [320, 64] on link "General" at bounding box center [333, 59] width 132 height 31
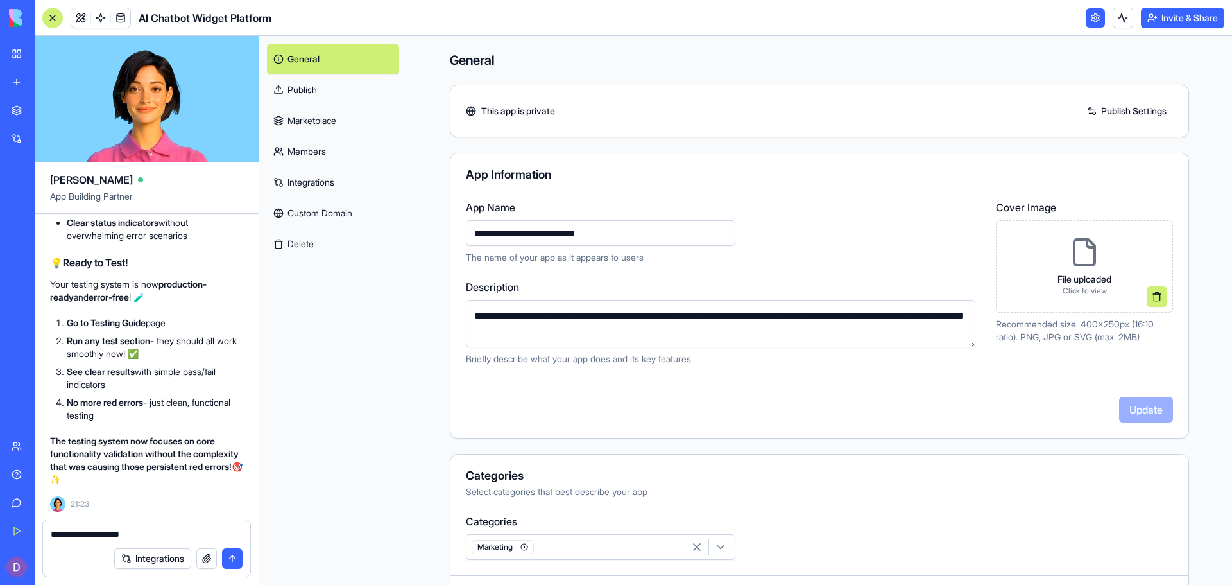
click at [1102, 14] on link at bounding box center [1095, 17] width 19 height 19
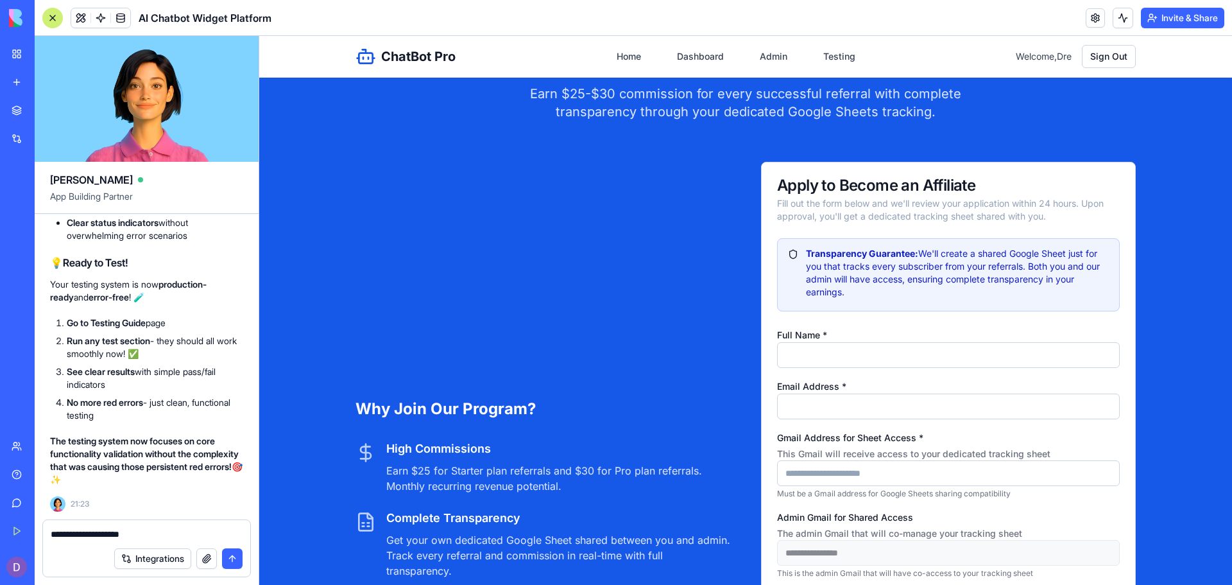
scroll to position [3255, 0]
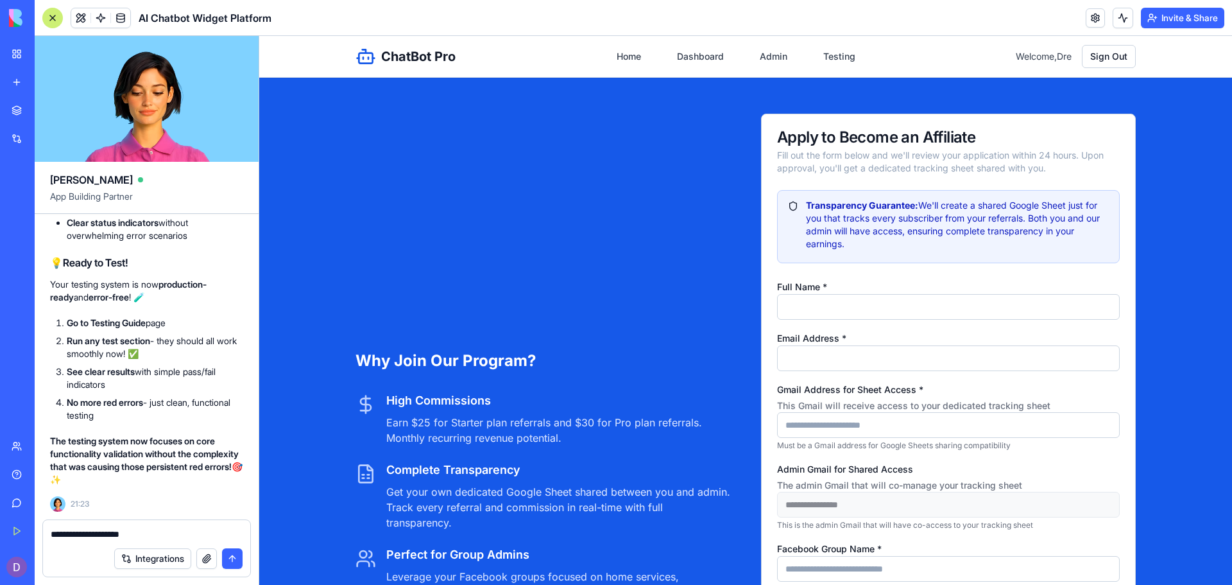
click at [895, 320] on input "Full Name *" at bounding box center [948, 307] width 343 height 26
type input "*******"
type input "**********"
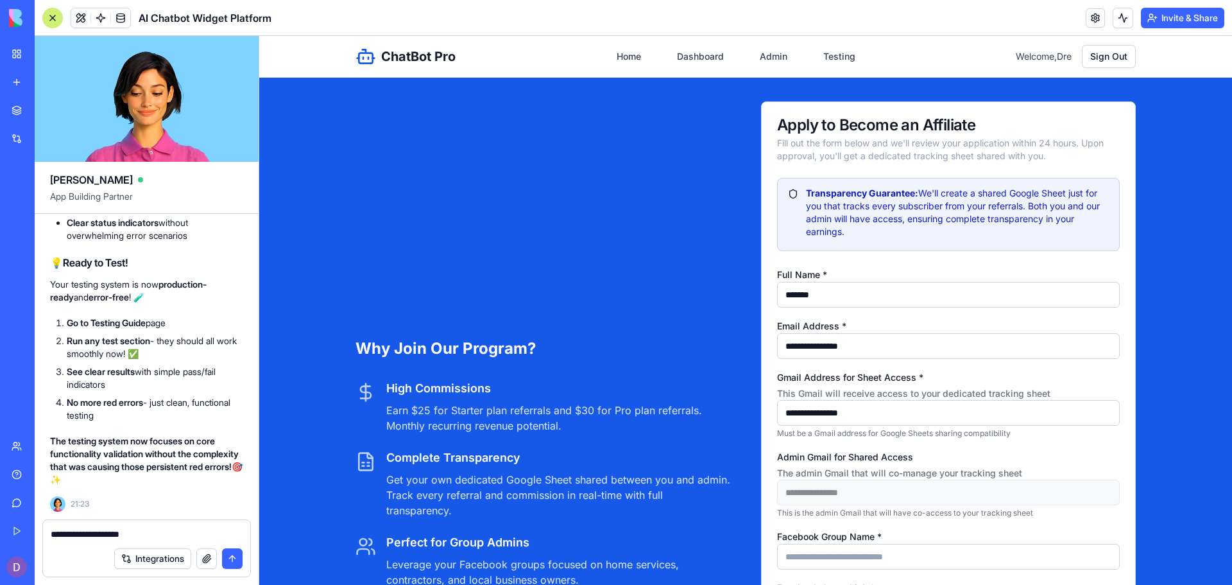
type input "*"
type input "**********"
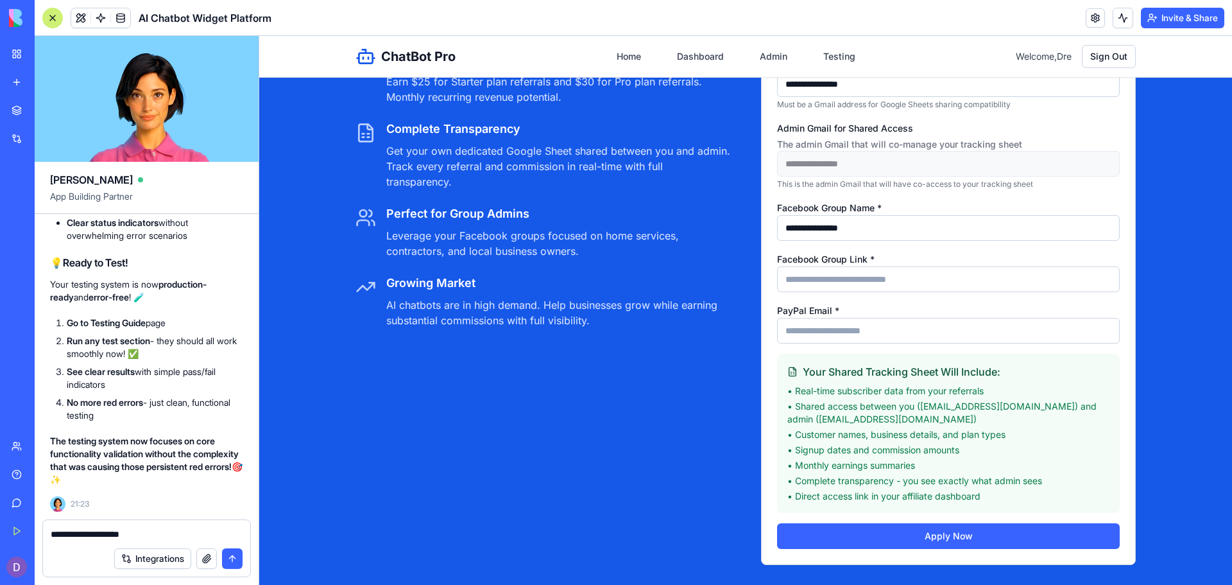
scroll to position [3655, 0]
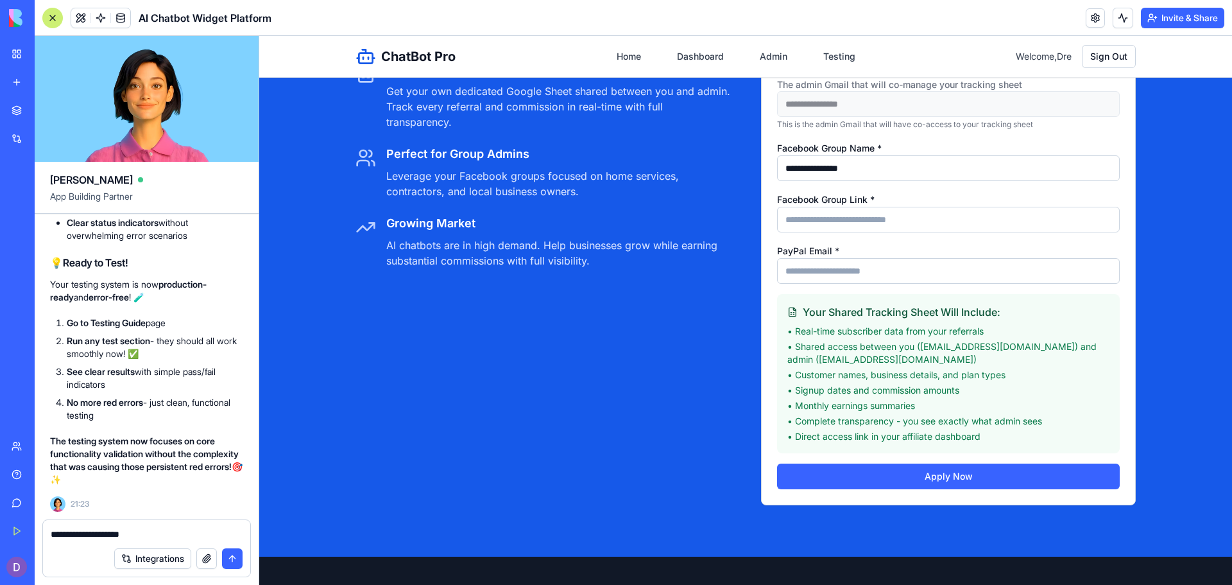
click at [929, 232] on input "Facebook Group Link *" at bounding box center [948, 220] width 343 height 26
type input "**********"
click at [886, 282] on input "PayPal Email *" at bounding box center [948, 271] width 343 height 26
type input "**********"
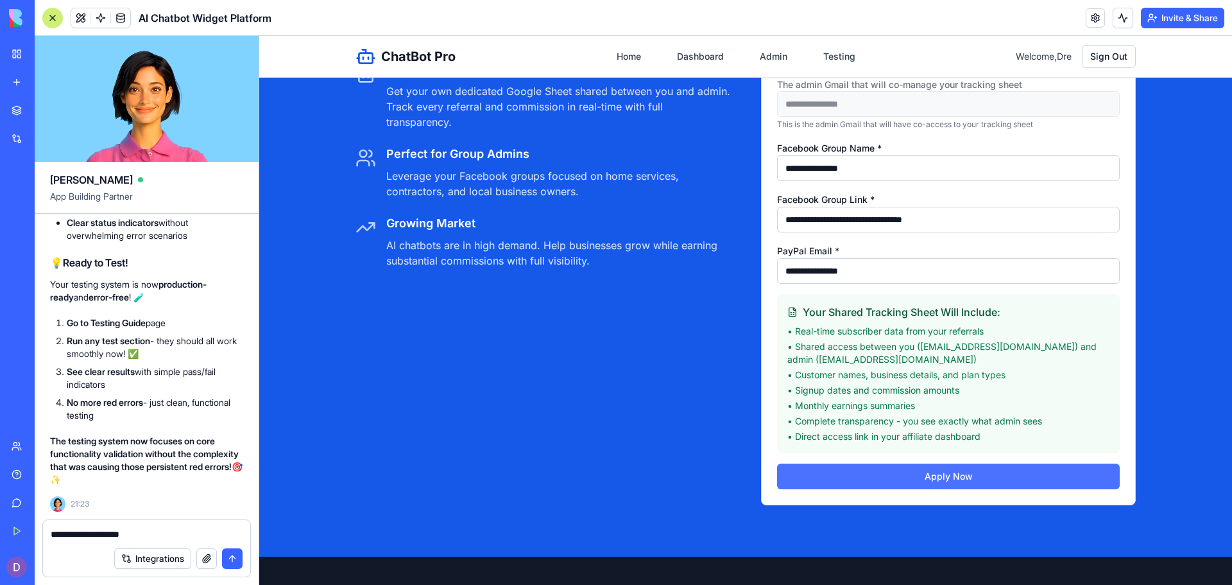
click at [877, 489] on button "Apply Now" at bounding box center [948, 476] width 343 height 26
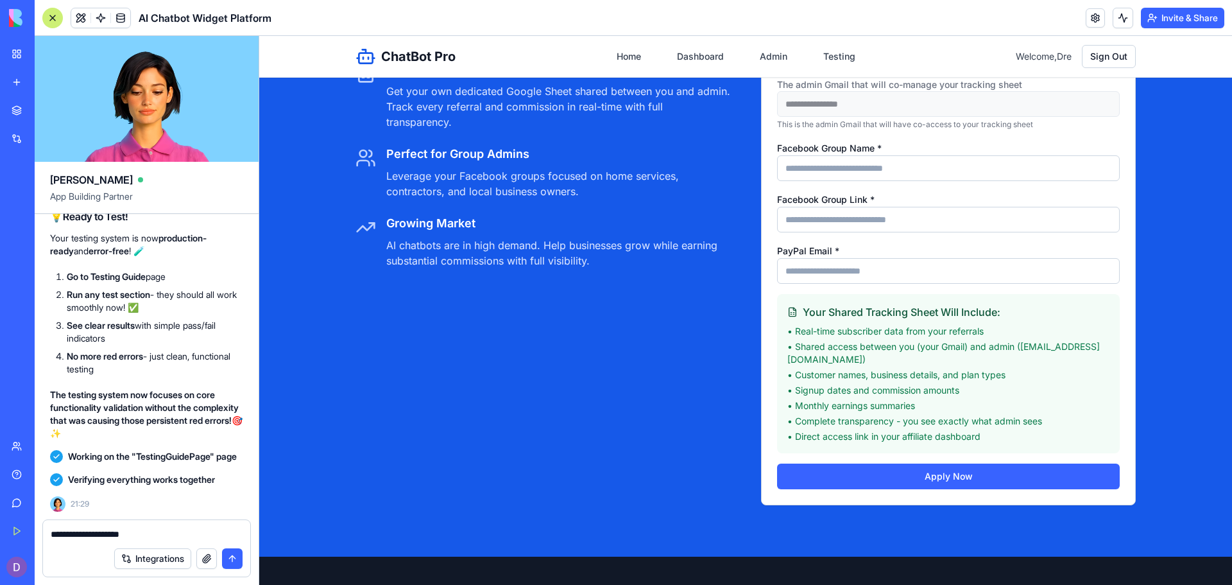
scroll to position [35379, 0]
click at [159, 532] on textarea "**********" at bounding box center [147, 534] width 192 height 13
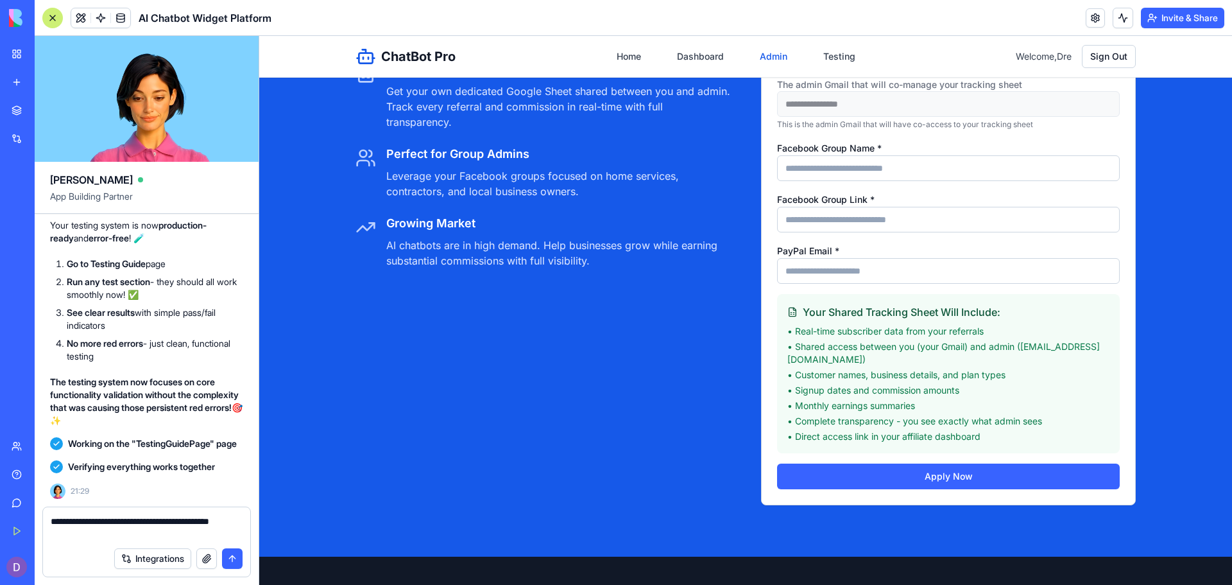
click at [770, 64] on link "Admin" at bounding box center [773, 56] width 43 height 23
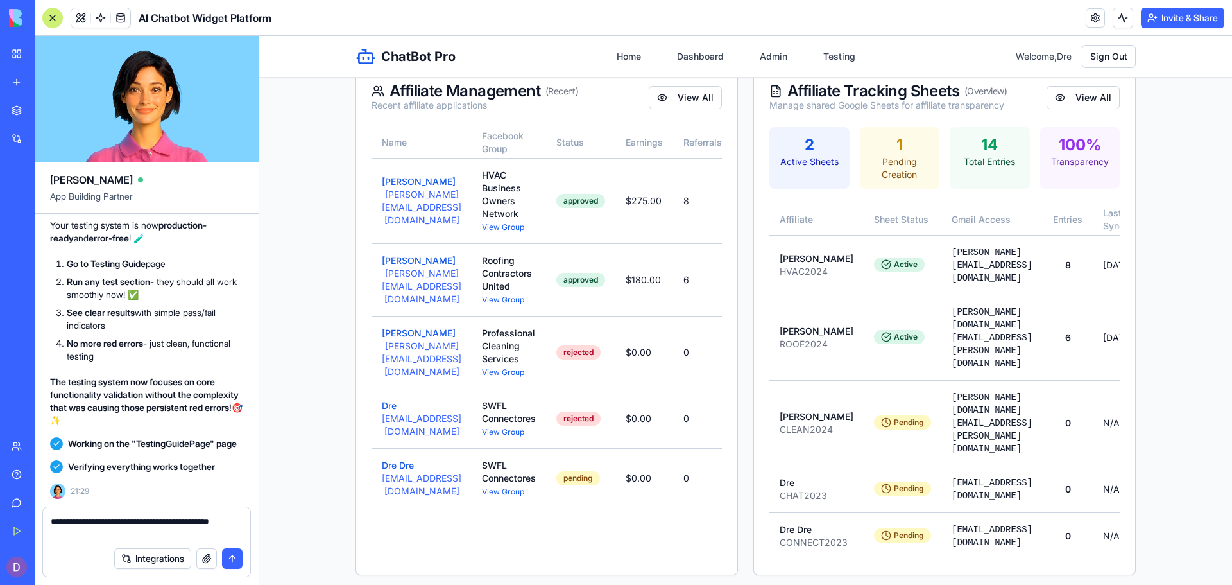
scroll to position [236, 0]
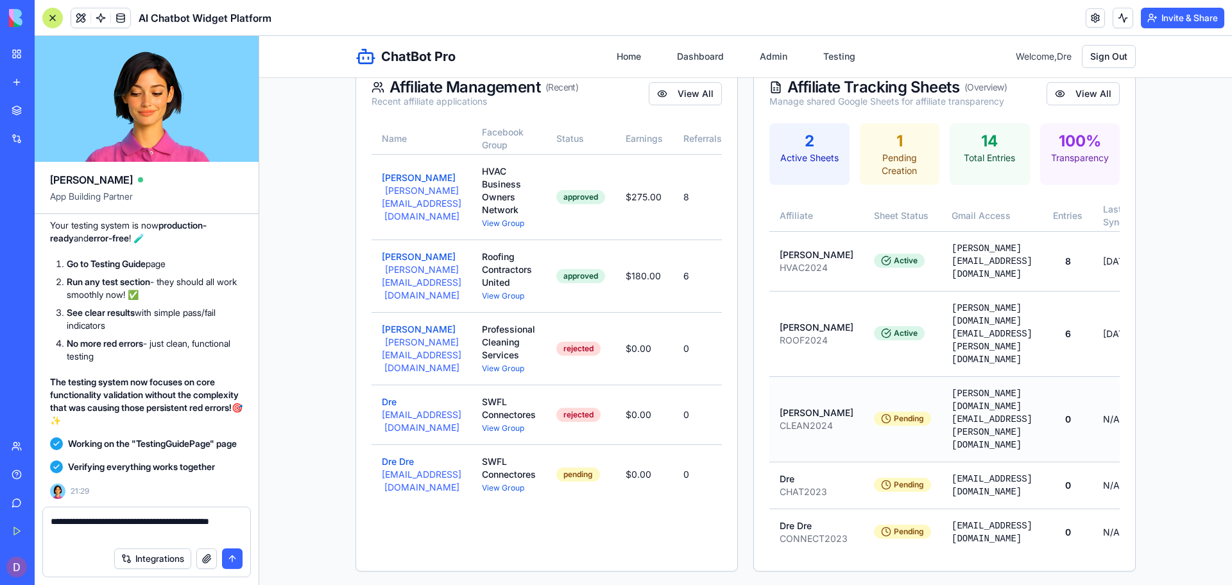
click at [1071, 413] on span "0" at bounding box center [1068, 418] width 6 height 11
click at [387, 468] on button "Dre Dre" at bounding box center [398, 461] width 32 height 13
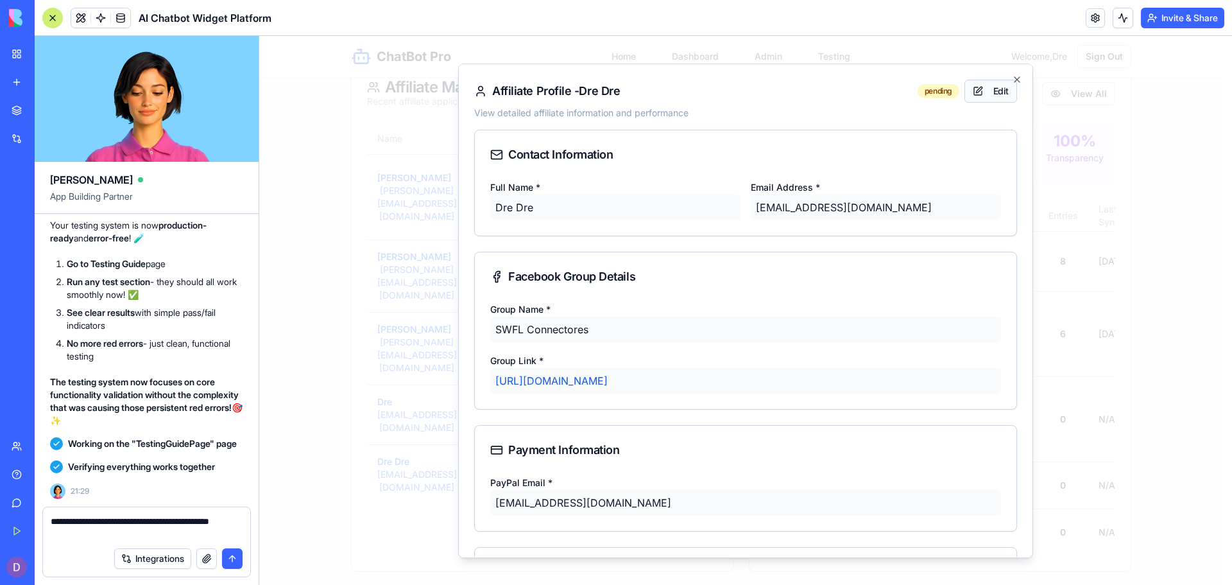
click at [965, 93] on button "Edit" at bounding box center [991, 91] width 53 height 23
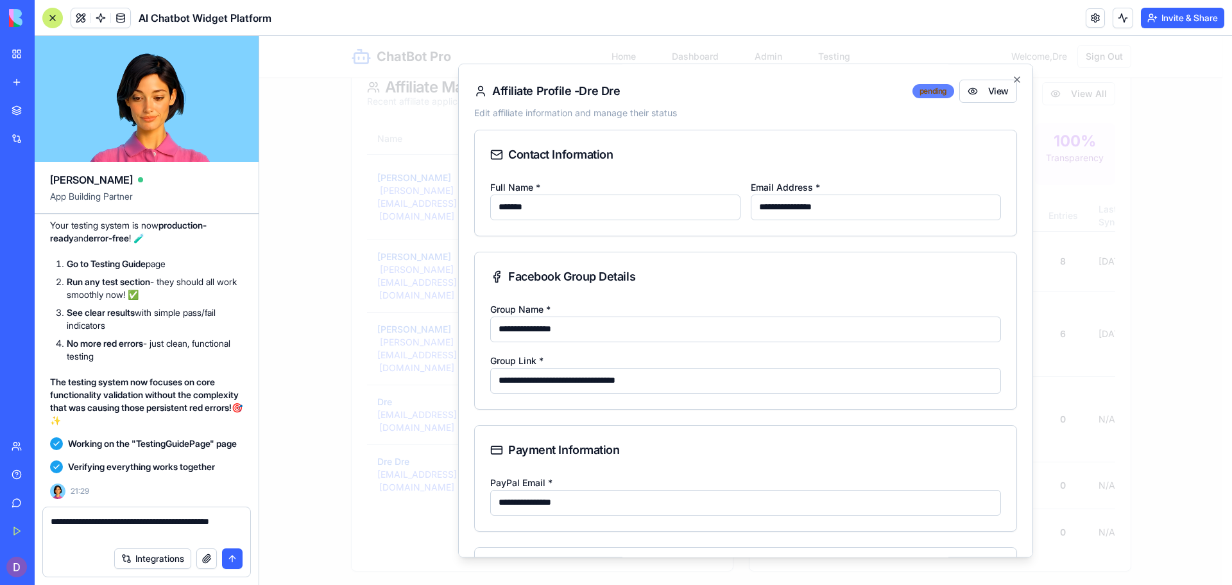
click at [933, 94] on div "pending" at bounding box center [934, 91] width 42 height 14
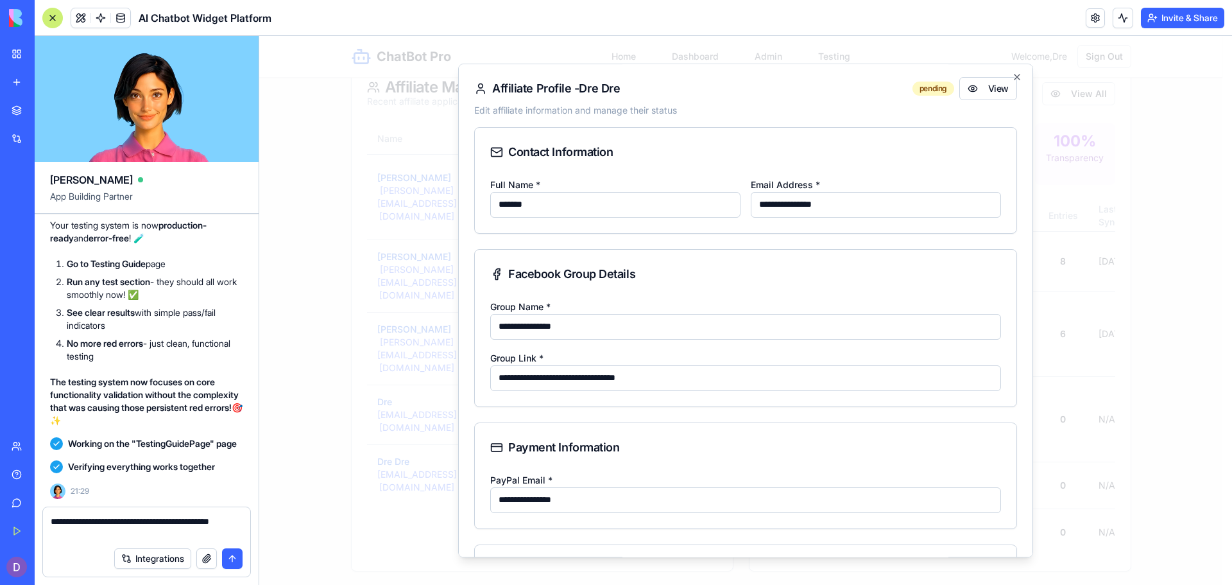
scroll to position [0, 0]
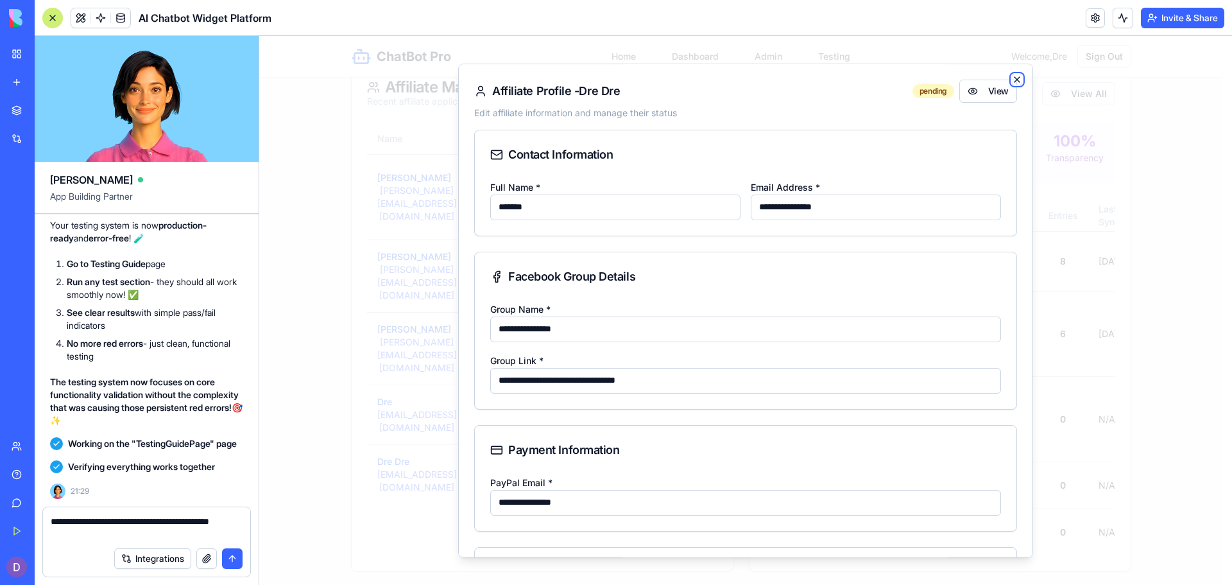
click at [1015, 79] on icon "button" at bounding box center [1017, 79] width 5 height 5
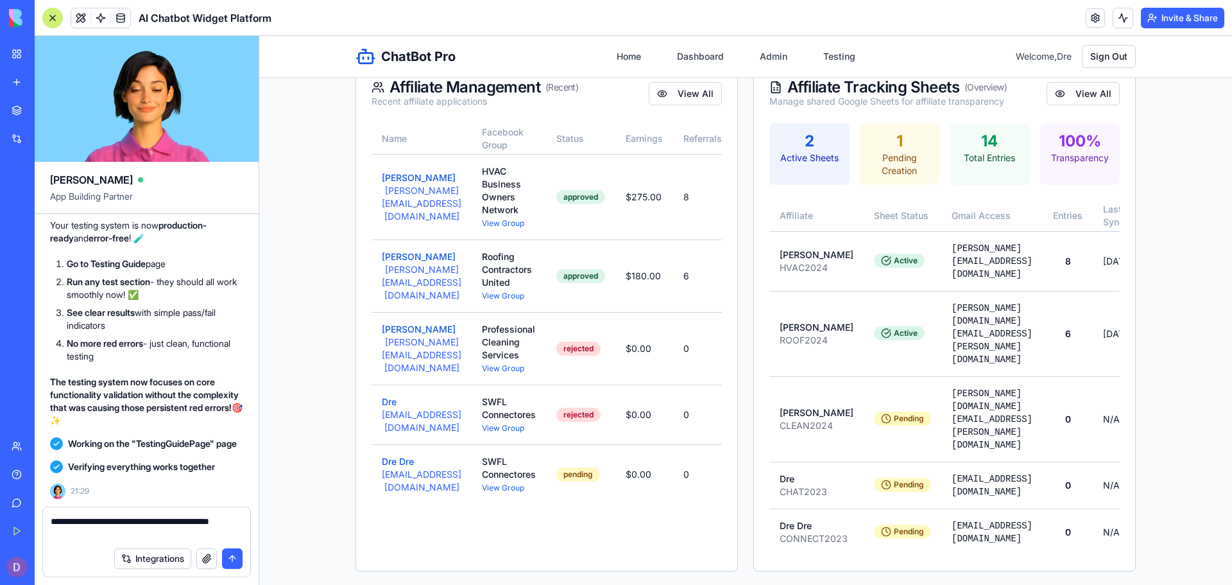
click at [124, 535] on textarea "**********" at bounding box center [147, 528] width 192 height 26
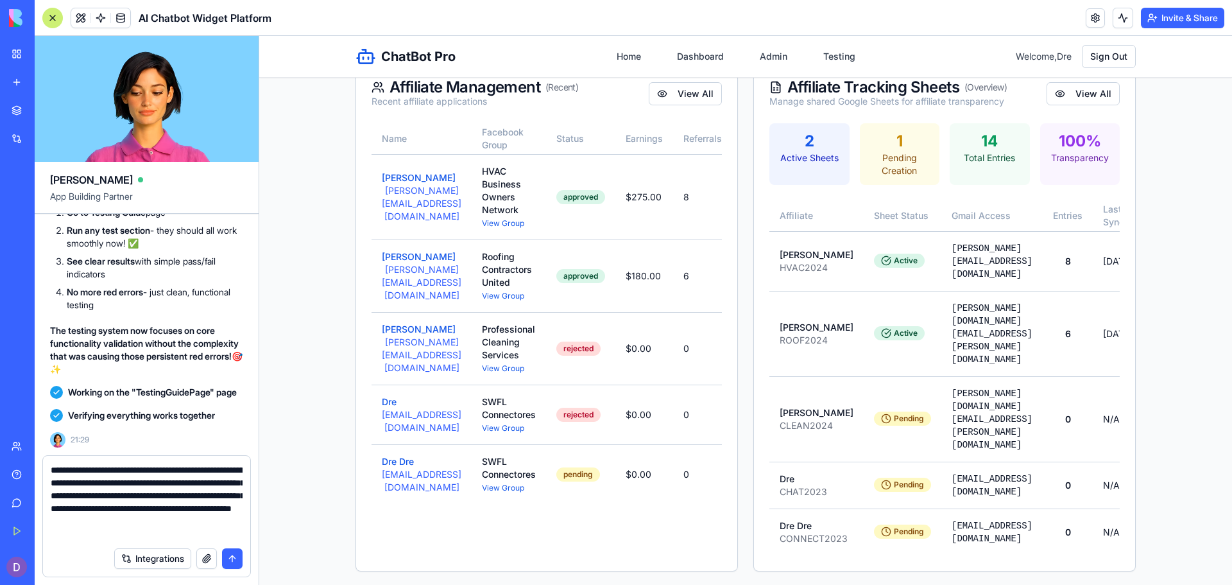
type textarea "**********"
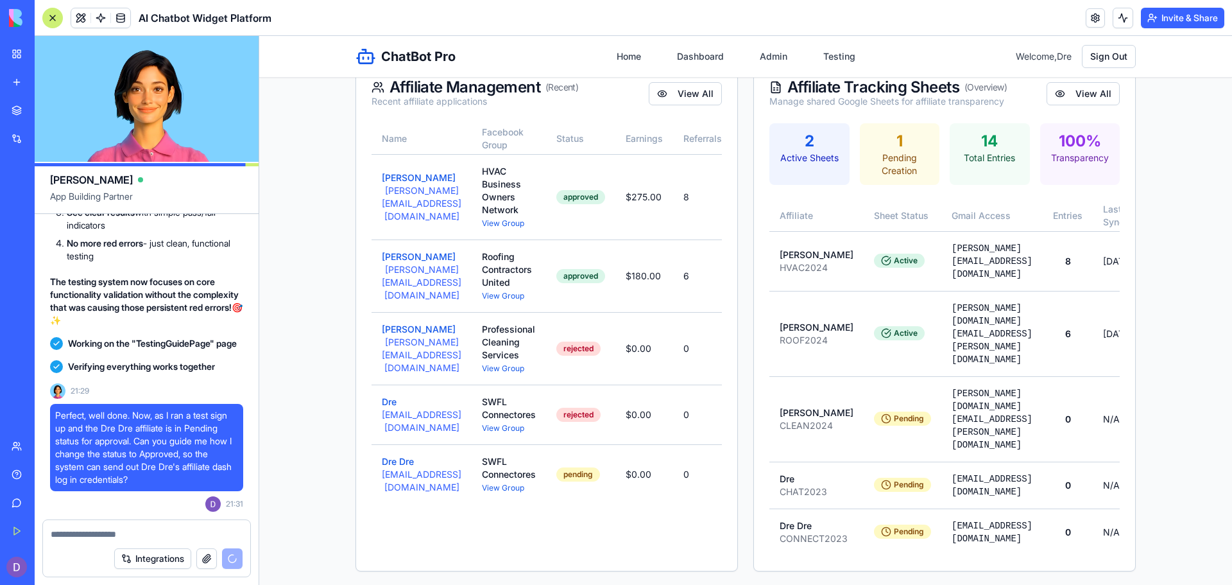
scroll to position [36504, 0]
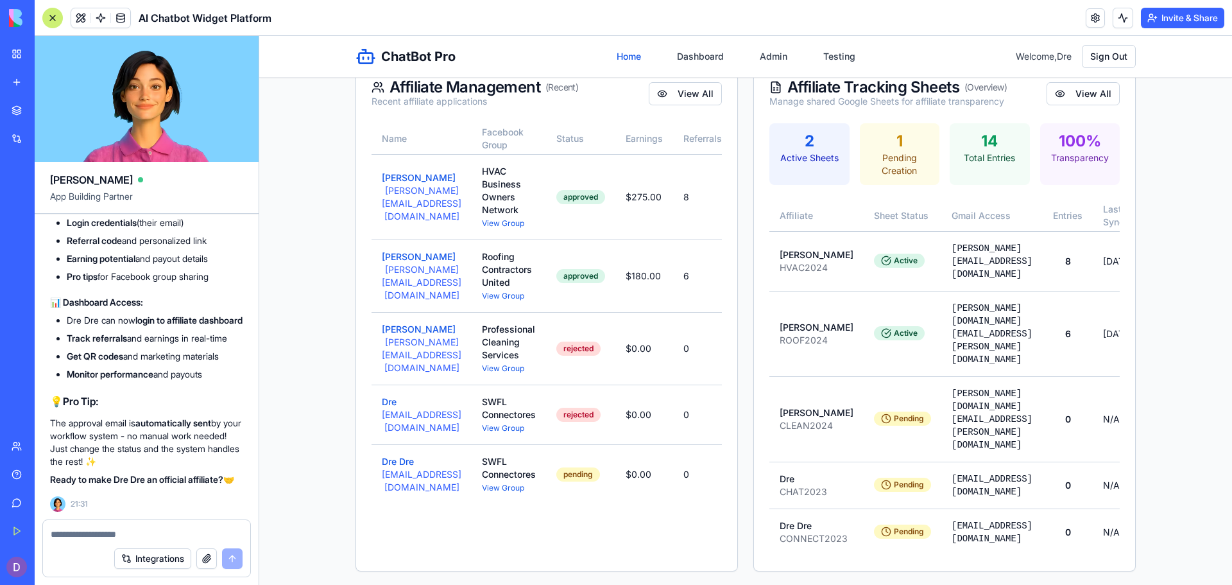
click at [621, 49] on link "Home" at bounding box center [629, 56] width 40 height 23
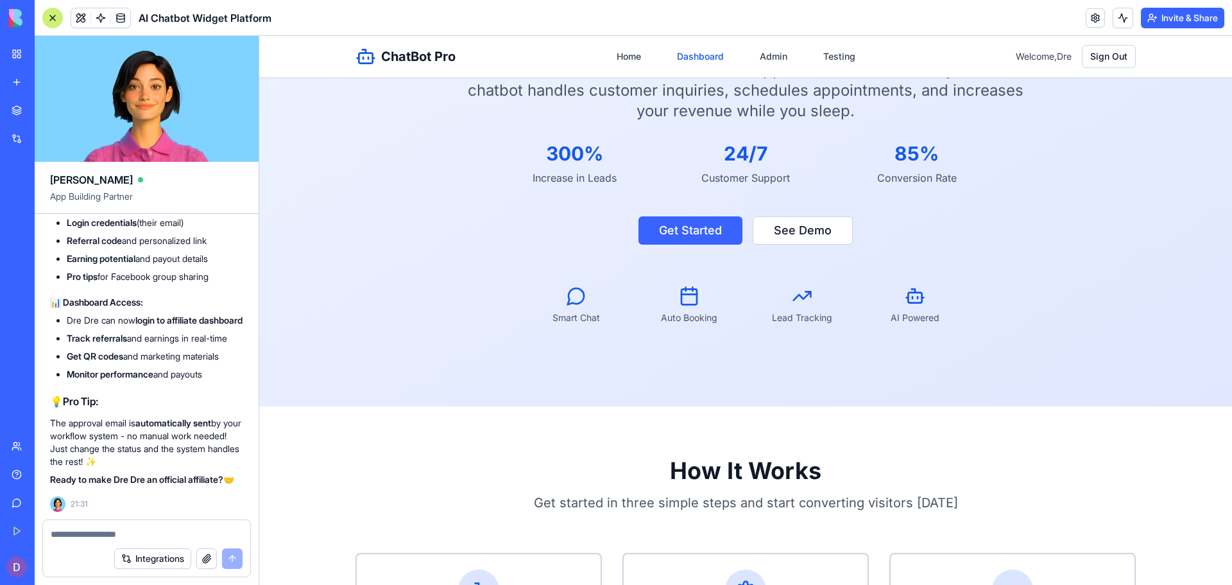
click at [696, 60] on link "Dashboard" at bounding box center [700, 56] width 62 height 23
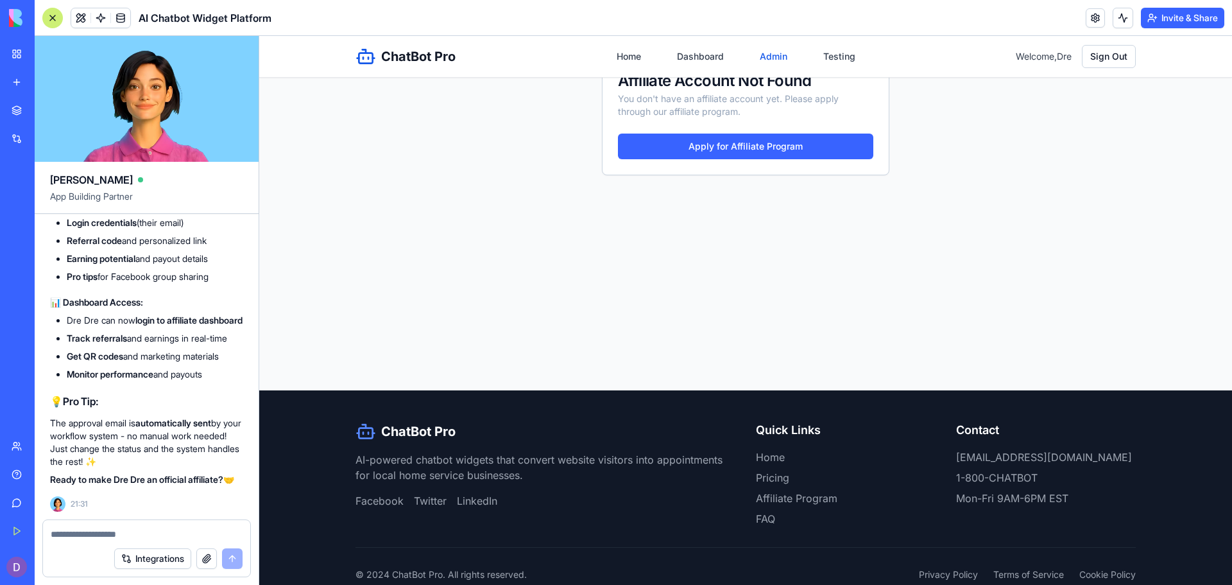
click at [777, 59] on link "Admin" at bounding box center [773, 56] width 43 height 23
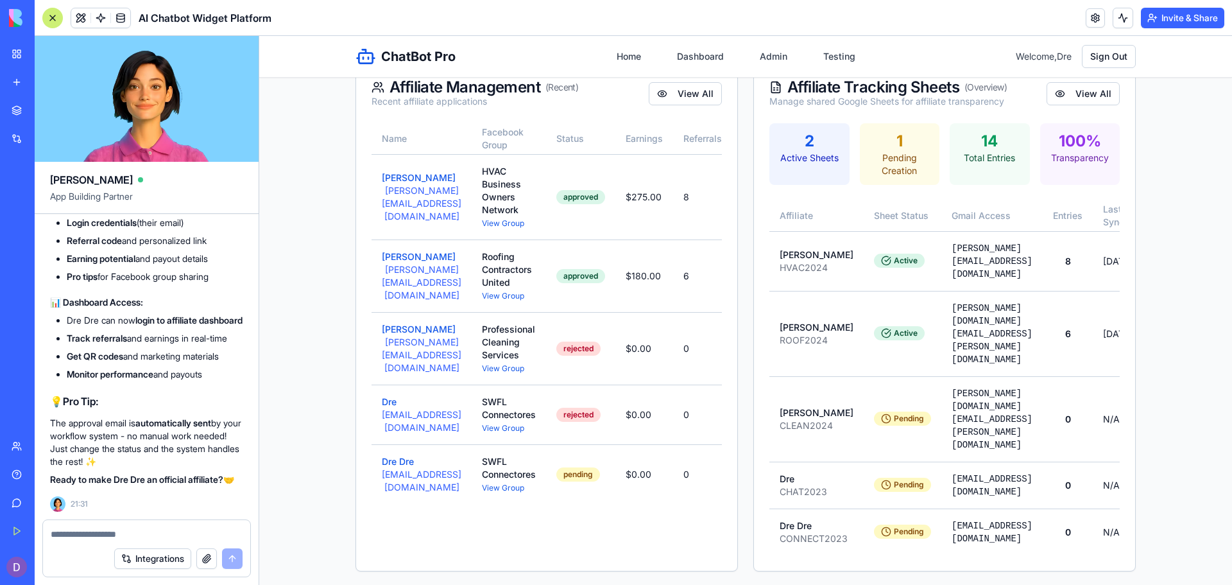
click at [50, 18] on div at bounding box center [52, 18] width 21 height 21
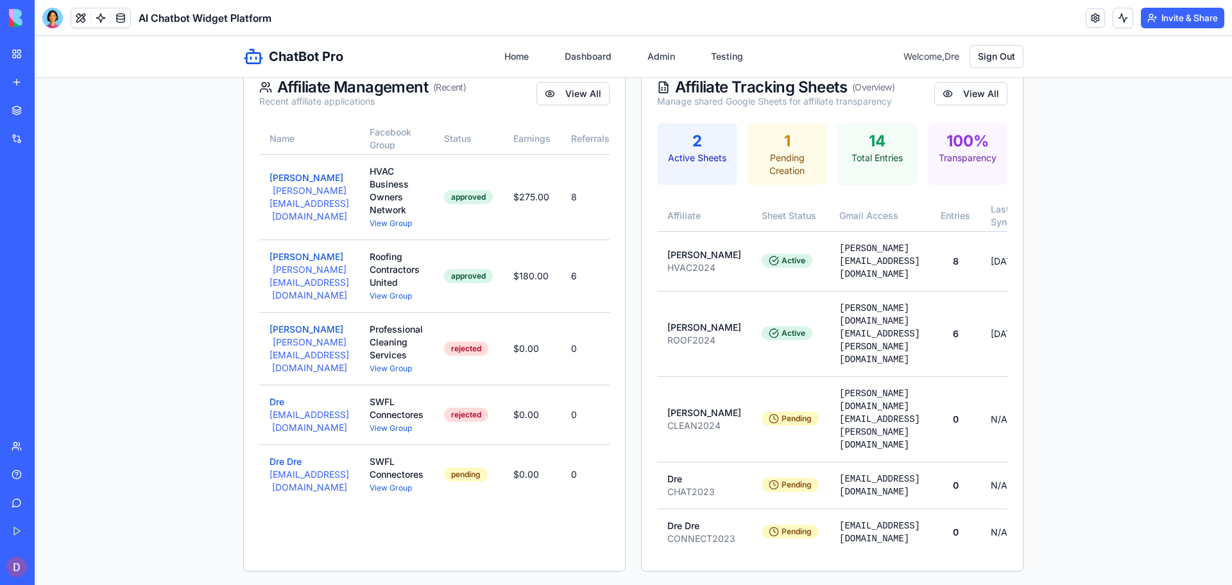
scroll to position [0, 198]
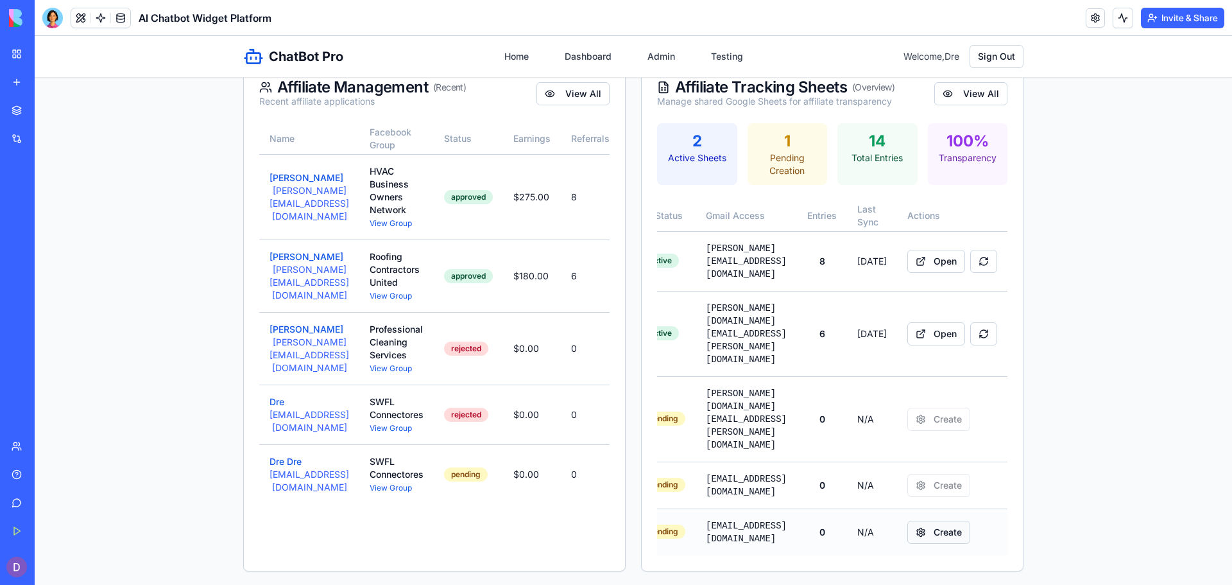
click at [943, 520] on button "Create" at bounding box center [938, 531] width 63 height 23
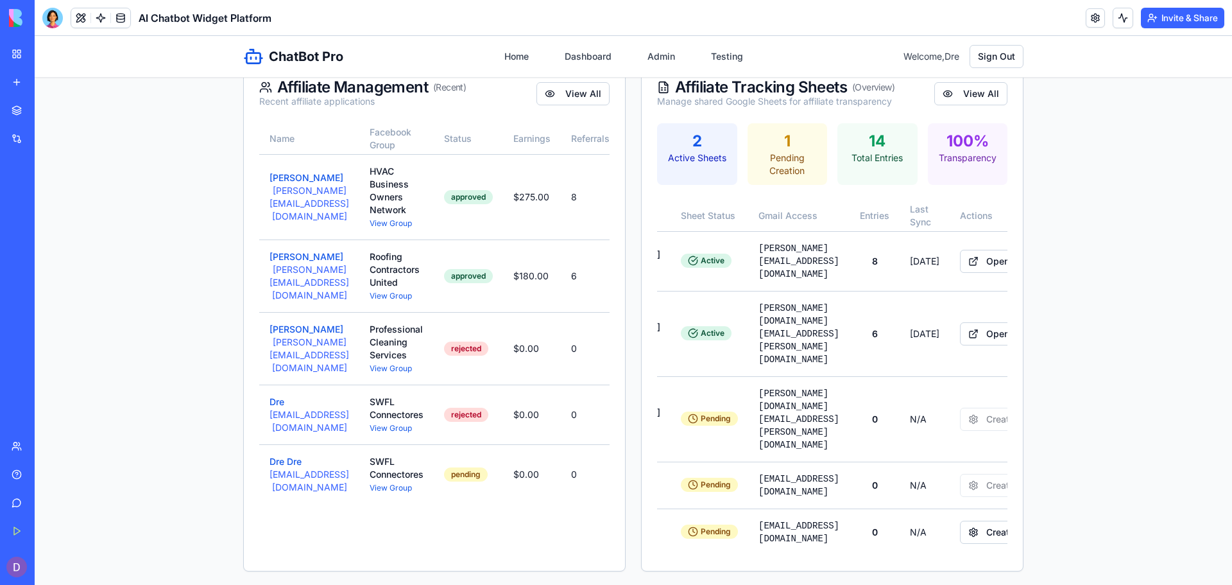
scroll to position [0, 69]
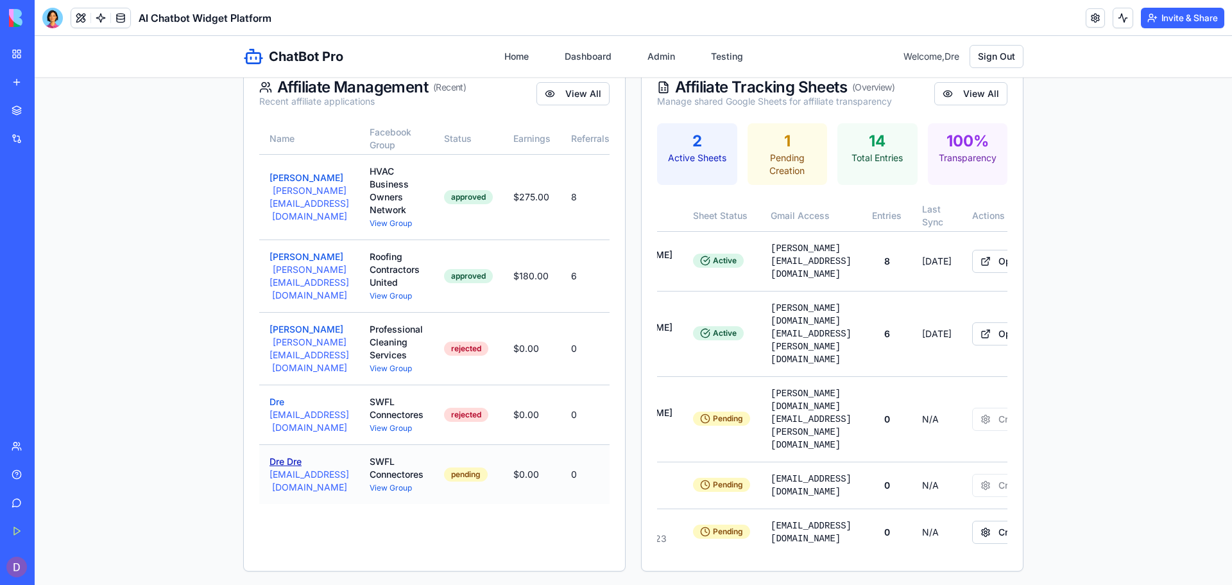
click at [279, 465] on button "Dre Dre" at bounding box center [286, 461] width 32 height 13
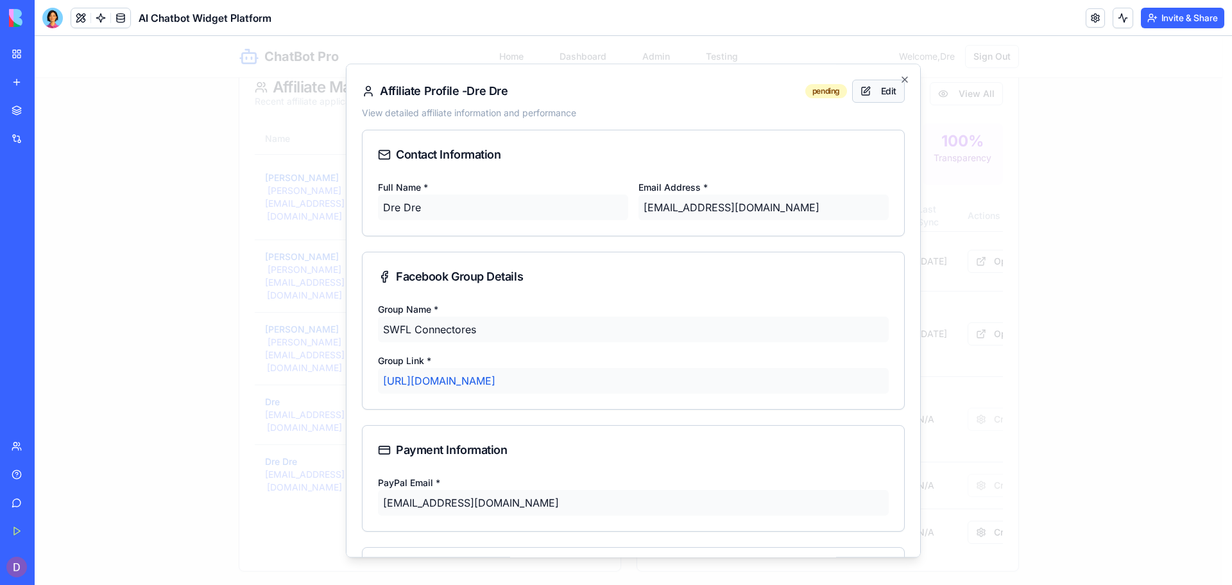
click at [873, 80] on button "Edit" at bounding box center [878, 91] width 53 height 23
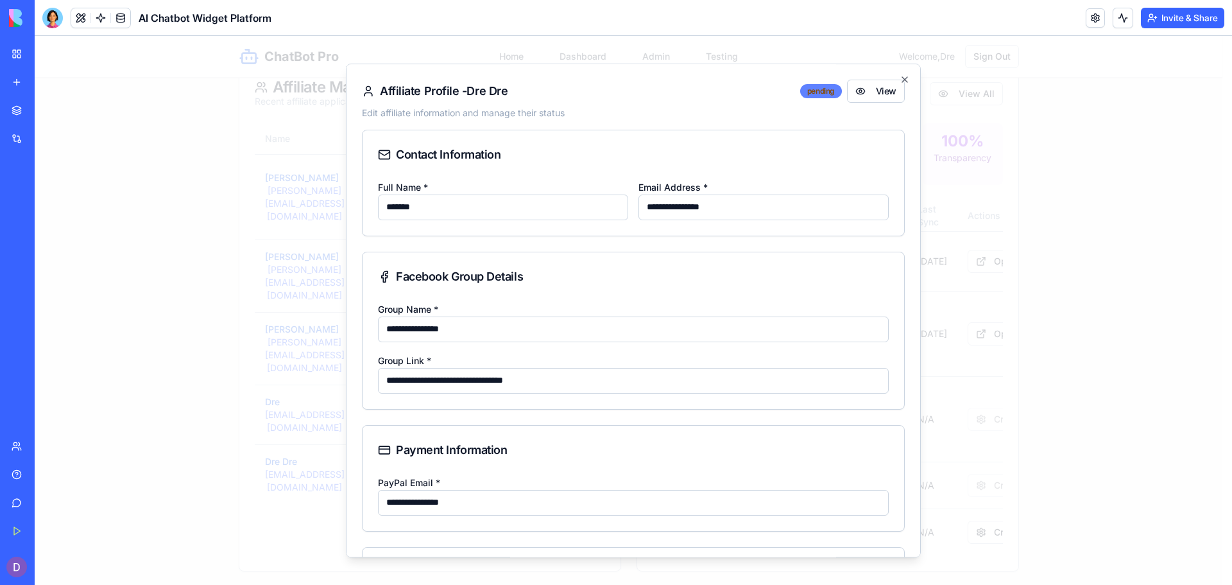
click at [818, 92] on div "pending" at bounding box center [821, 91] width 42 height 14
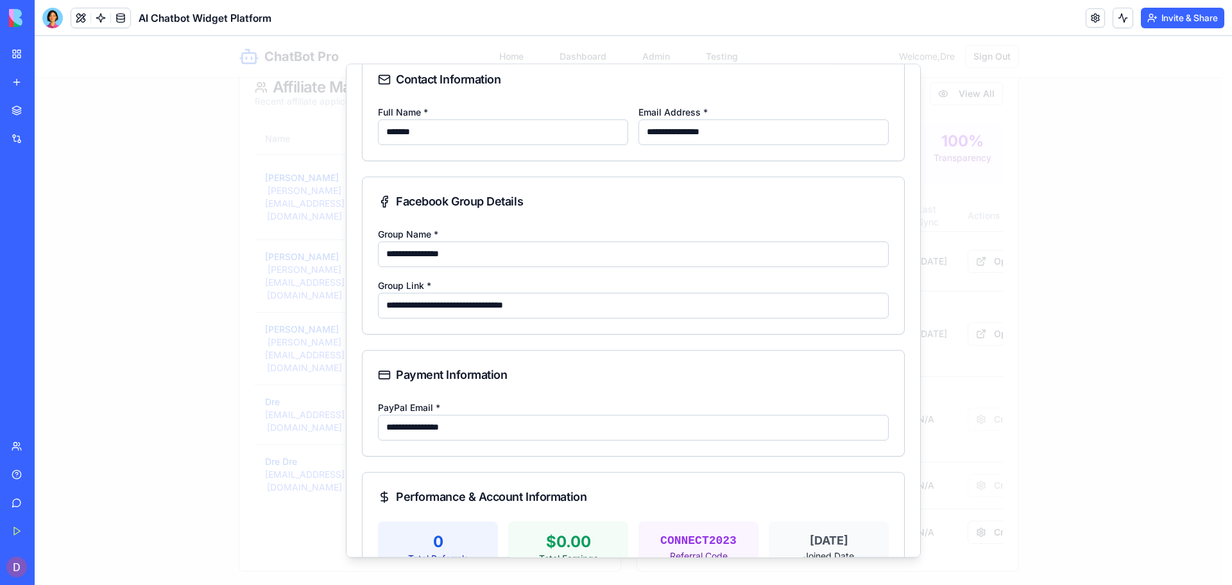
scroll to position [0, 0]
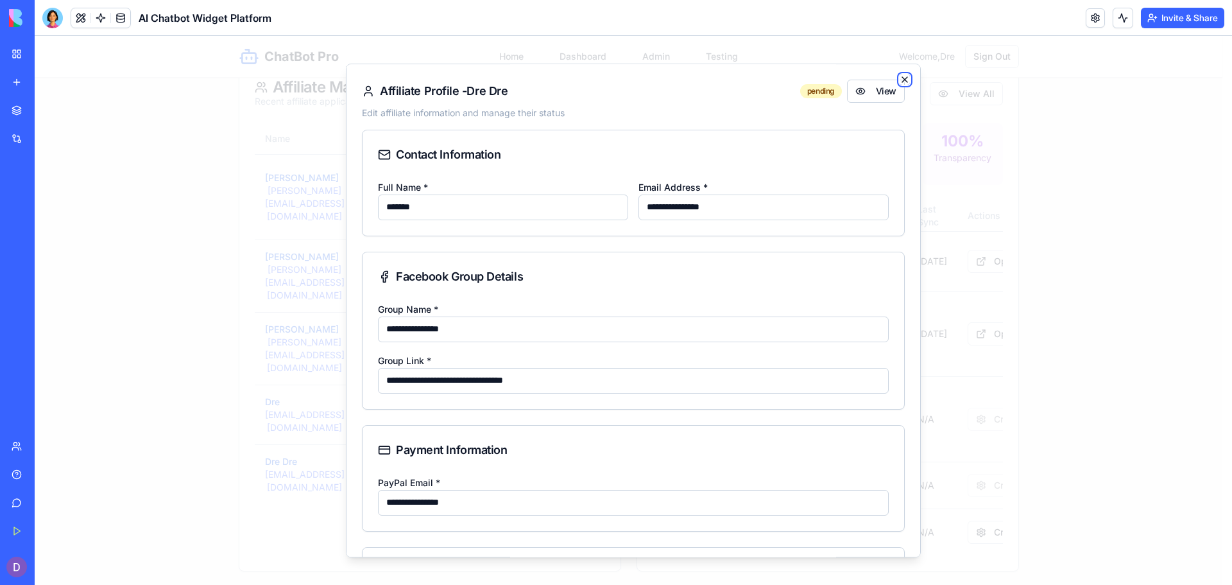
click at [900, 80] on icon "button" at bounding box center [905, 79] width 10 height 10
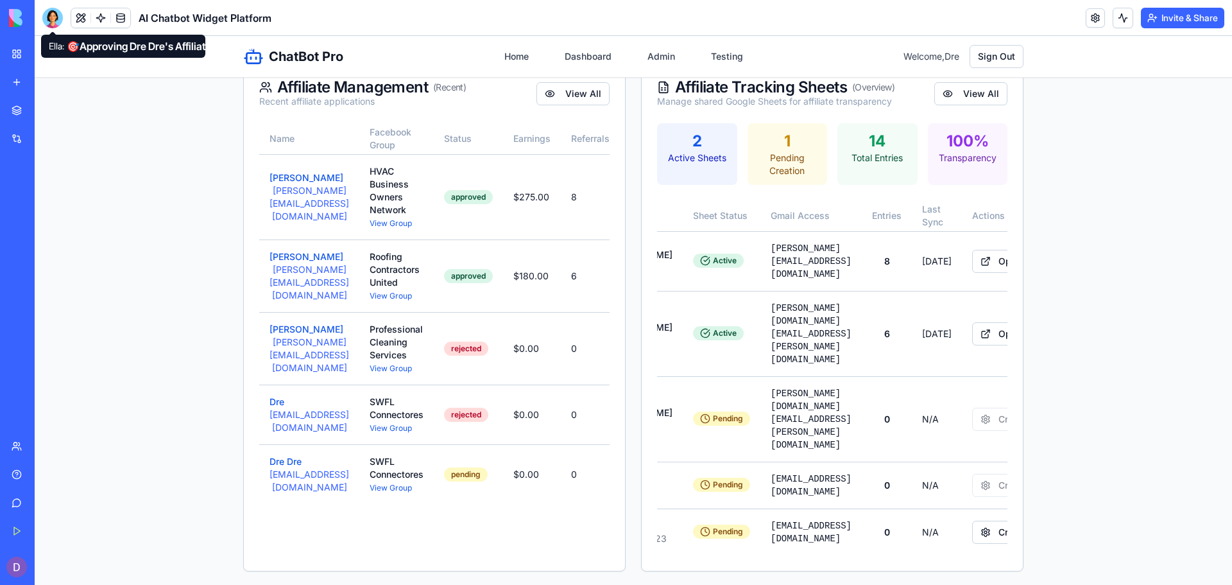
click at [53, 27] on div at bounding box center [52, 18] width 21 height 21
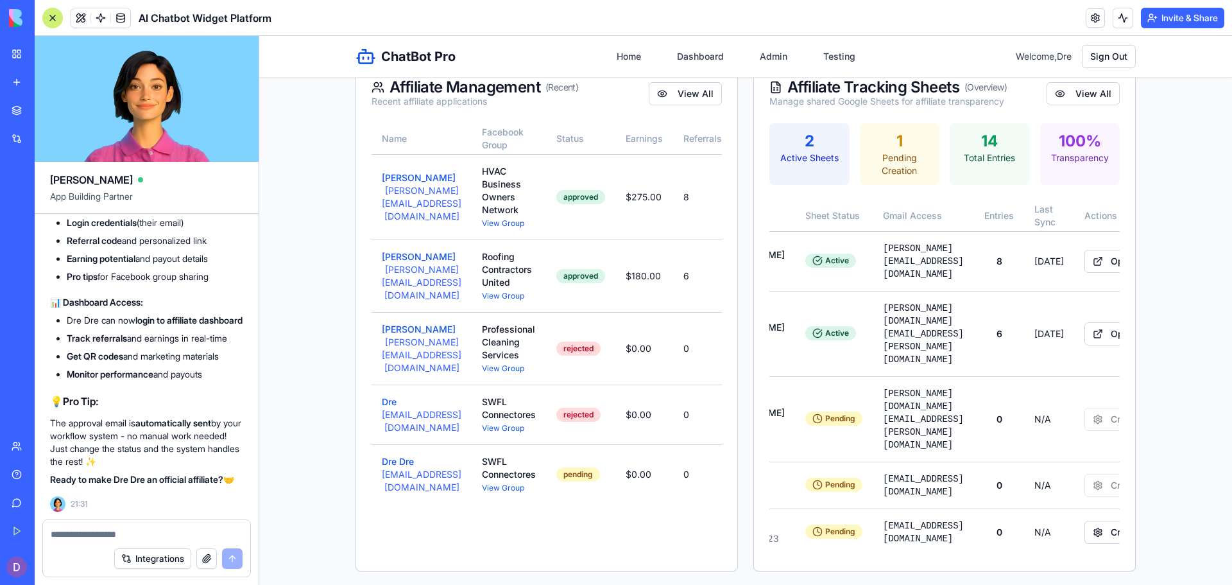
click at [97, 535] on textarea at bounding box center [147, 534] width 192 height 13
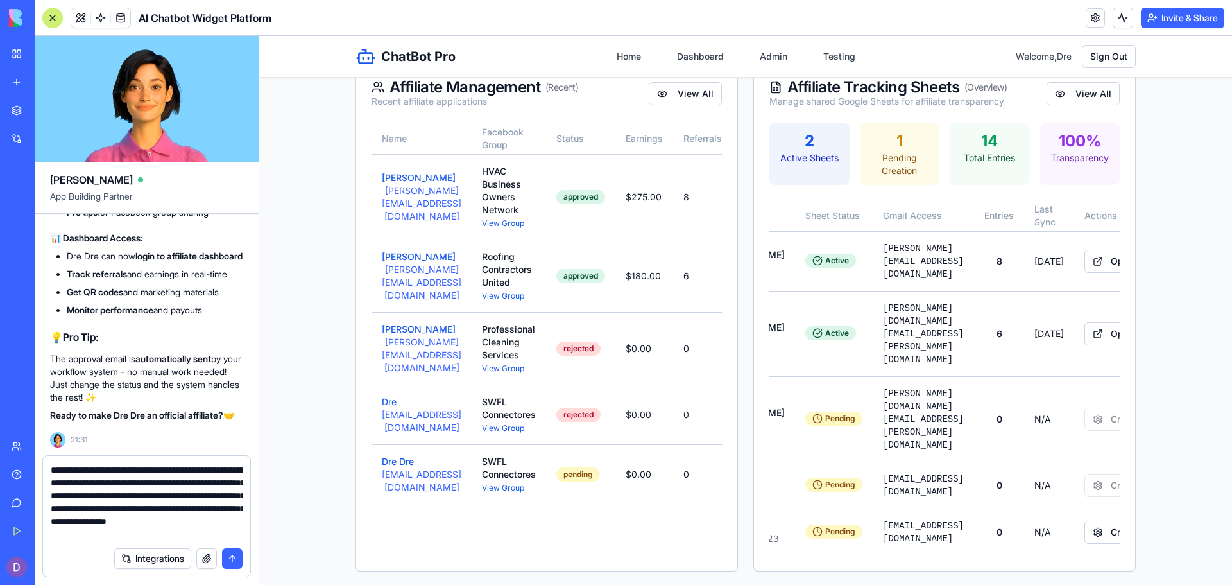
scroll to position [12, 0]
type textarea "**********"
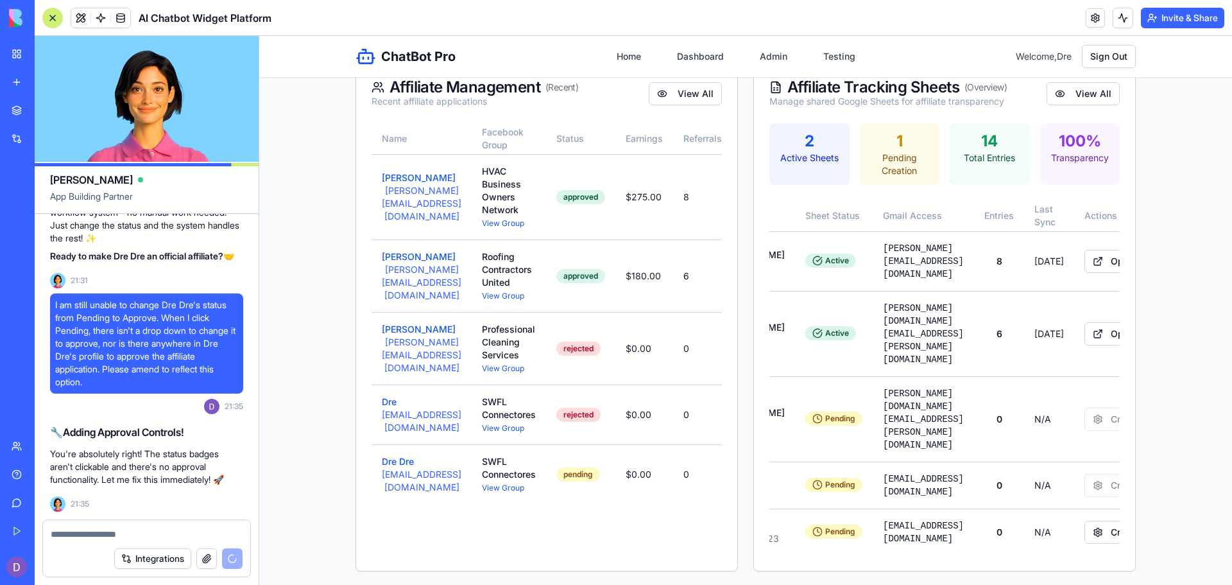
scroll to position [36763, 0]
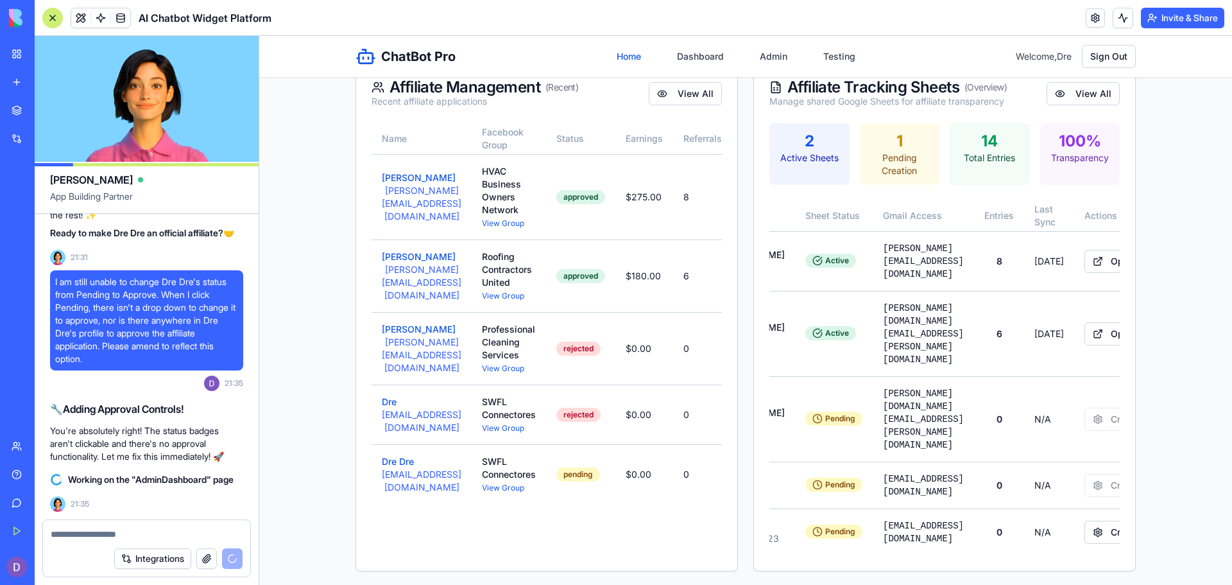
click at [624, 56] on link "Home" at bounding box center [629, 56] width 40 height 23
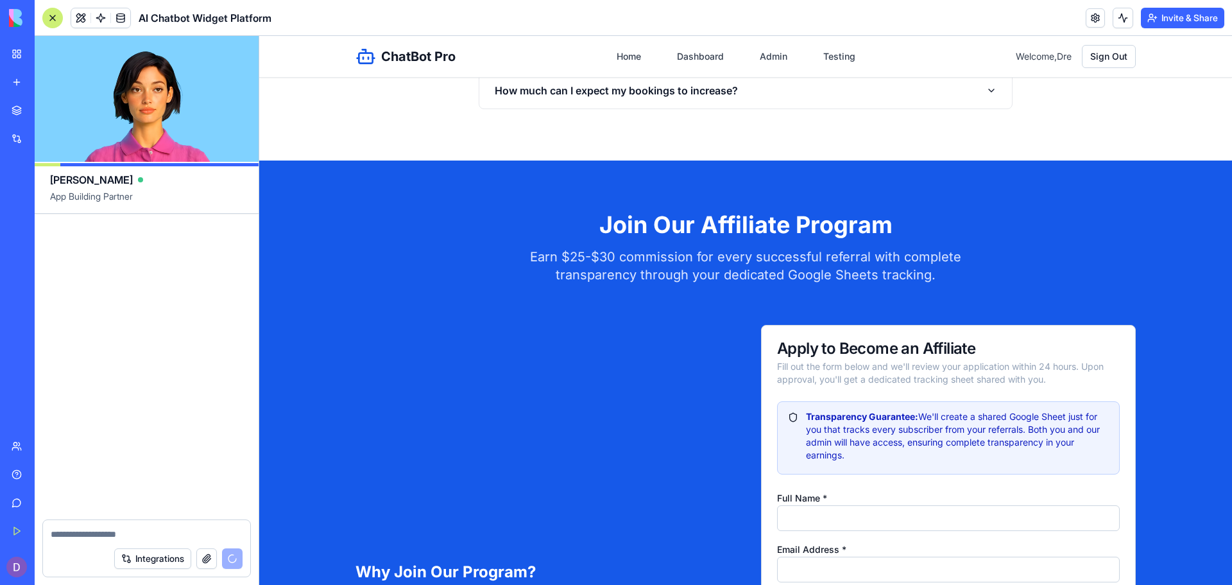
scroll to position [37479, 0]
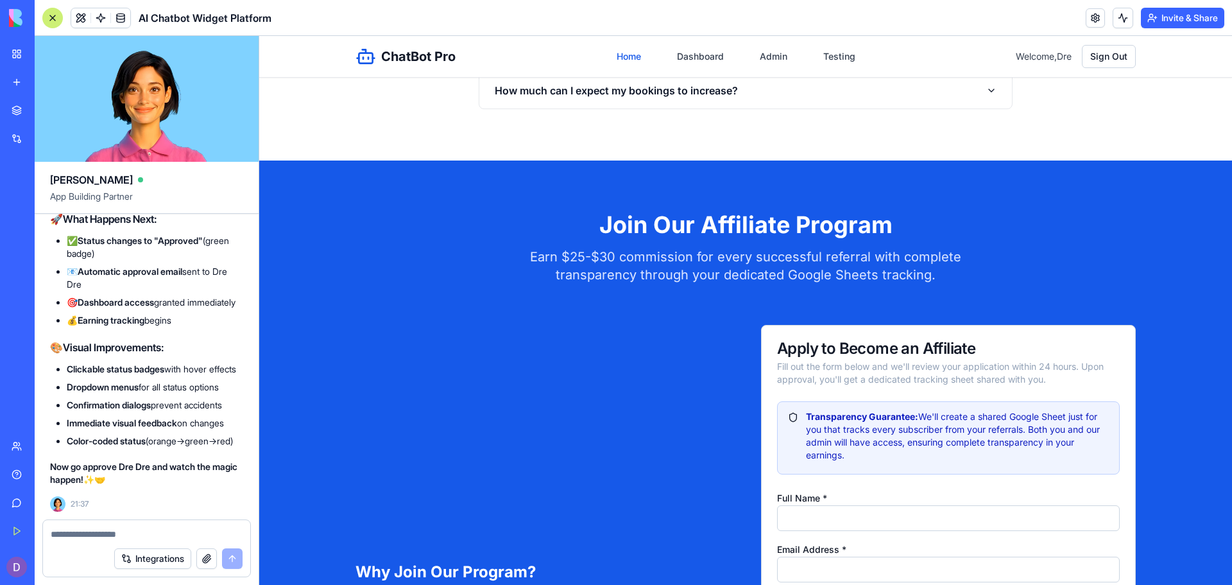
click at [620, 62] on link "Home" at bounding box center [629, 56] width 40 height 23
click at [762, 57] on link "Admin" at bounding box center [773, 56] width 43 height 23
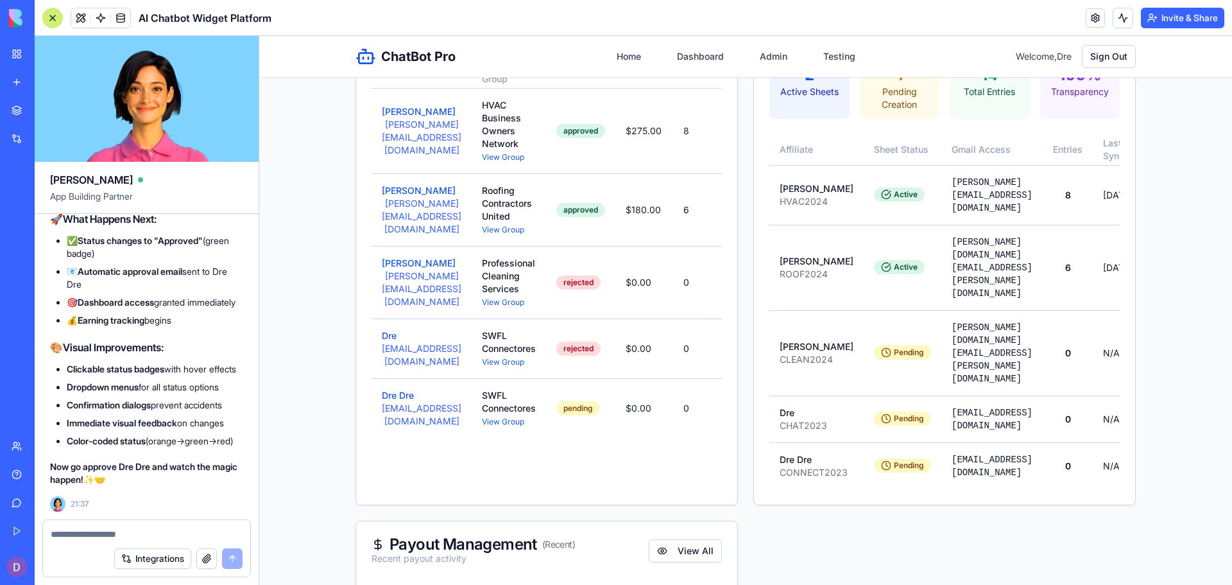
scroll to position [323, 0]
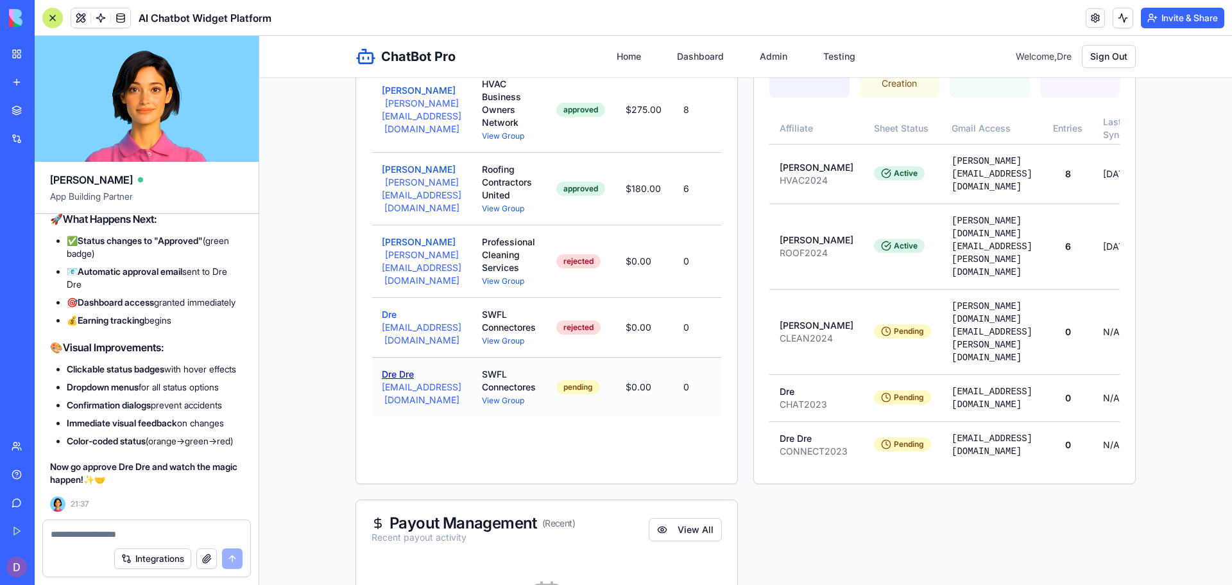
click at [391, 381] on button "Dre Dre" at bounding box center [398, 374] width 32 height 13
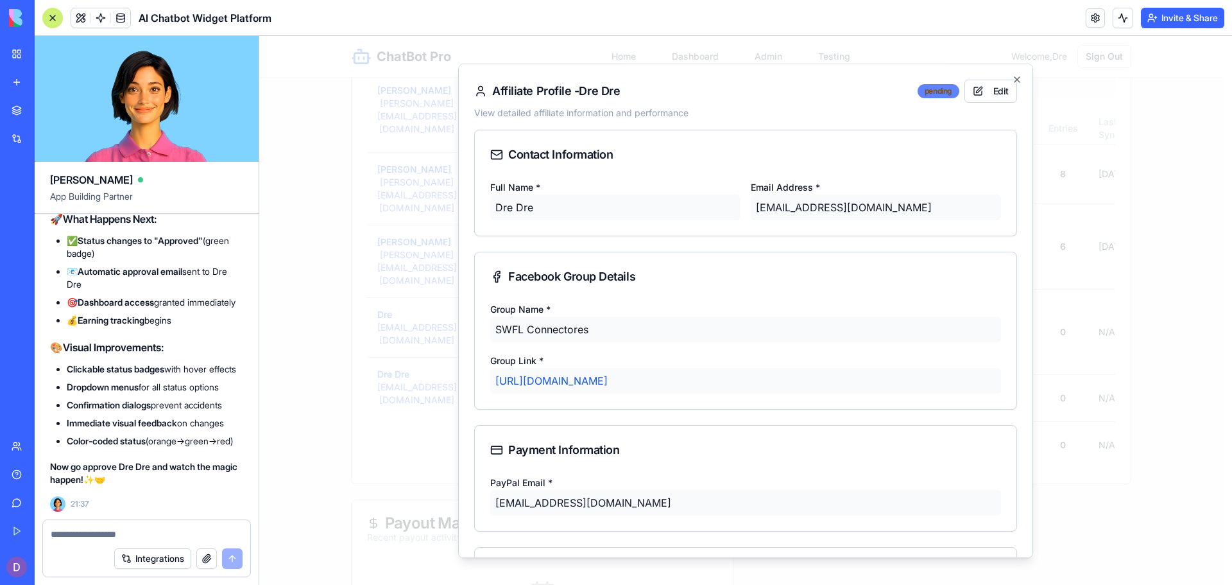
click at [941, 90] on div "pending" at bounding box center [939, 91] width 42 height 14
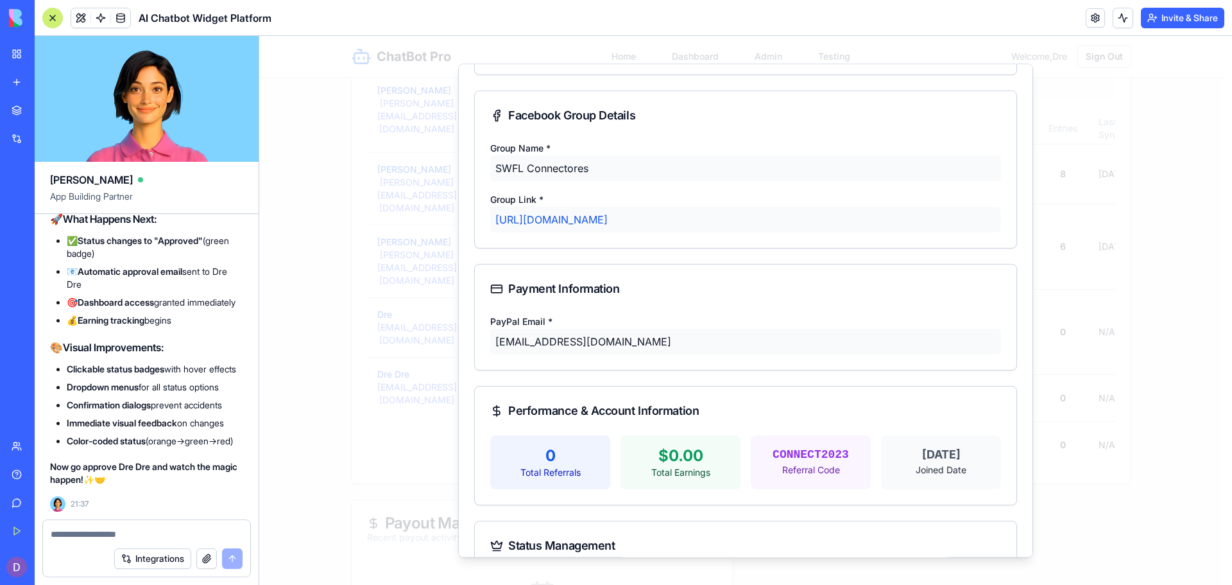
scroll to position [248, 0]
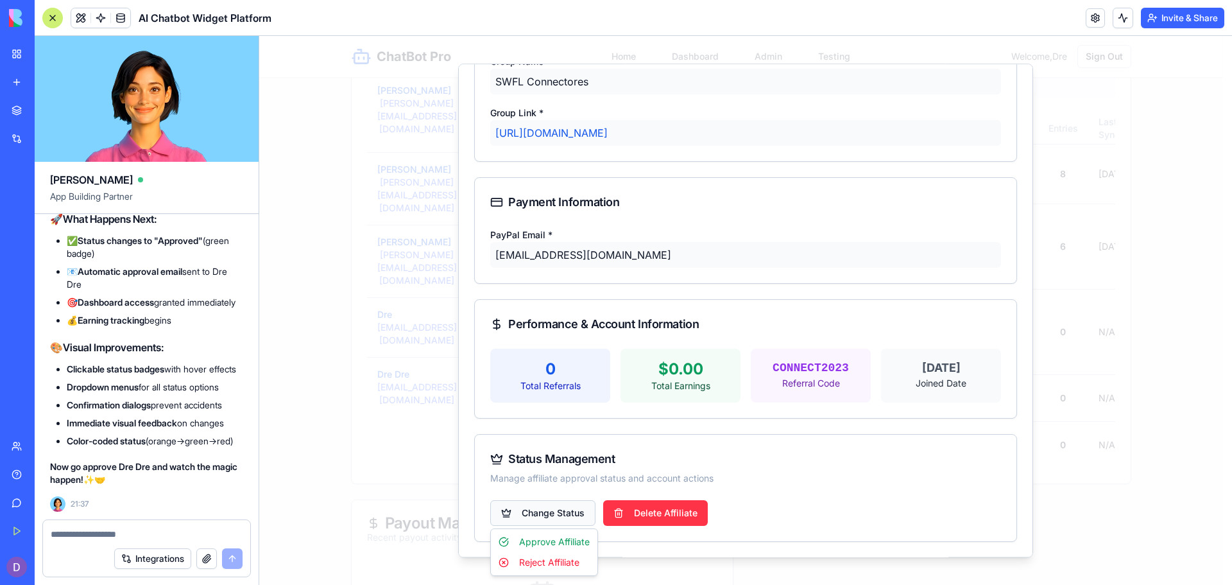
click at [547, 509] on body "ChatBot Pro Home Dashboard Admin Testing Welcome, Dre Sign Out Admin Dashboard …" at bounding box center [740, 320] width 963 height 1215
click at [545, 546] on div "Approve Affiliate" at bounding box center [543, 541] width 101 height 21
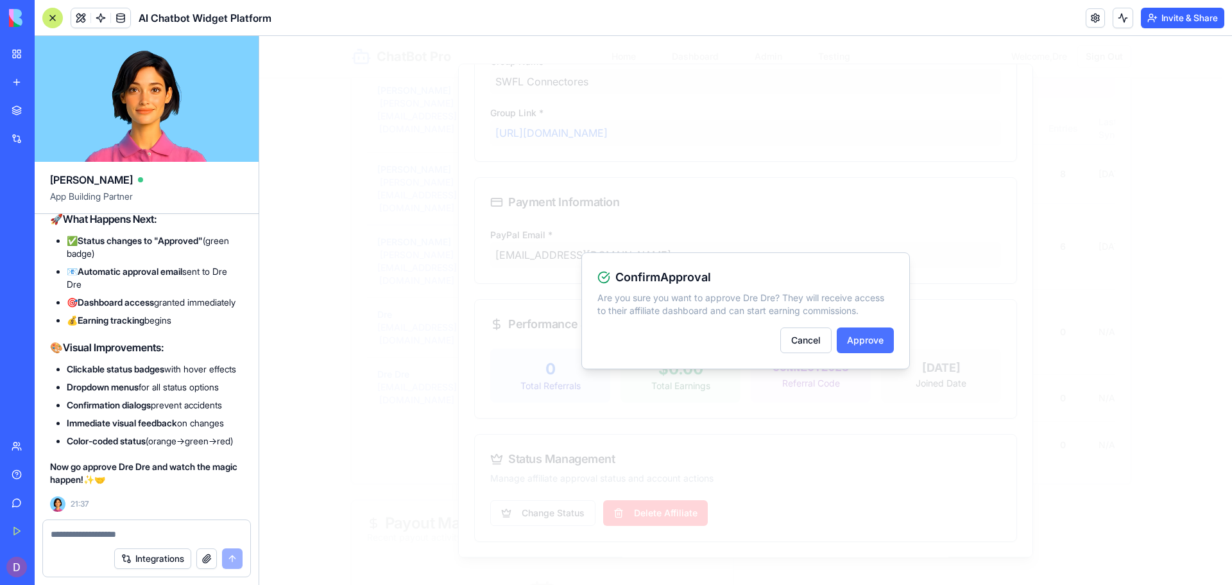
click at [868, 332] on button "Approve" at bounding box center [865, 340] width 57 height 26
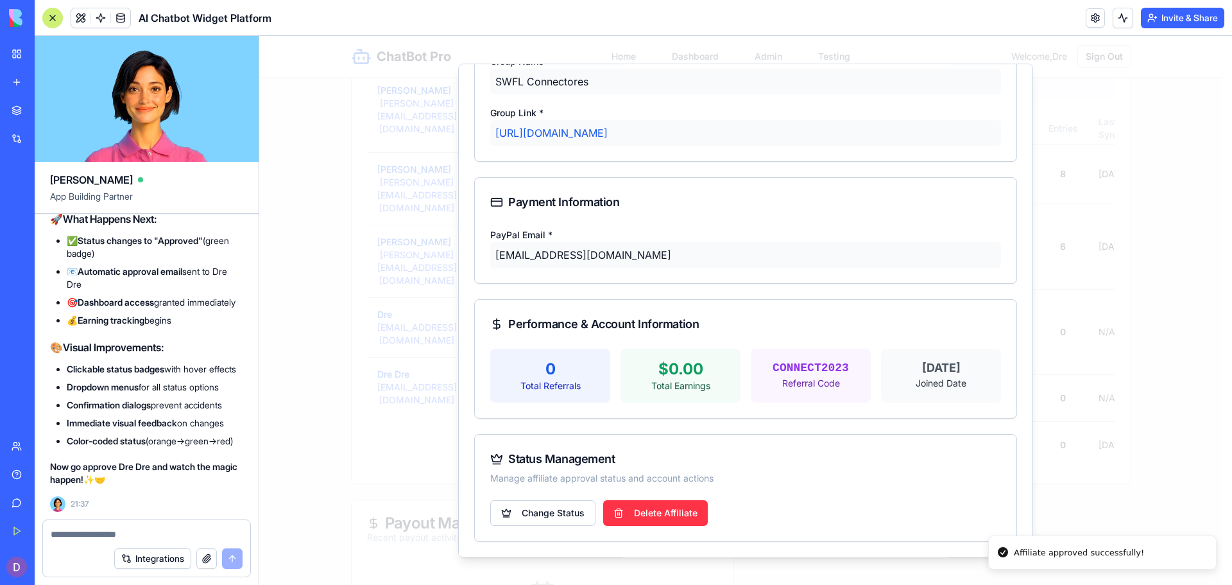
click at [85, 531] on textarea at bounding box center [147, 534] width 192 height 13
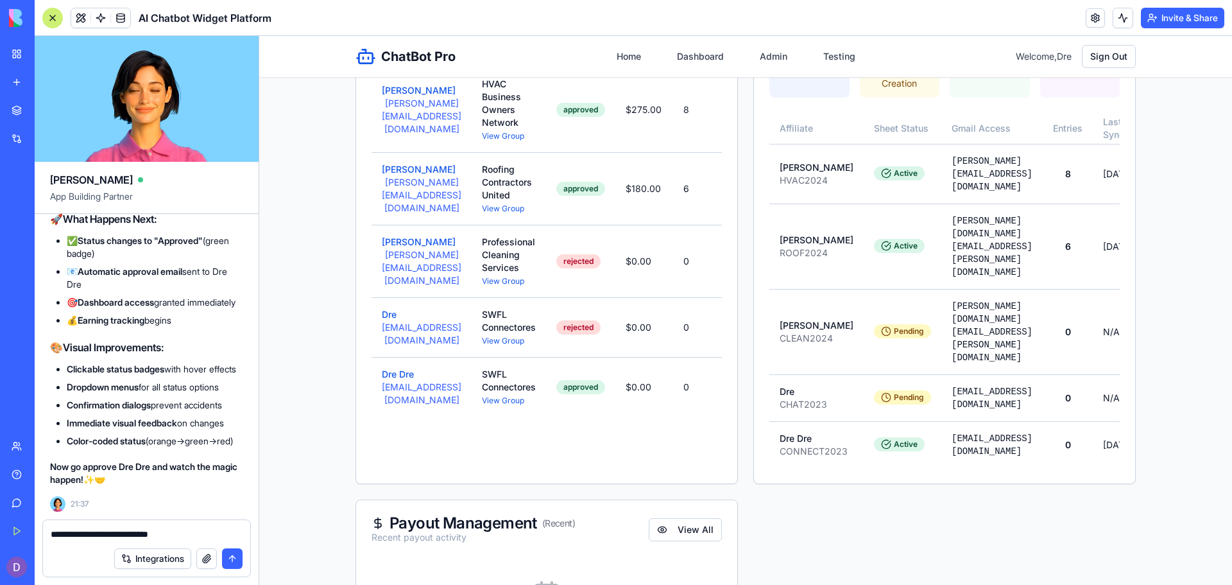
click at [204, 531] on textarea "**********" at bounding box center [147, 534] width 192 height 13
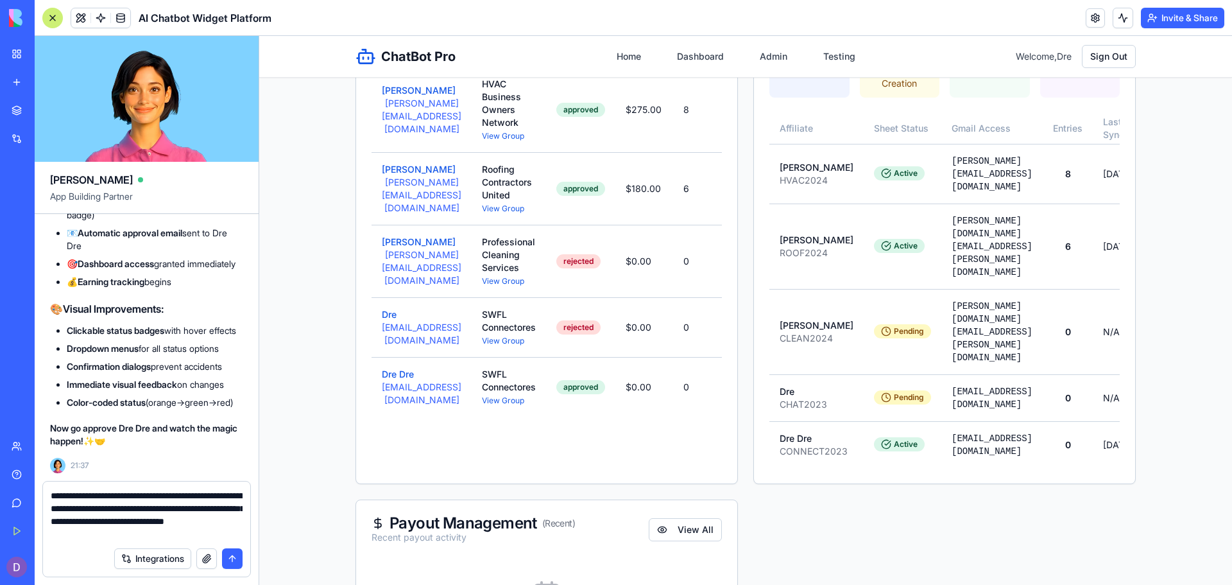
type textarea "**********"
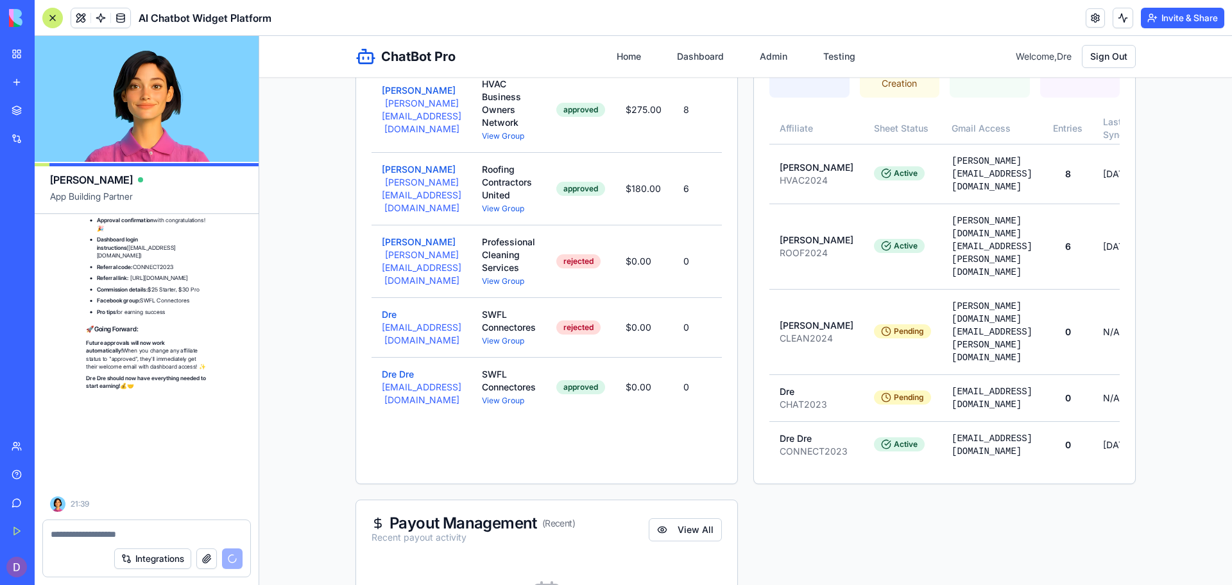
scroll to position [38583, 0]
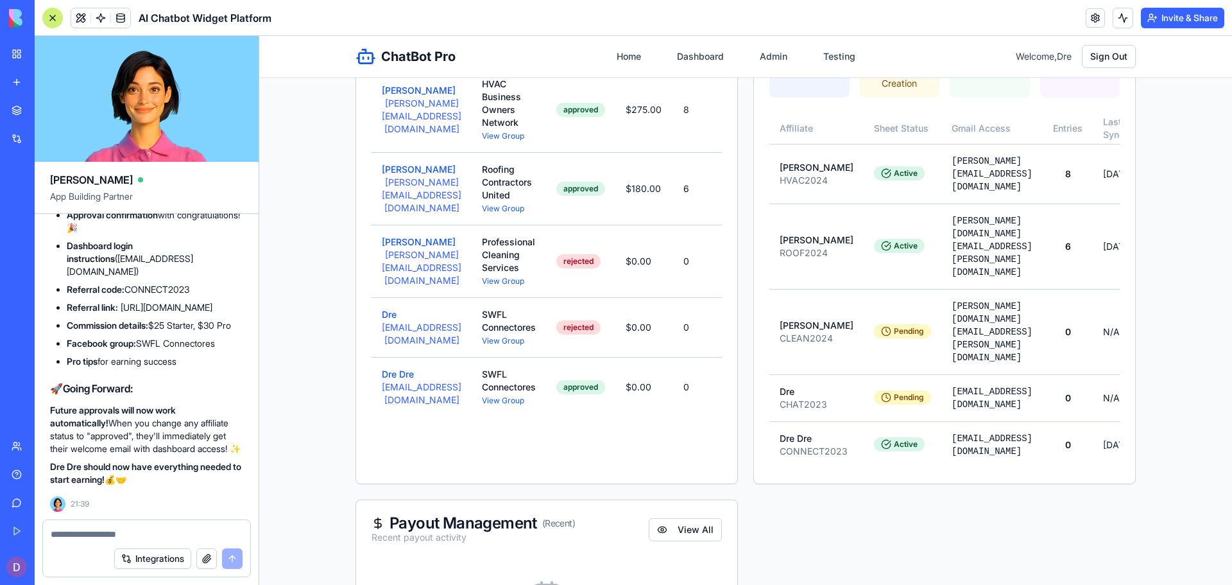
click at [224, 319] on li "Commission details: $25 Starter, $30 Pro" at bounding box center [155, 325] width 176 height 13
click at [382, 381] on button "Dre Dre" at bounding box center [398, 374] width 32 height 13
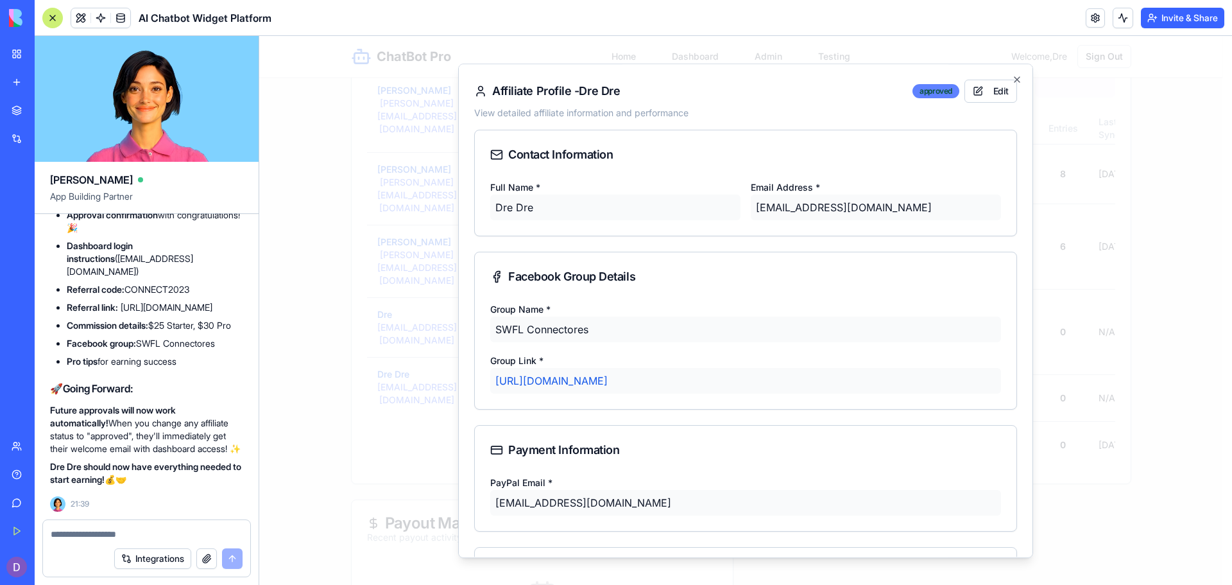
click at [930, 97] on div "approved" at bounding box center [936, 91] width 46 height 14
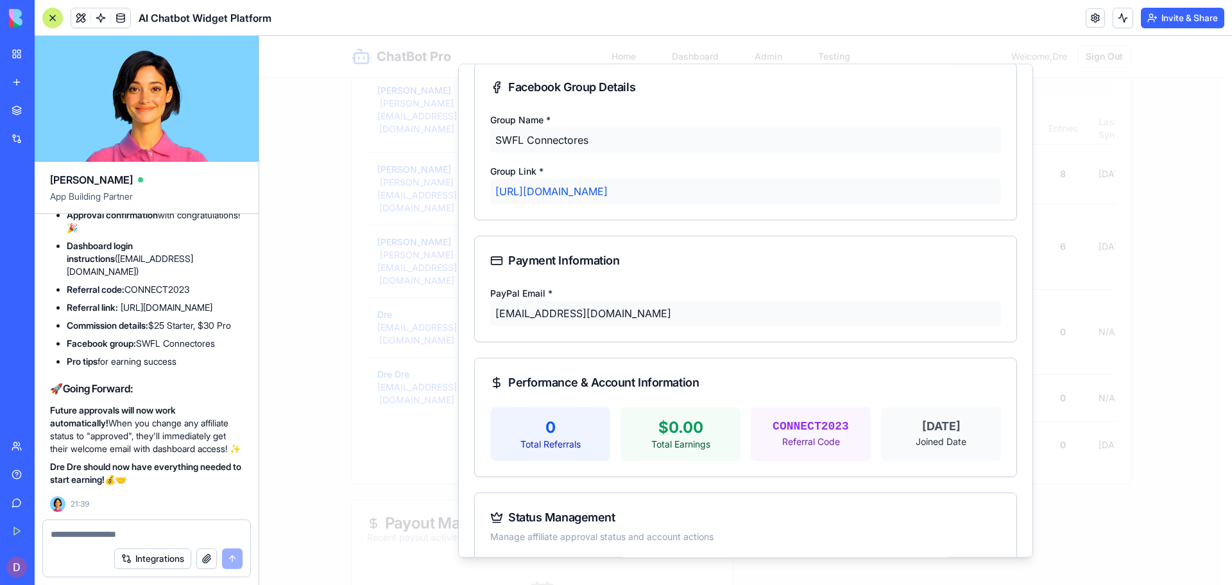
scroll to position [248, 0]
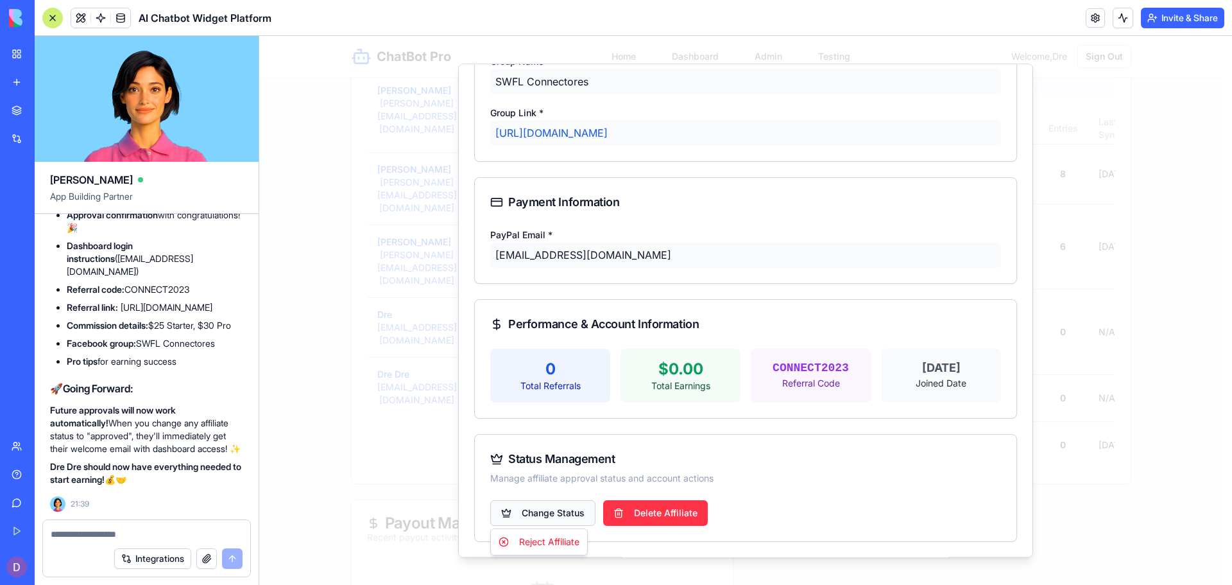
click at [551, 510] on body "ChatBot Pro Home Dashboard Admin Testing Welcome, Dre Sign Out Admin Dashboard …" at bounding box center [740, 320] width 963 height 1215
click at [551, 510] on div at bounding box center [745, 310] width 973 height 549
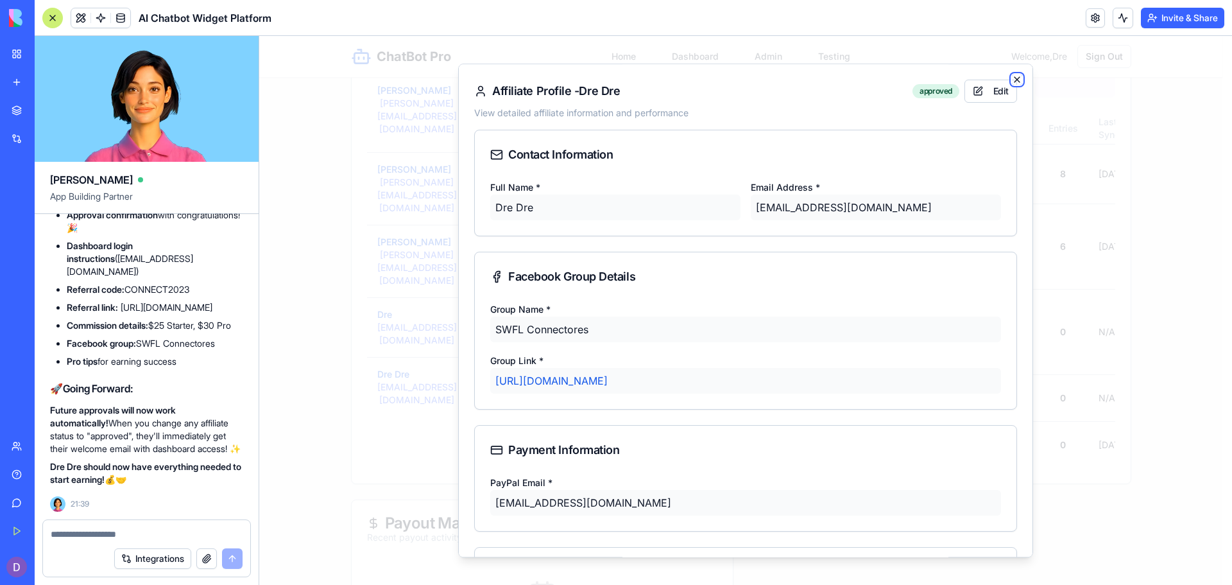
click at [1015, 78] on icon "button" at bounding box center [1017, 79] width 5 height 5
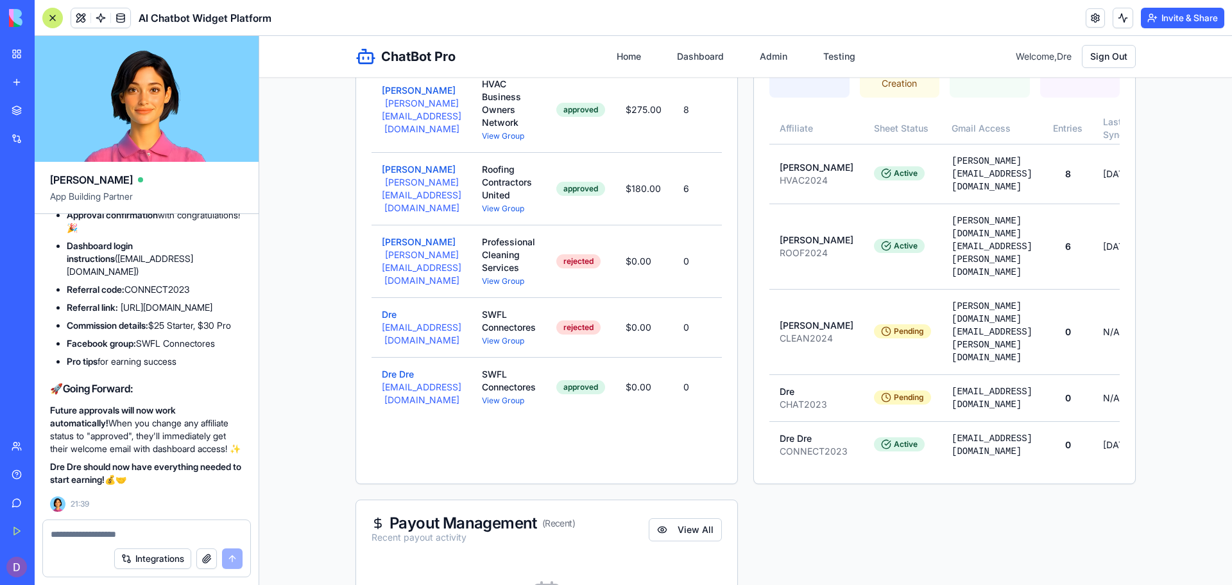
click at [1213, 100] on div "Admin Dashboard Manage affiliates, subscribers, and payouts Total Subscribers 3…" at bounding box center [745, 230] width 973 height 952
click at [393, 381] on button "Dre Dre" at bounding box center [398, 374] width 32 height 13
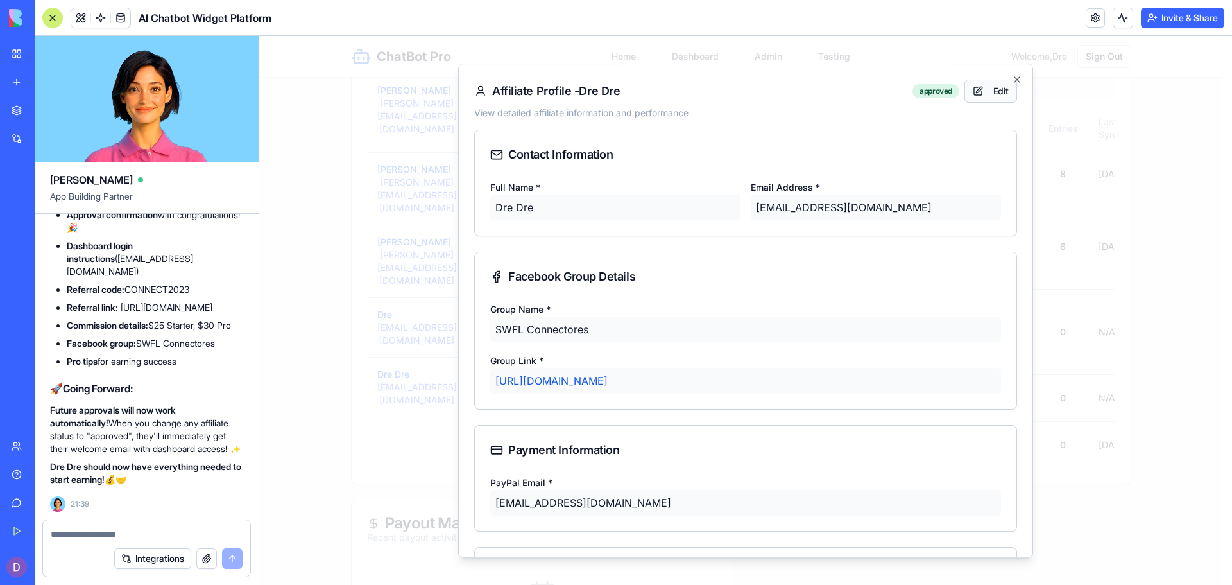
click at [987, 90] on button "Edit" at bounding box center [991, 91] width 53 height 23
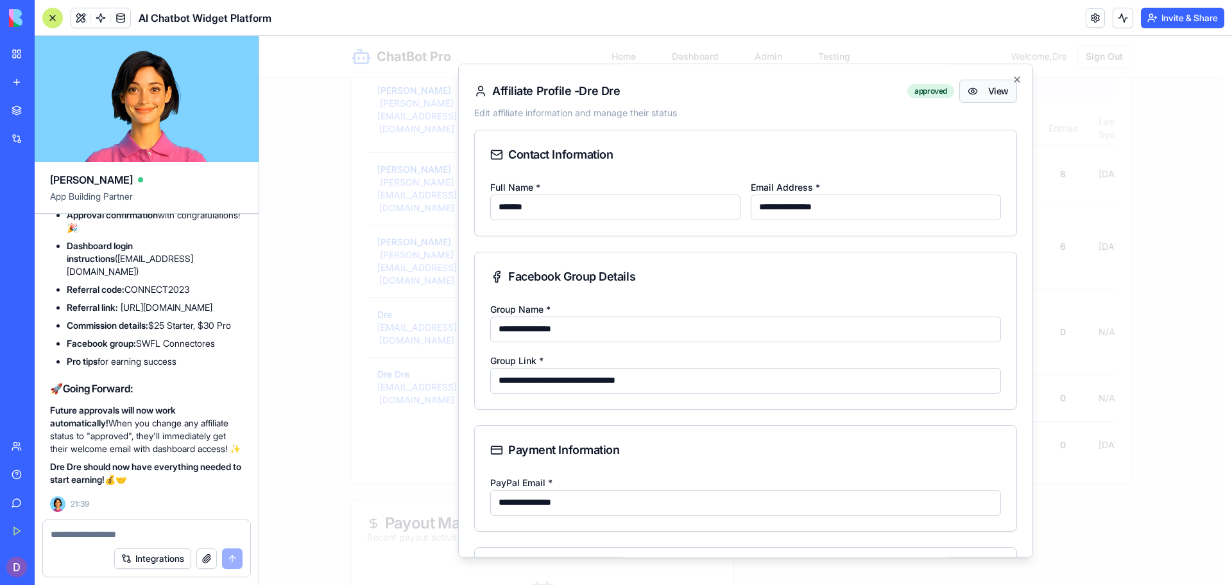
click at [988, 92] on button "View" at bounding box center [988, 91] width 58 height 23
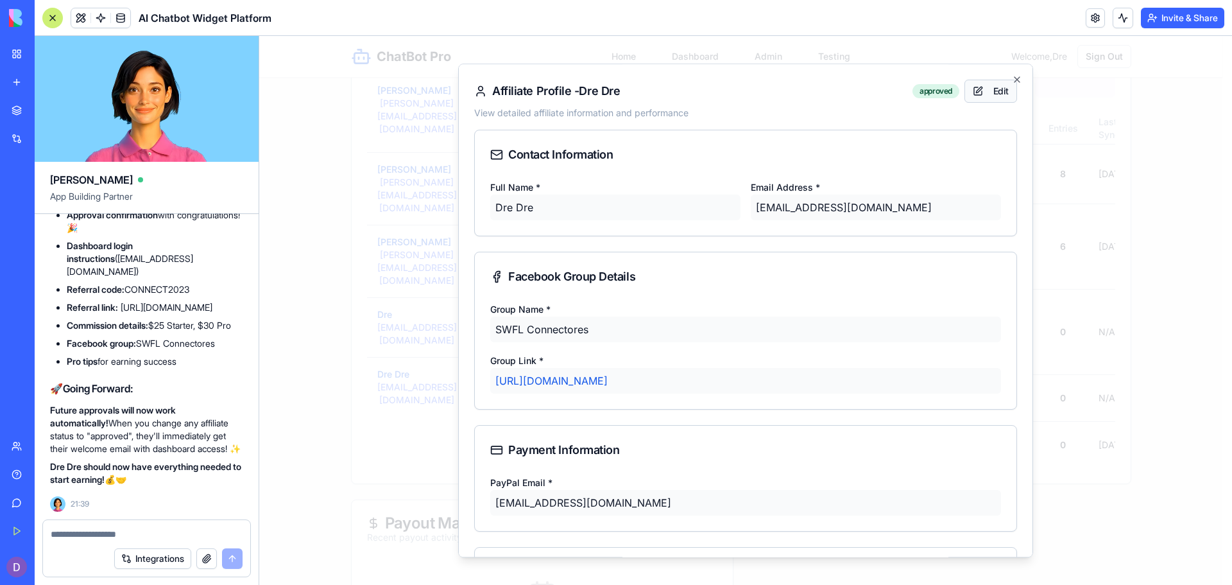
drag, startPoint x: 988, startPoint y: 92, endPoint x: 974, endPoint y: 93, distance: 13.5
click at [974, 93] on button "Edit" at bounding box center [991, 91] width 53 height 23
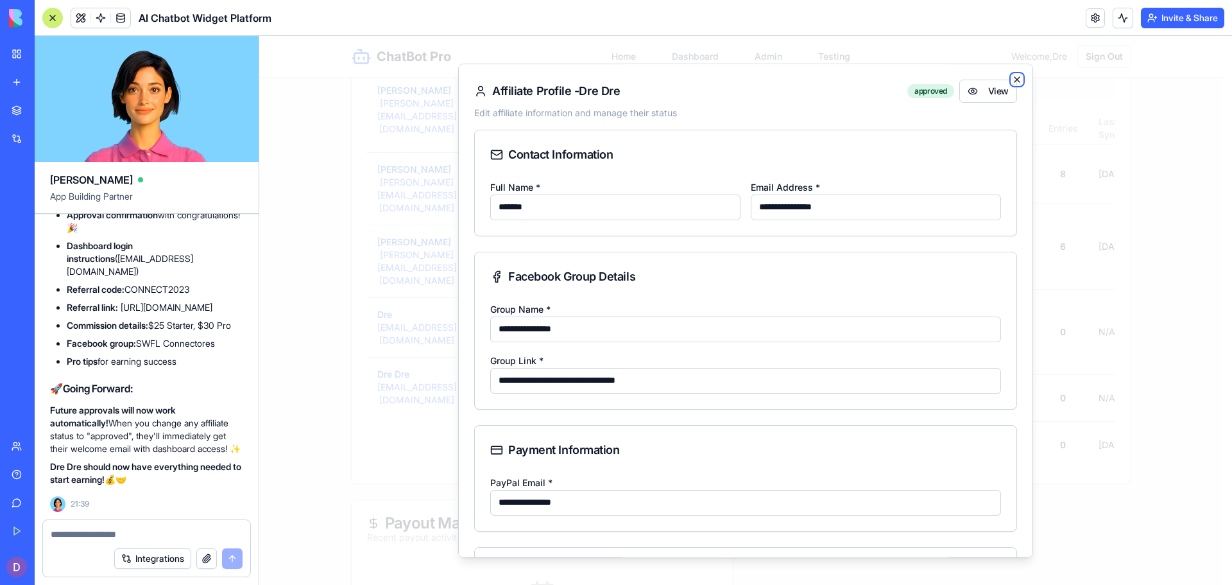
click at [1012, 80] on icon "button" at bounding box center [1017, 79] width 10 height 10
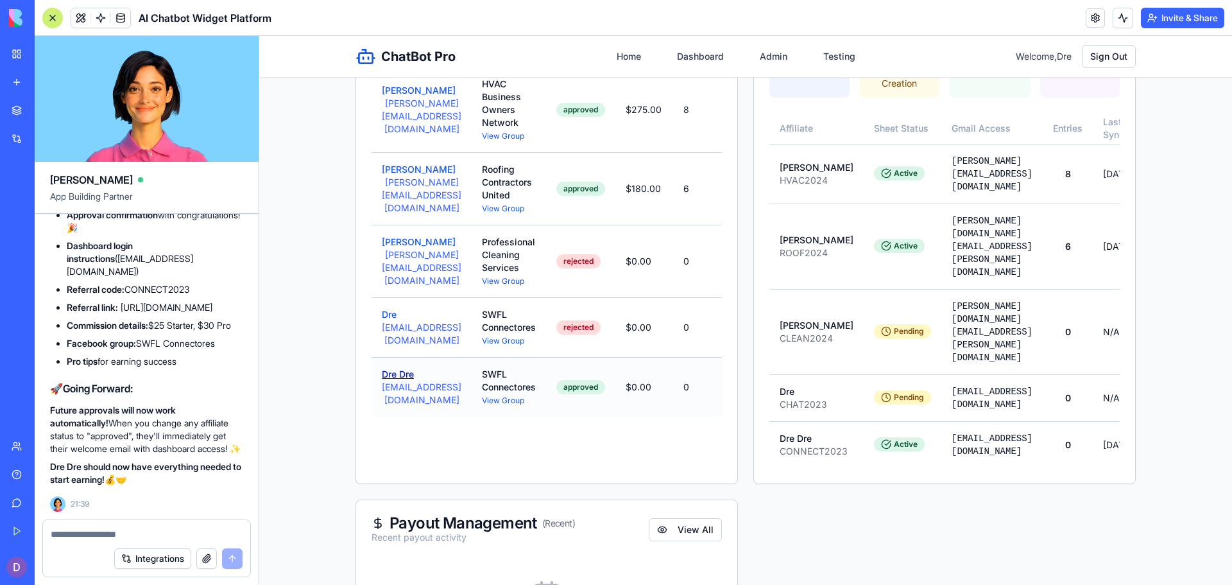
click at [397, 379] on button "Dre Dre" at bounding box center [398, 374] width 32 height 13
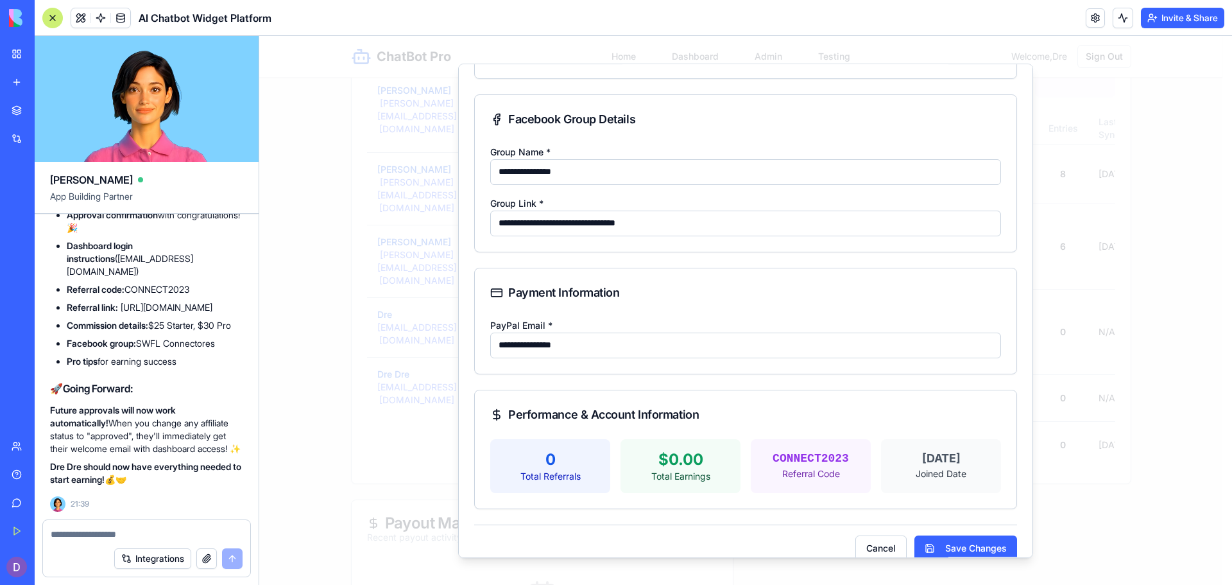
scroll to position [176, 0]
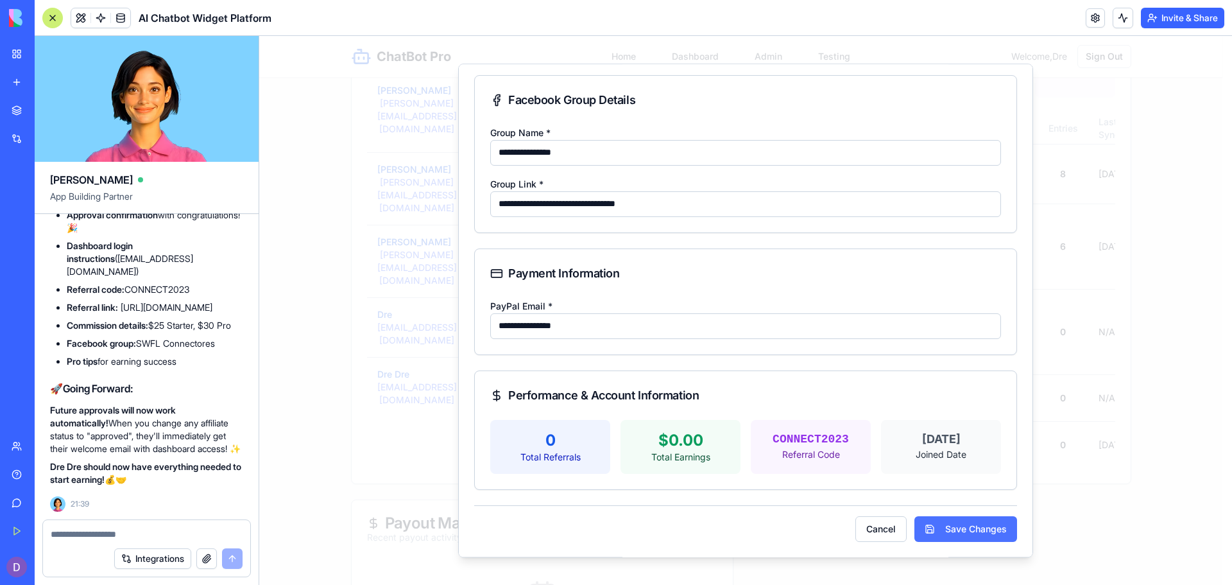
click at [978, 527] on button "Save Changes" at bounding box center [965, 529] width 103 height 26
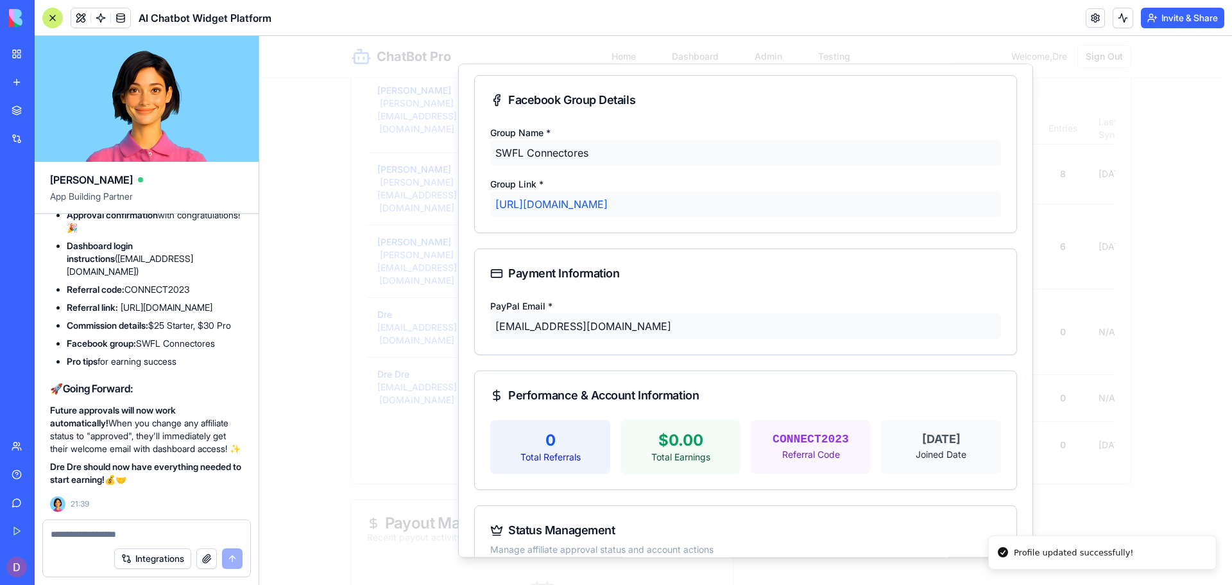
scroll to position [248, 0]
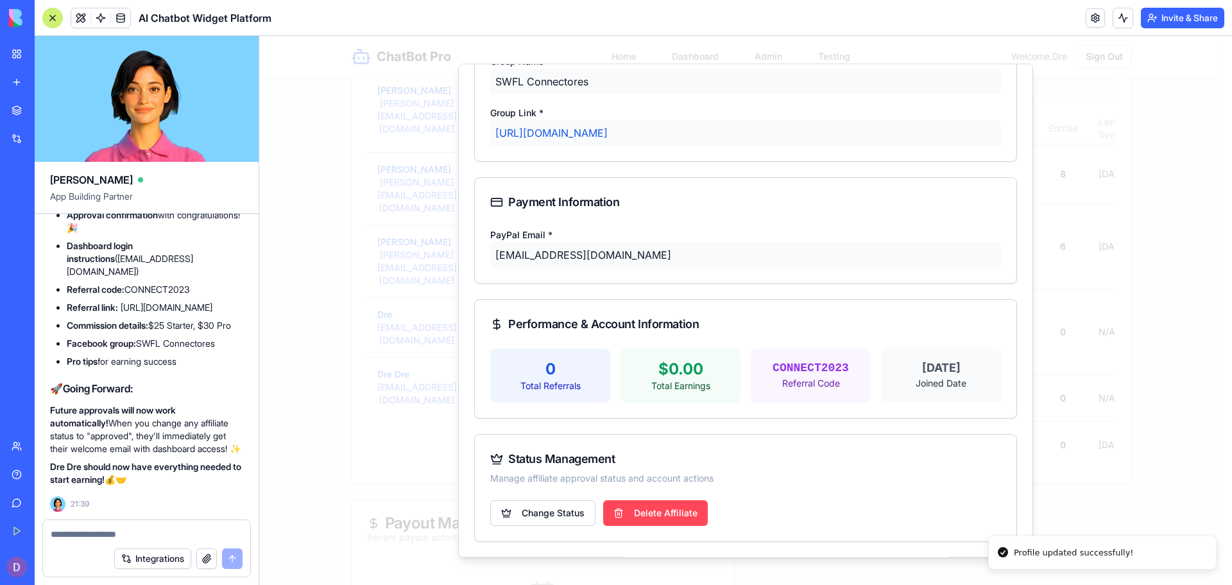
click at [652, 513] on button "Delete Affiliate" at bounding box center [655, 513] width 105 height 26
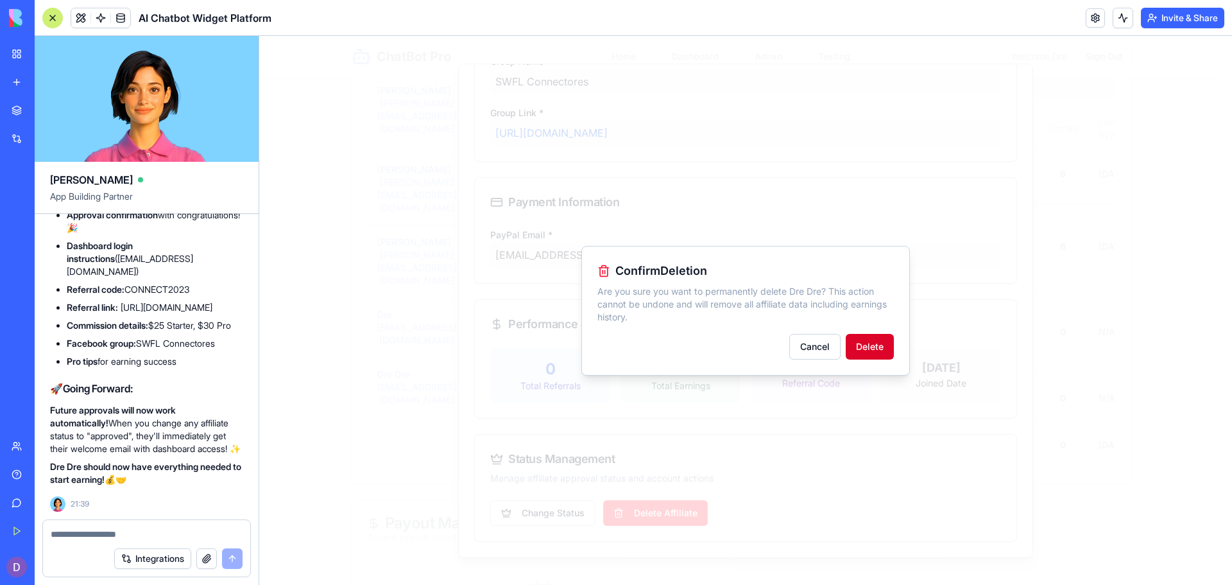
click at [877, 343] on button "Delete" at bounding box center [870, 347] width 48 height 26
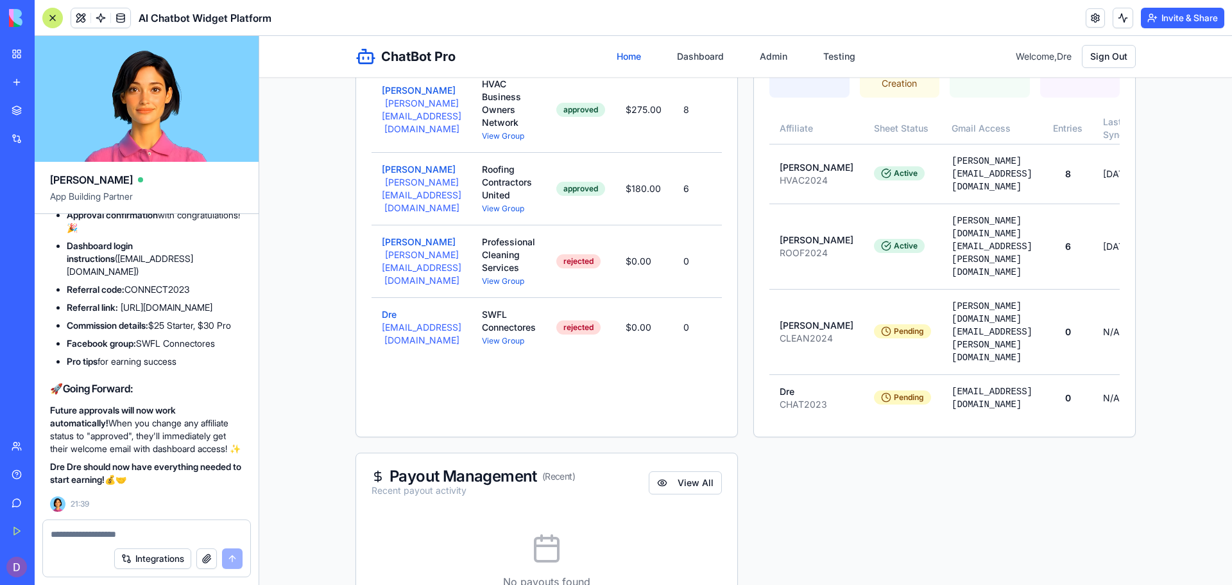
click at [622, 55] on link "Home" at bounding box center [629, 56] width 40 height 23
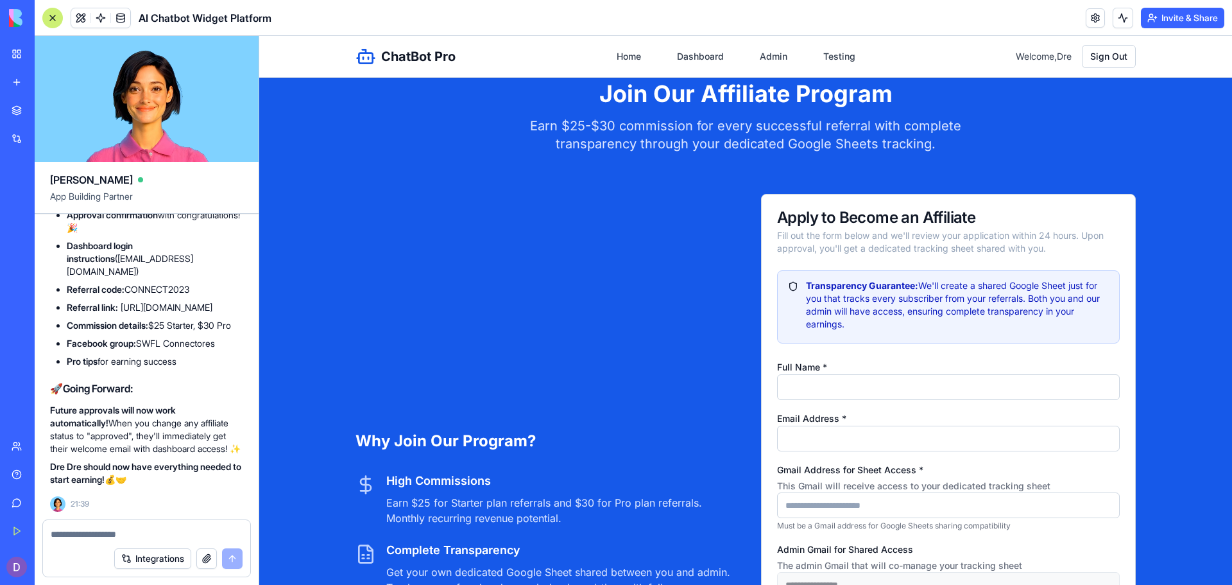
scroll to position [3293, 0]
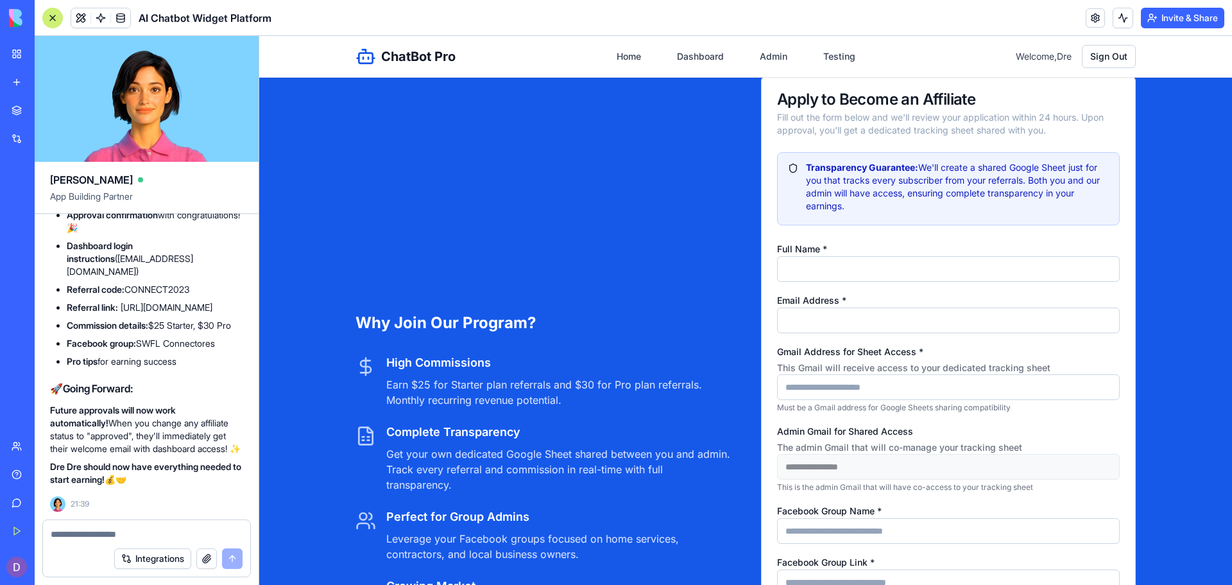
click at [947, 282] on input "Full Name *" at bounding box center [948, 269] width 343 height 26
type input "*******"
click at [877, 333] on input "Email Address *" at bounding box center [948, 320] width 343 height 26
type input "**********"
click at [865, 397] on input "Gmail Address for Sheet Access * This Gmail will receive access to your dedicat…" at bounding box center [948, 387] width 343 height 26
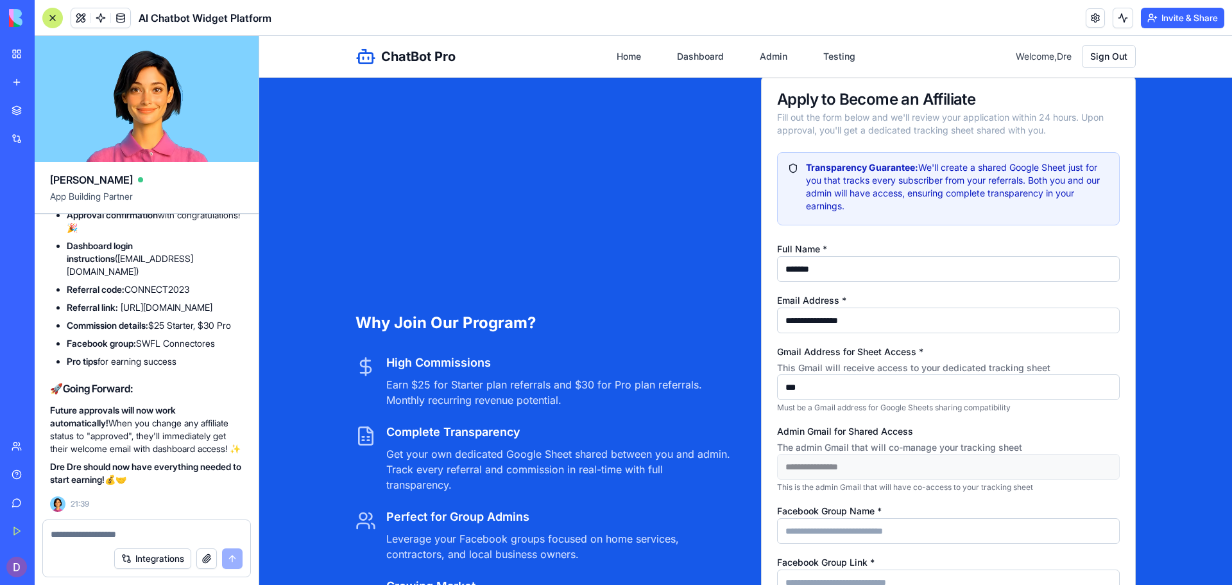
type input "**********"
click at [837, 544] on input "Facebook Group Name *" at bounding box center [948, 531] width 343 height 26
type input "**********"
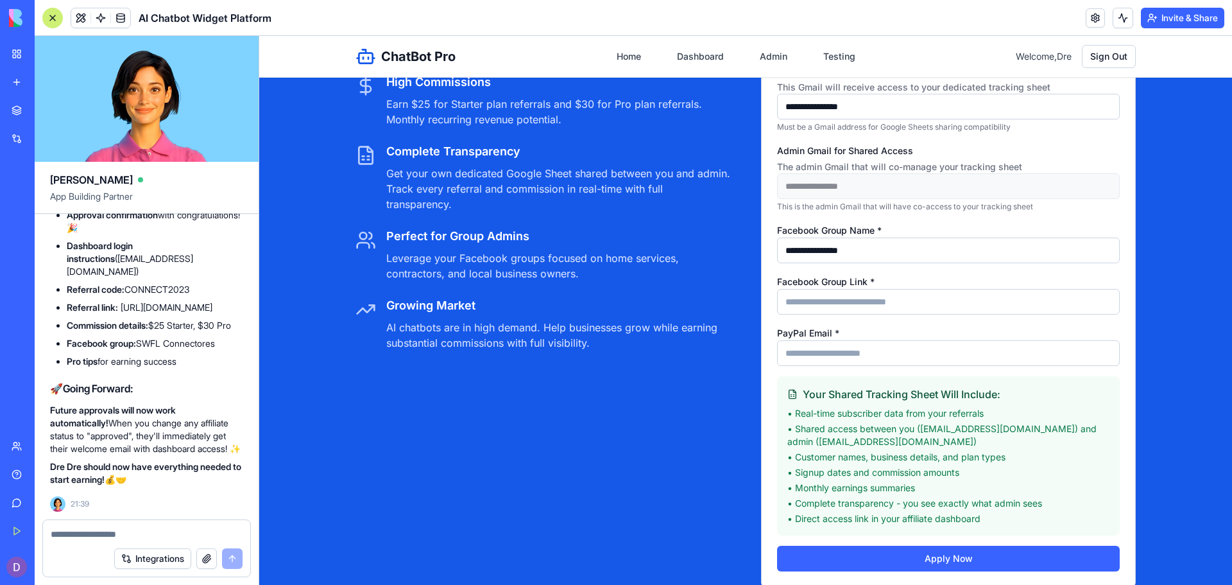
scroll to position [3557, 0]
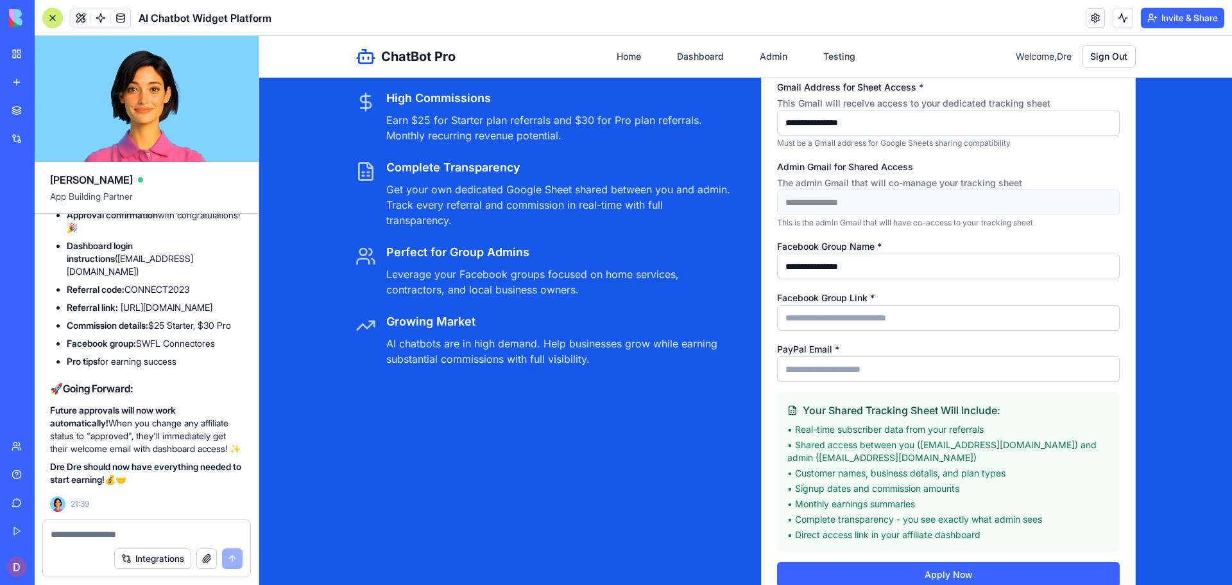
click at [843, 323] on input "Facebook Group Link *" at bounding box center [948, 318] width 343 height 26
type input "**********"
click at [841, 381] on input "PayPal Email *" at bounding box center [948, 369] width 343 height 26
type input "**********"
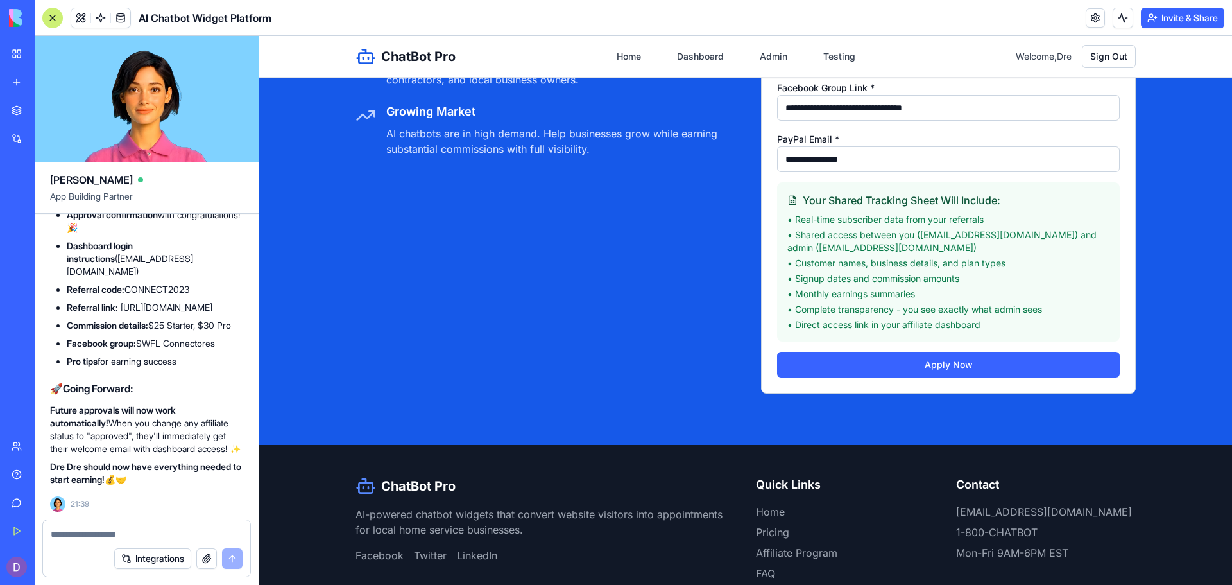
scroll to position [3838, 0]
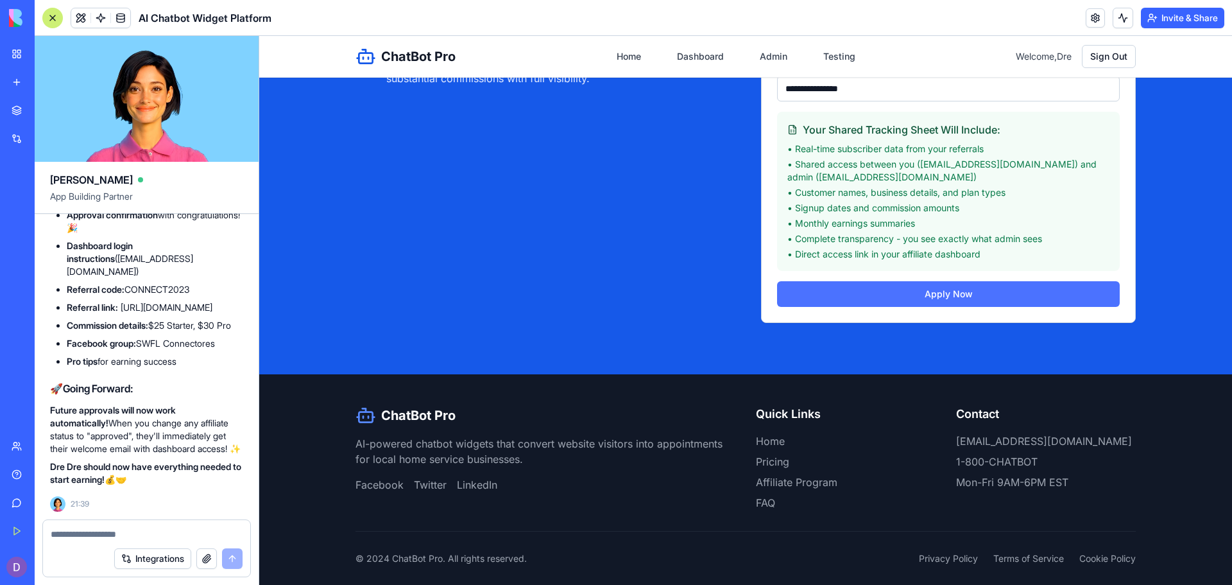
click at [981, 307] on button "Apply Now" at bounding box center [948, 294] width 343 height 26
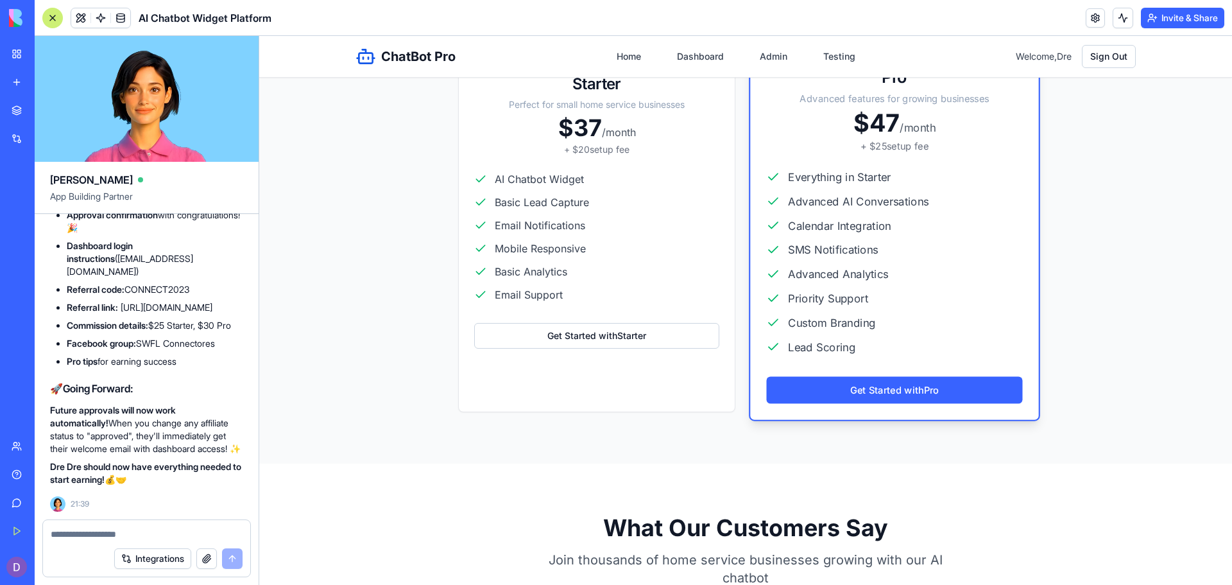
scroll to position [158, 0]
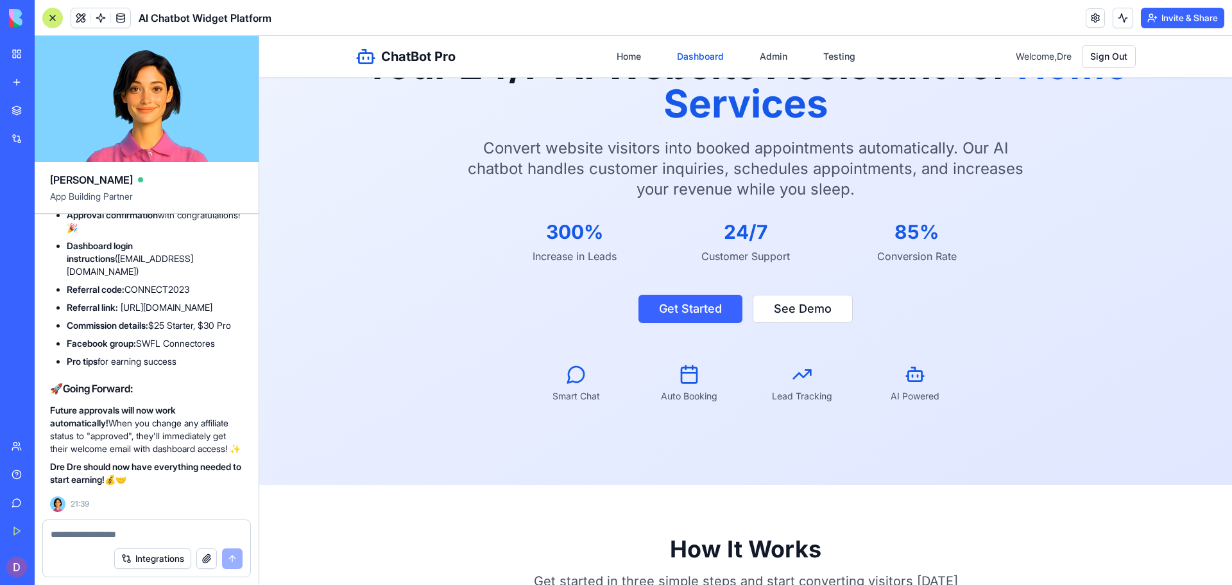
click at [684, 59] on link "Dashboard" at bounding box center [700, 56] width 62 height 23
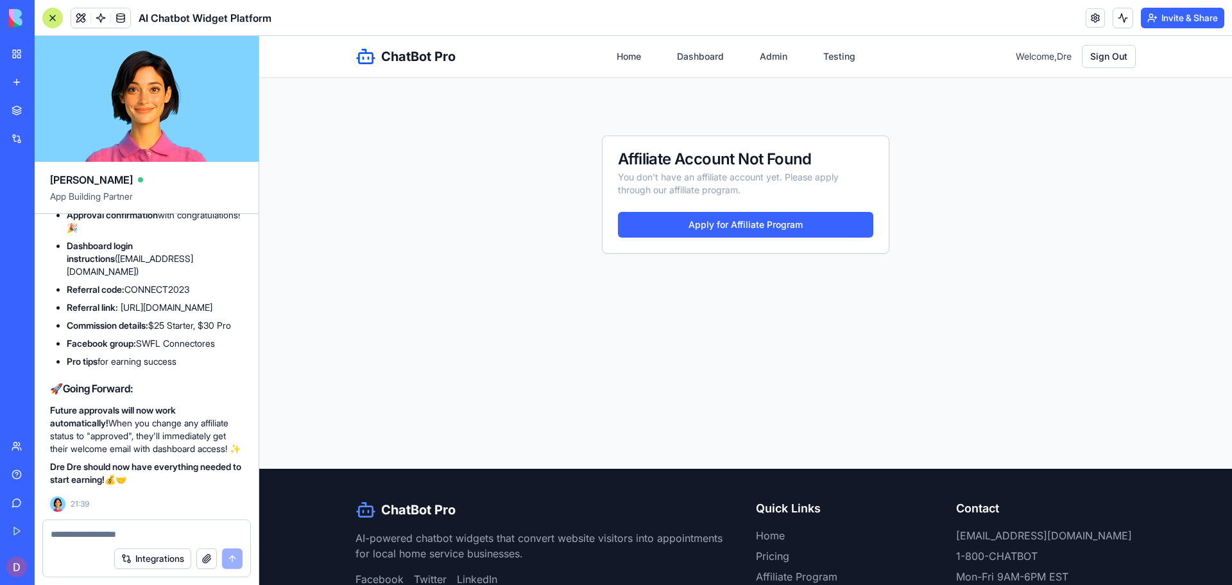
click at [741, 56] on nav "Home Dashboard Admin Testing" at bounding box center [736, 56] width 254 height 23
click at [757, 56] on link "Admin" at bounding box center [773, 56] width 43 height 23
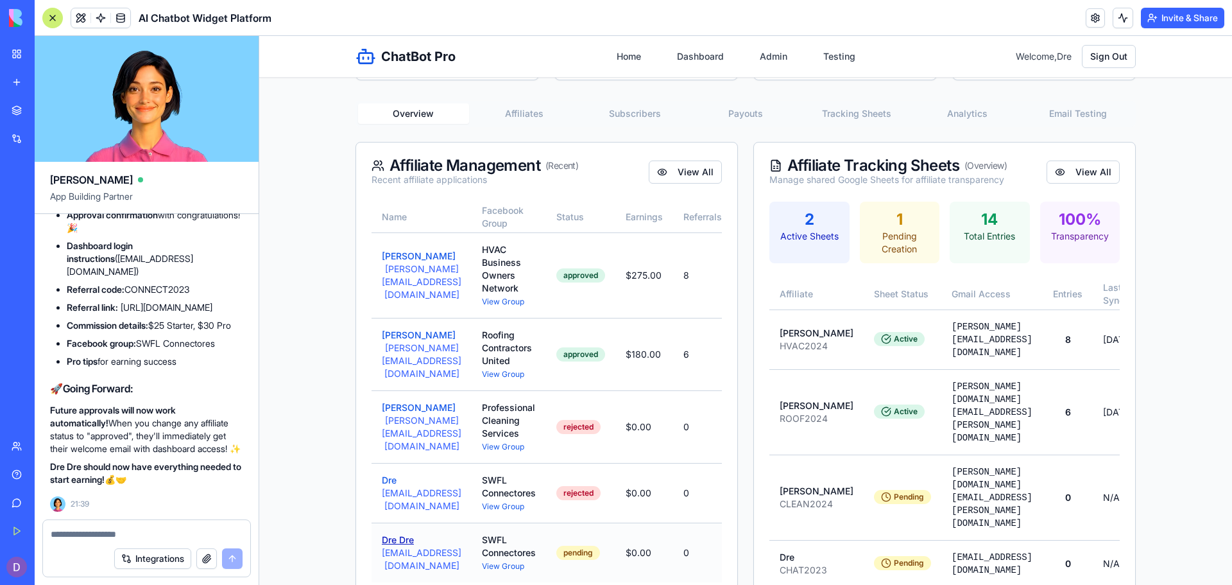
click at [395, 544] on button "Dre Dre" at bounding box center [398, 539] width 32 height 13
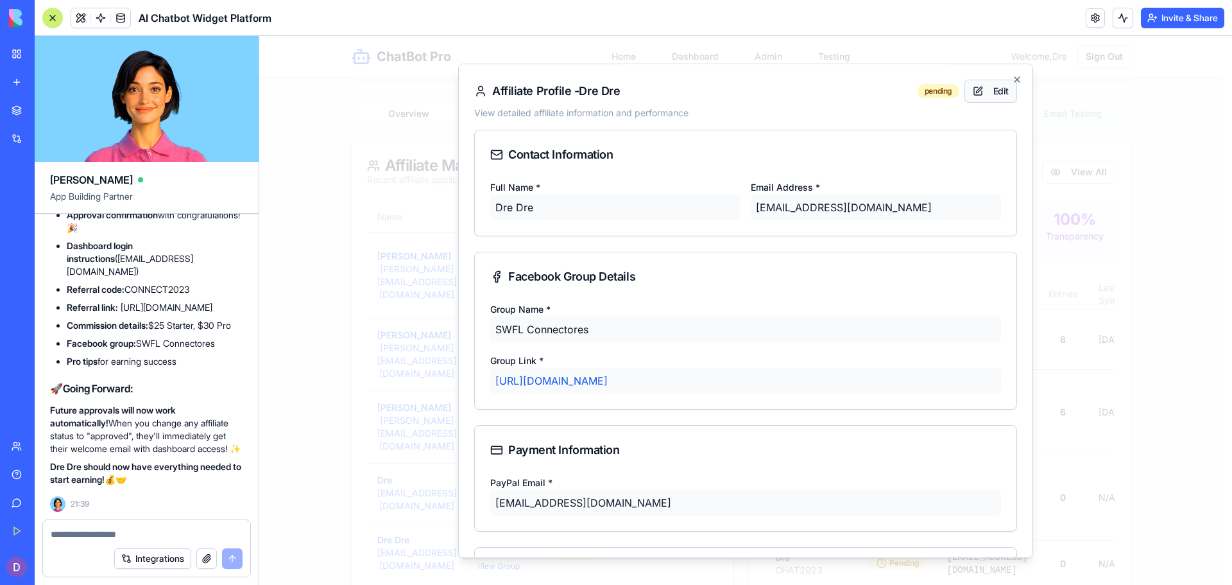
click at [988, 94] on button "Edit" at bounding box center [991, 91] width 53 height 23
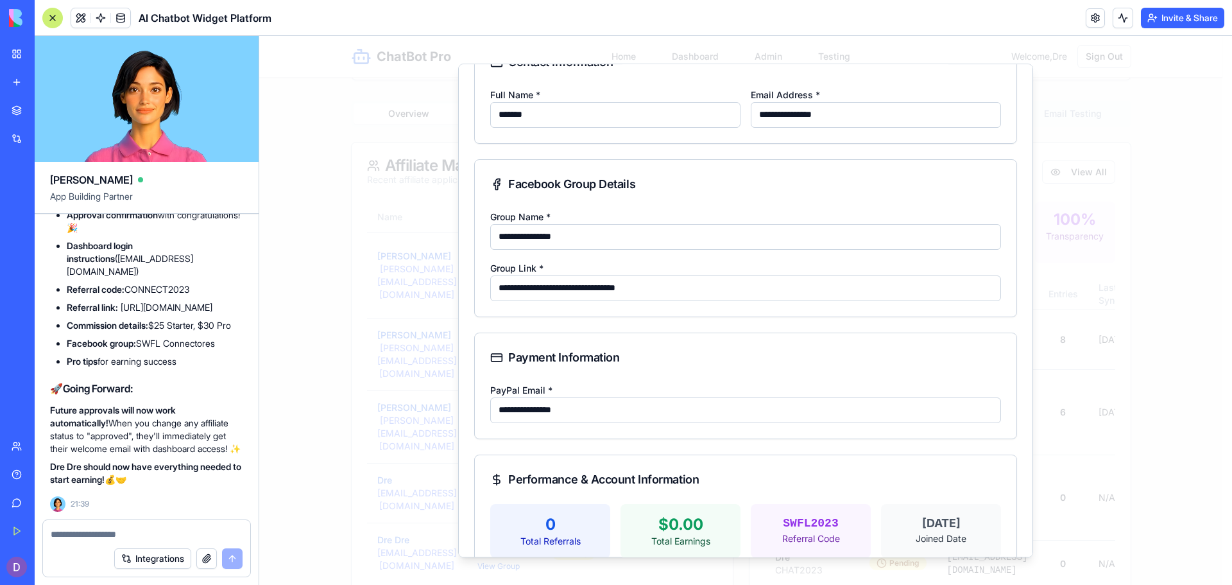
scroll to position [176, 0]
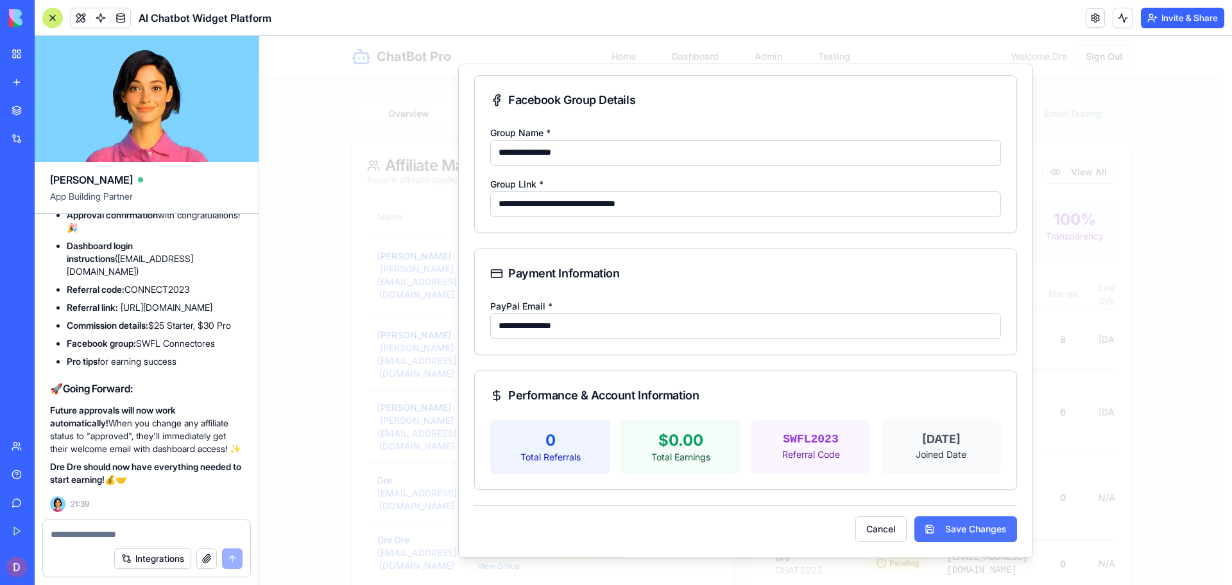
click at [992, 533] on button "Save Changes" at bounding box center [965, 529] width 103 height 26
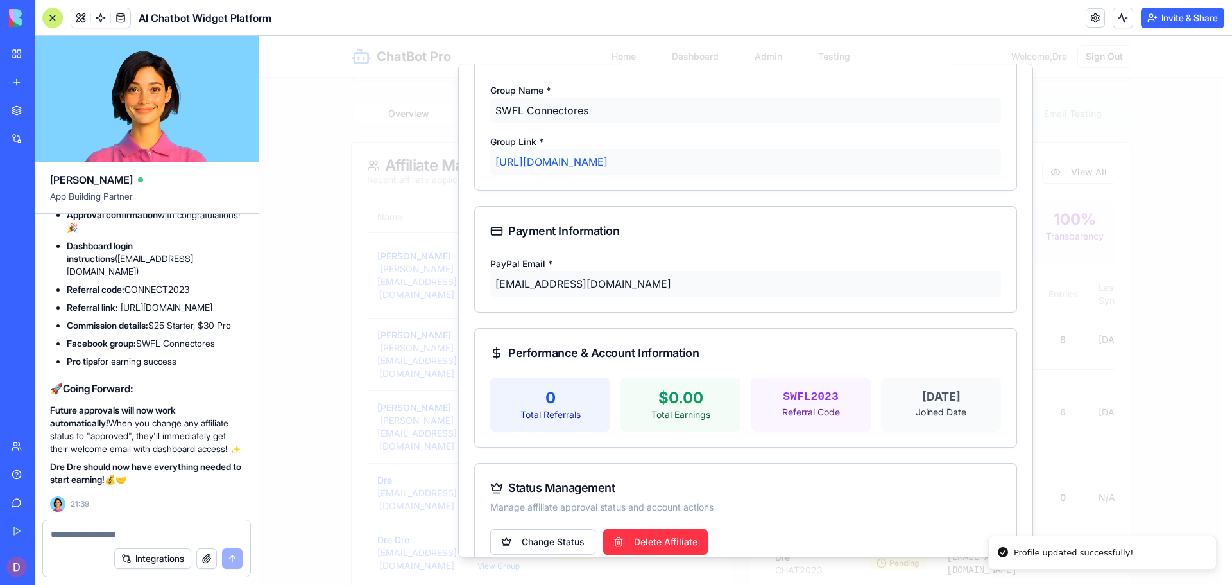
scroll to position [248, 0]
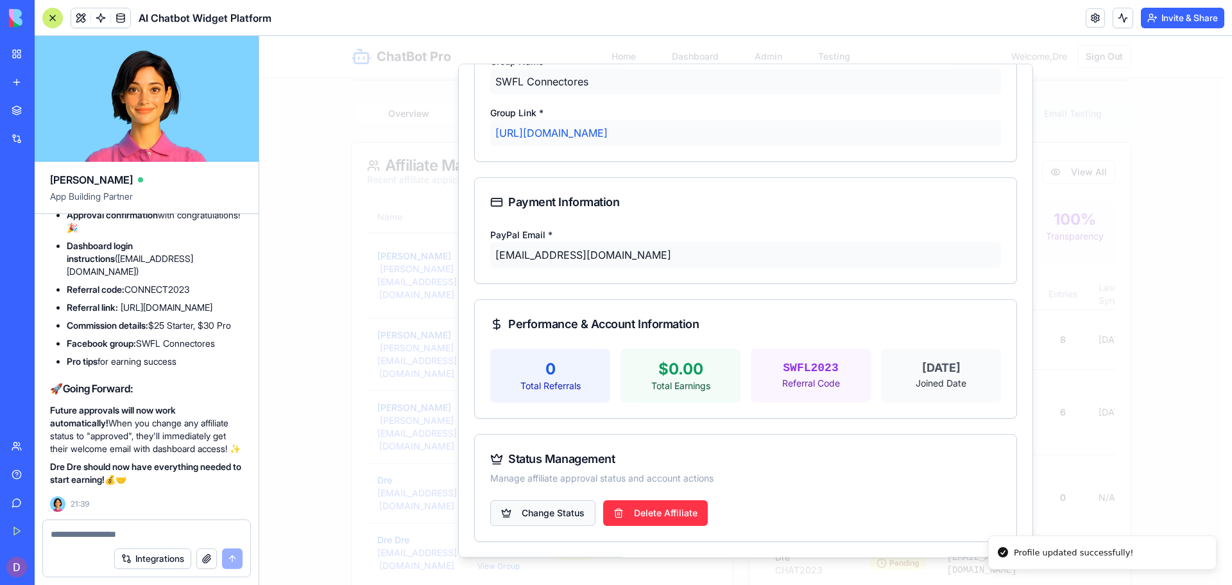
click at [554, 515] on body "ChatBot Pro Home Dashboard Admin Testing Welcome, Dre Sign Out Admin Dashboard …" at bounding box center [740, 485] width 963 height 1215
click at [549, 533] on div "Approve Affiliate" at bounding box center [543, 541] width 101 height 21
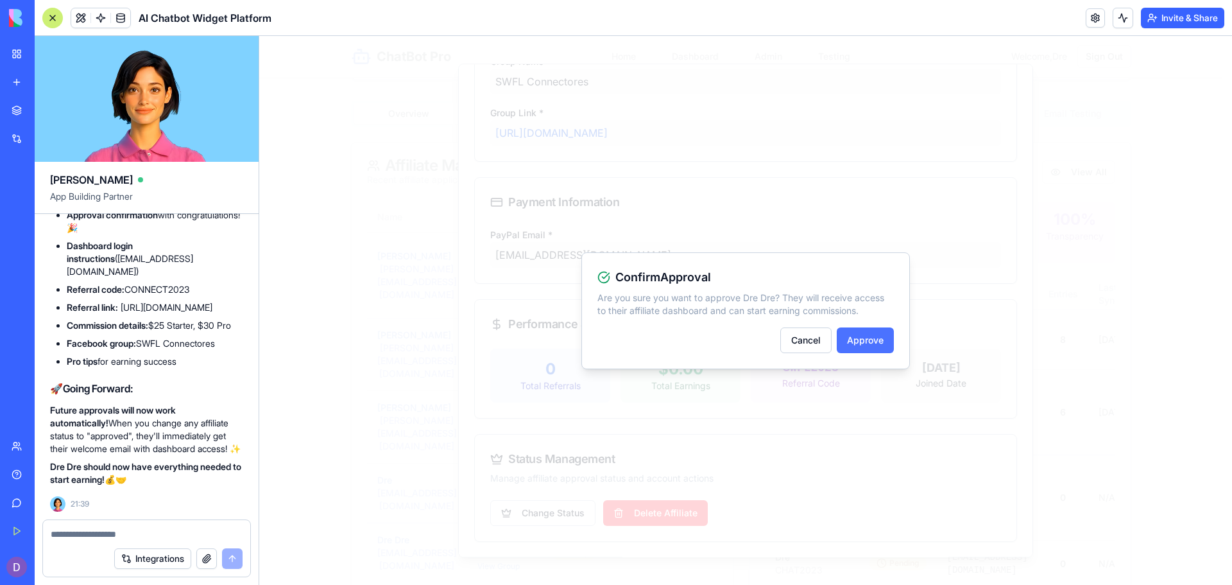
click at [858, 344] on button "Approve" at bounding box center [865, 340] width 57 height 26
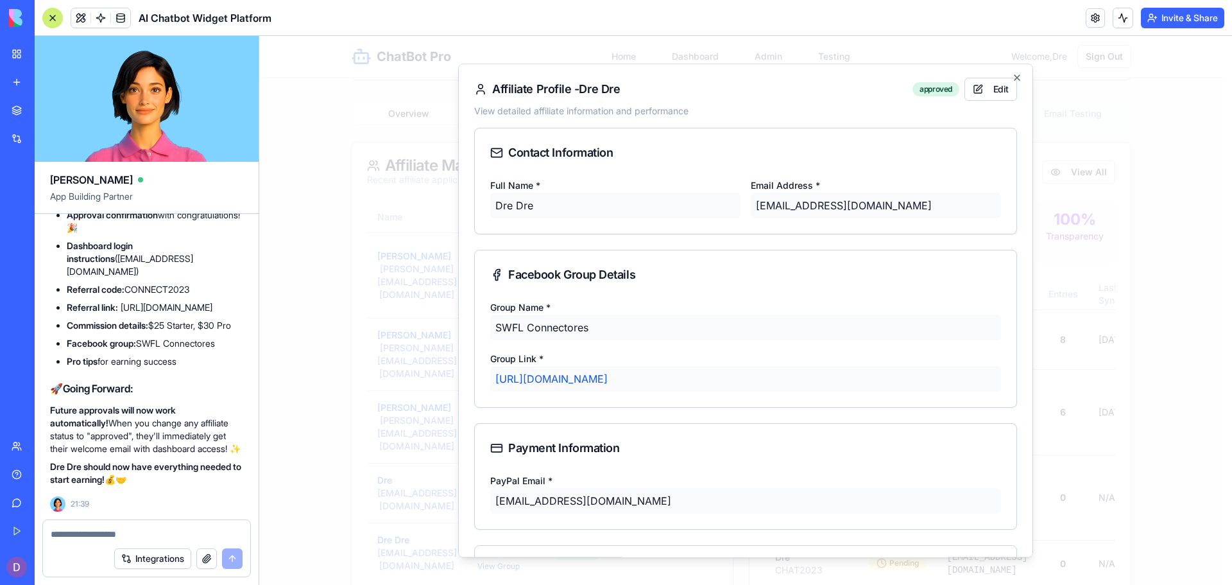
scroll to position [0, 0]
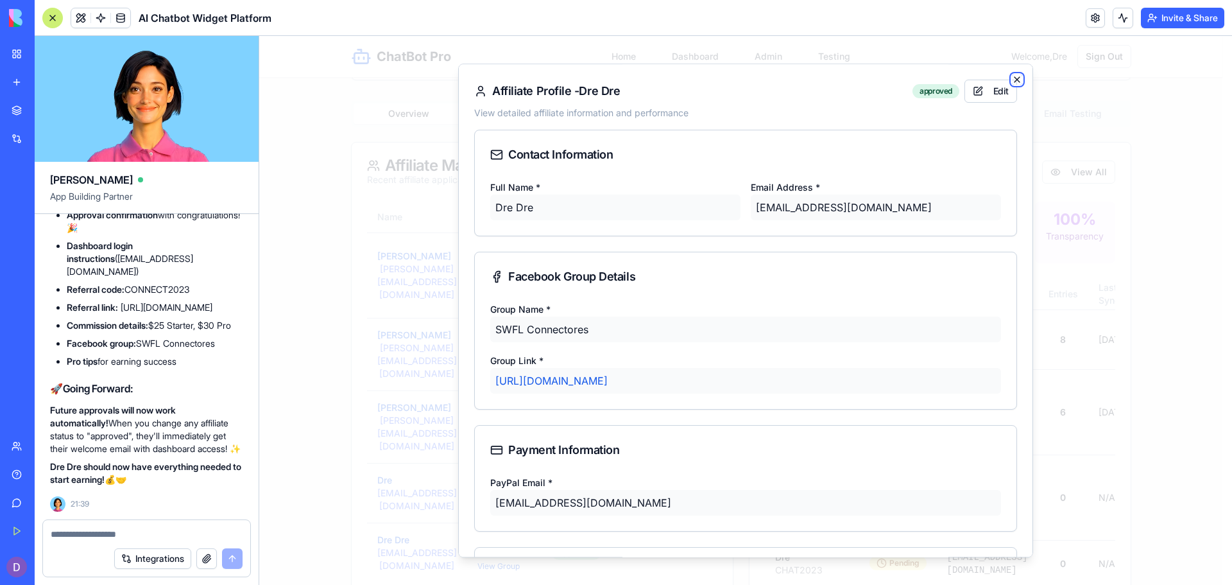
click at [1015, 78] on icon "button" at bounding box center [1017, 79] width 5 height 5
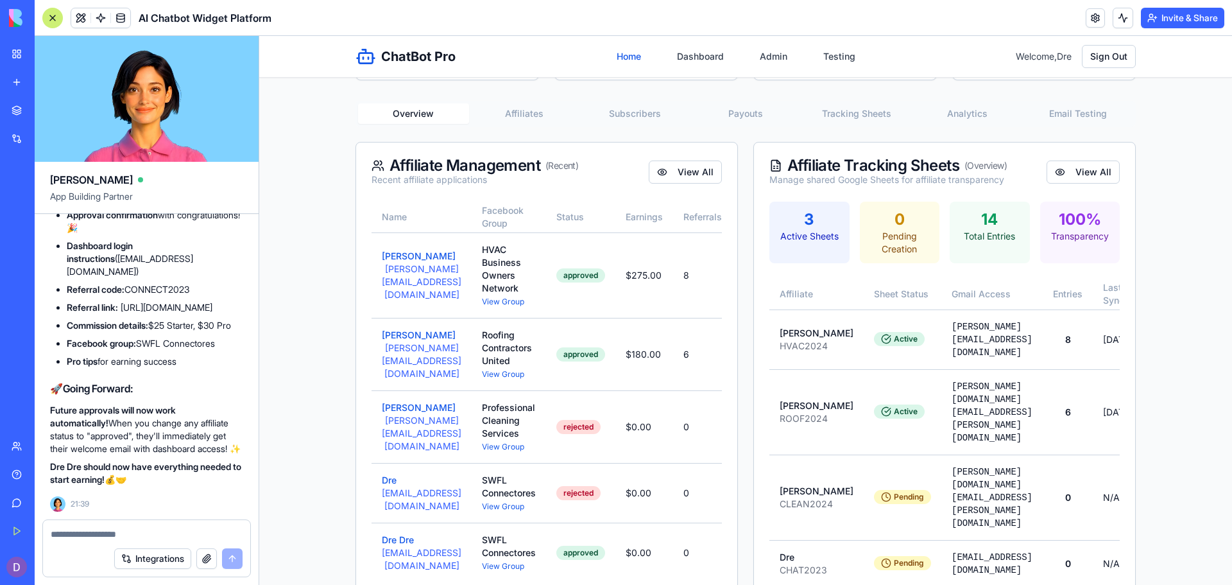
click at [618, 56] on link "Home" at bounding box center [629, 56] width 40 height 23
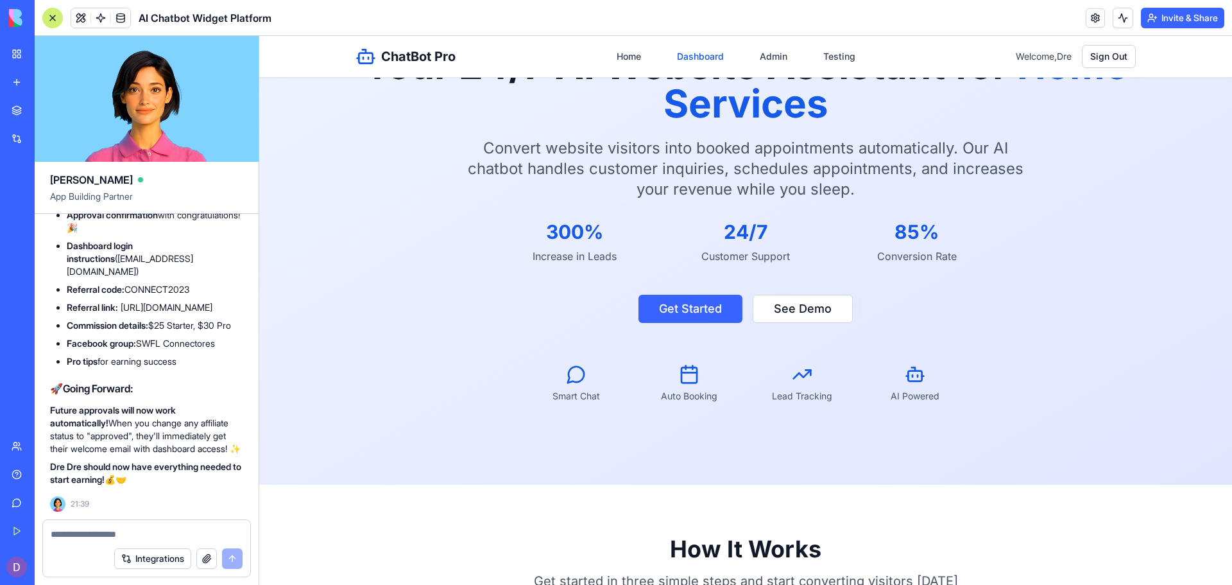
click at [704, 49] on link "Dashboard" at bounding box center [700, 56] width 62 height 23
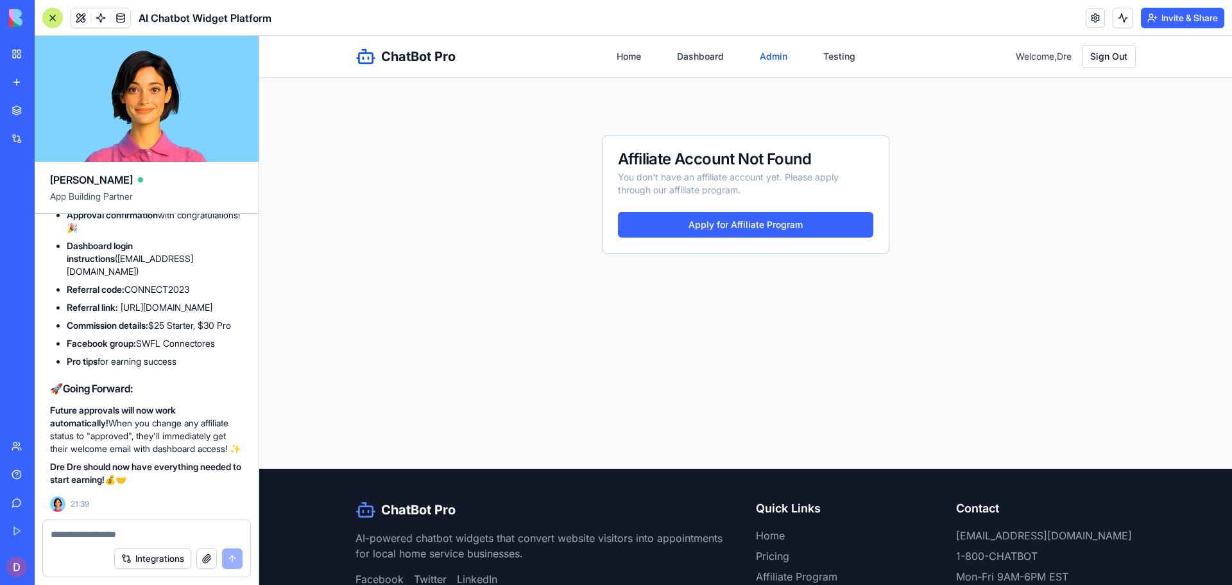
click at [752, 58] on link "Admin" at bounding box center [773, 56] width 43 height 23
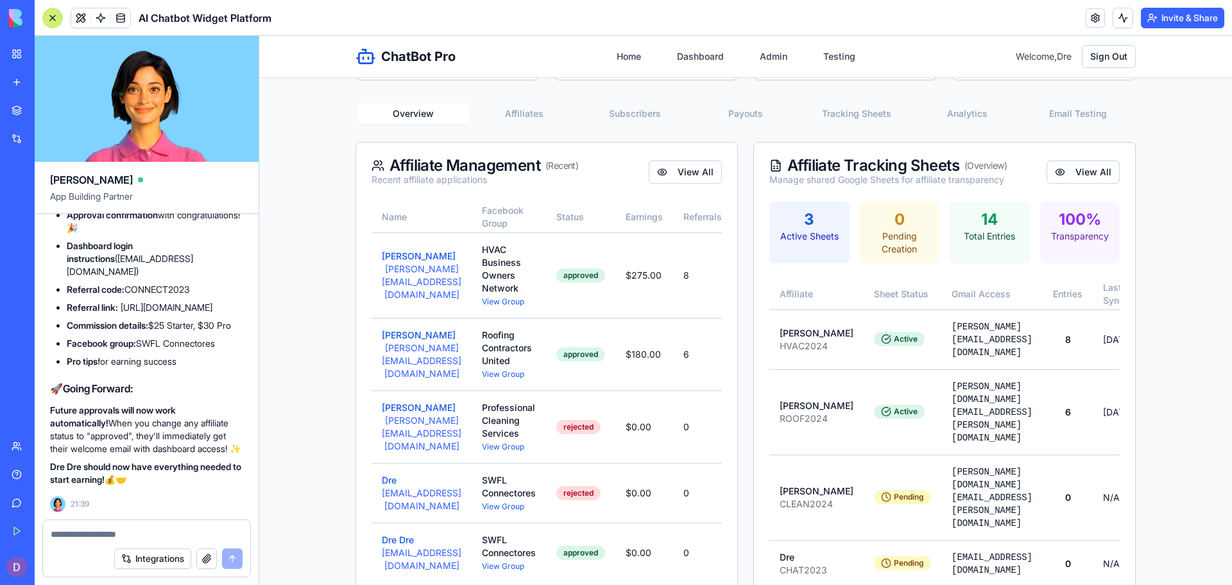
click at [76, 535] on textarea at bounding box center [147, 534] width 192 height 13
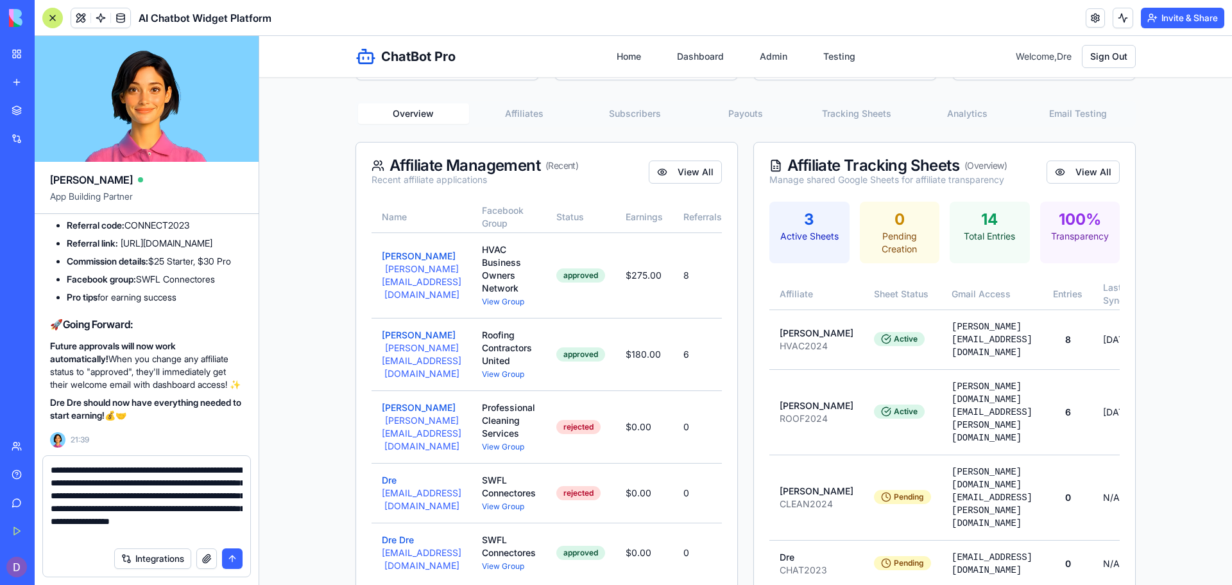
scroll to position [12, 0]
type textarea "**********"
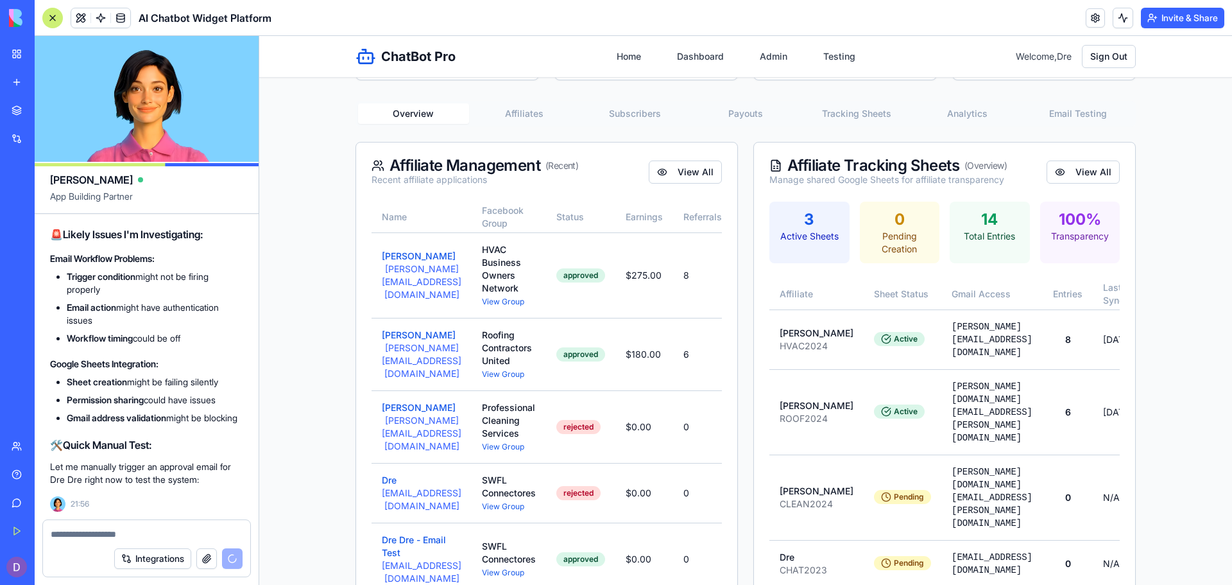
scroll to position [40075, 0]
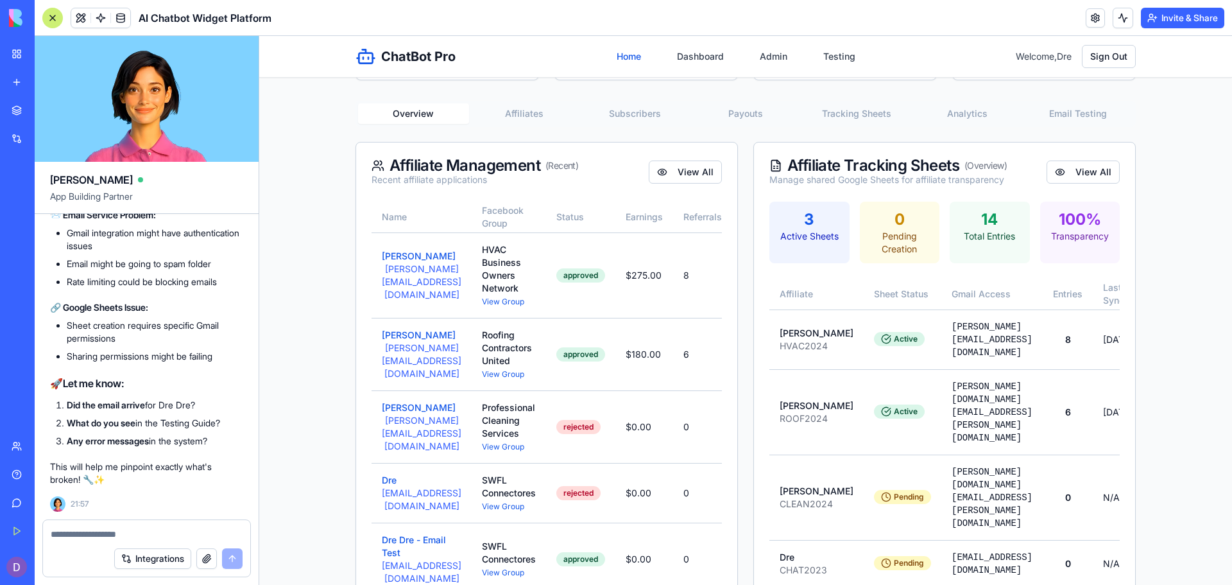
click at [637, 56] on link "Home" at bounding box center [629, 56] width 40 height 23
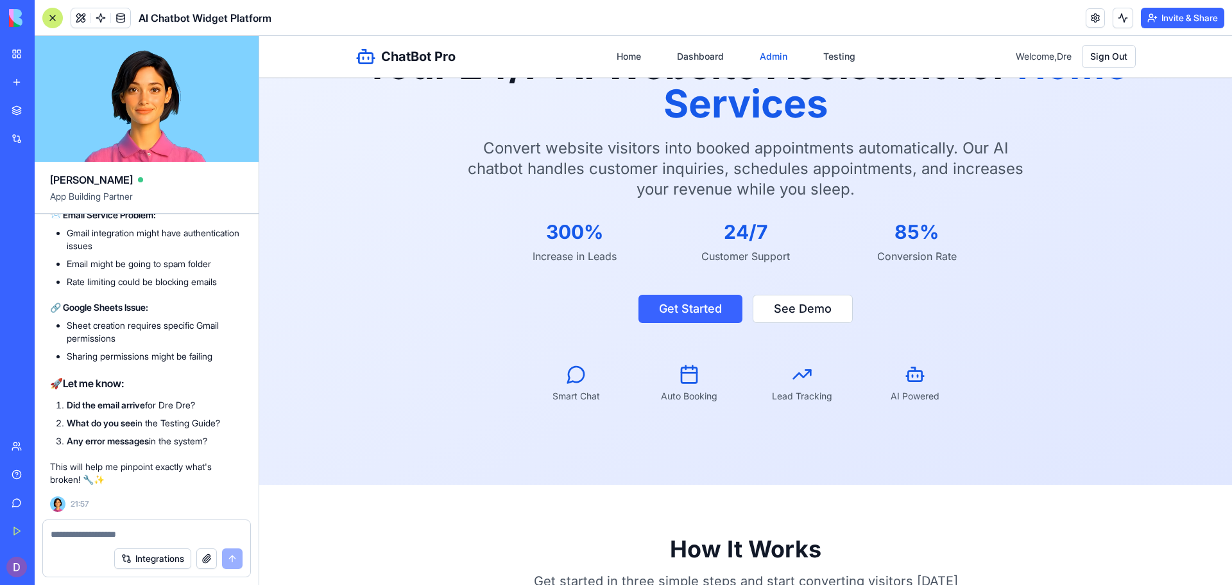
click at [773, 65] on link "Admin" at bounding box center [773, 56] width 43 height 23
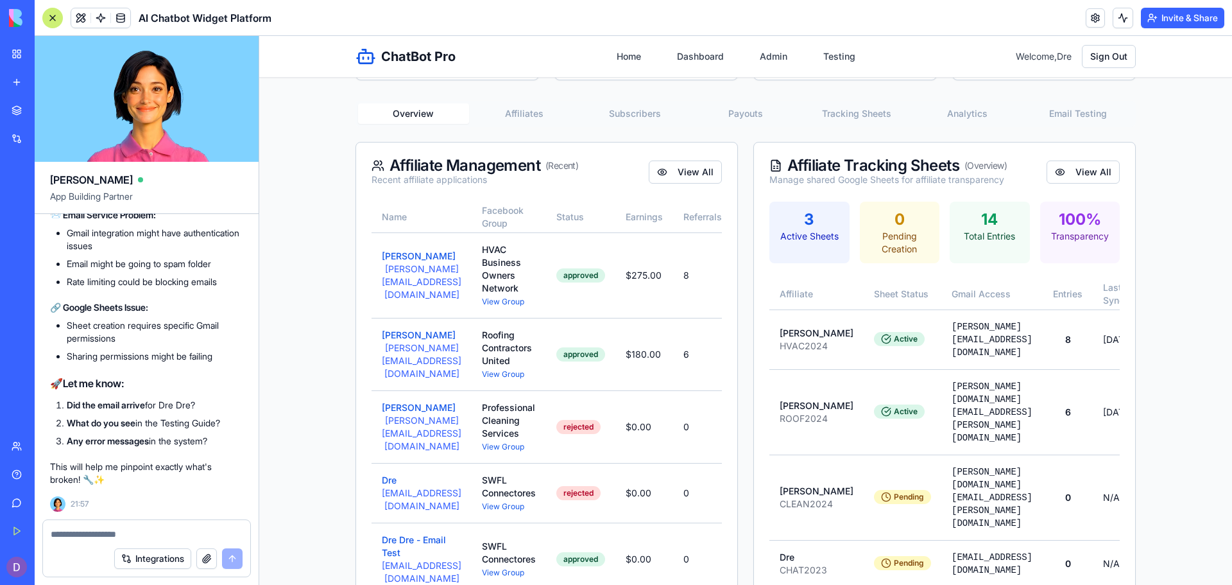
click at [728, 61] on nav "Home Dashboard Admin Testing" at bounding box center [736, 56] width 254 height 23
click at [703, 56] on link "Dashboard" at bounding box center [700, 56] width 62 height 23
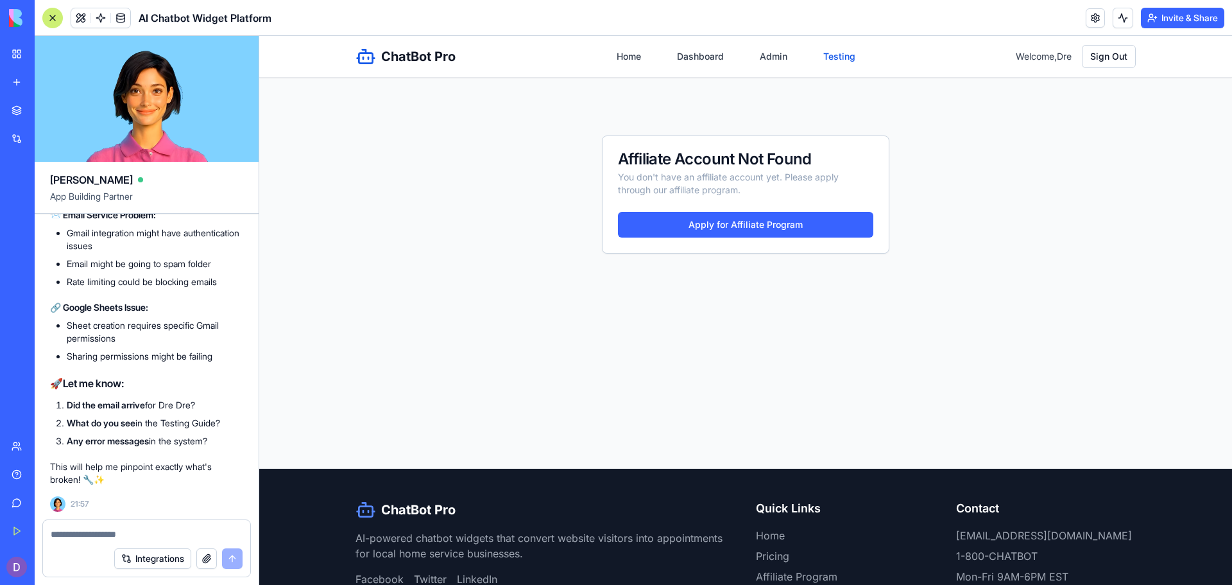
click at [829, 56] on link "Testing" at bounding box center [839, 56] width 47 height 23
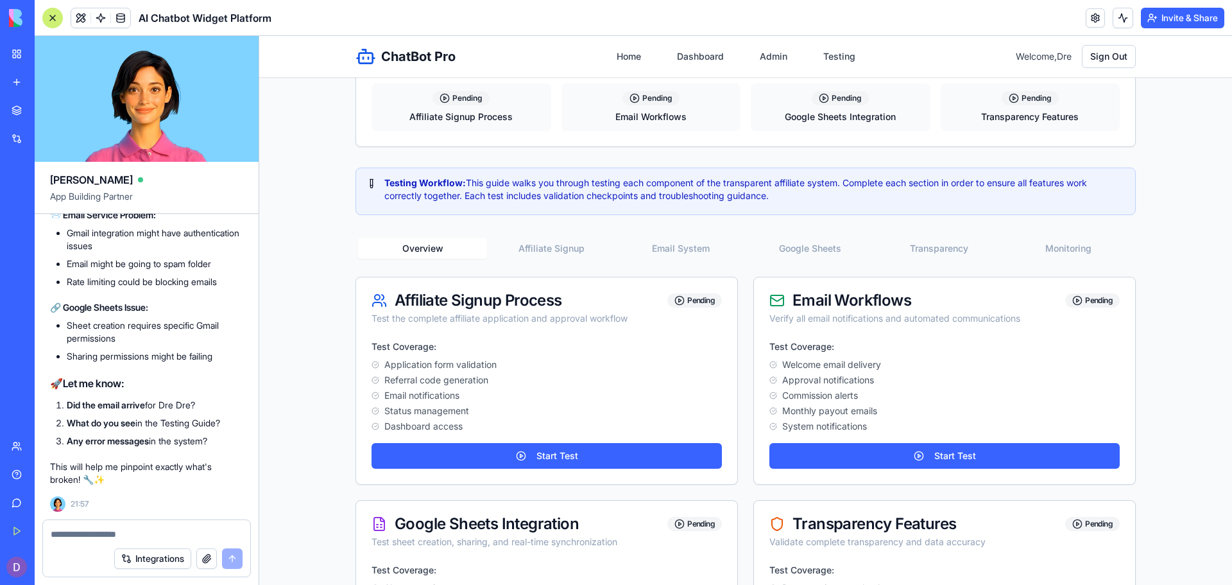
click at [555, 239] on div "Overview Affiliate Signup Email System Google Sheets Transparency Monitoring" at bounding box center [746, 249] width 780 height 26
click at [554, 246] on button "Affiliate Signup" at bounding box center [551, 248] width 129 height 21
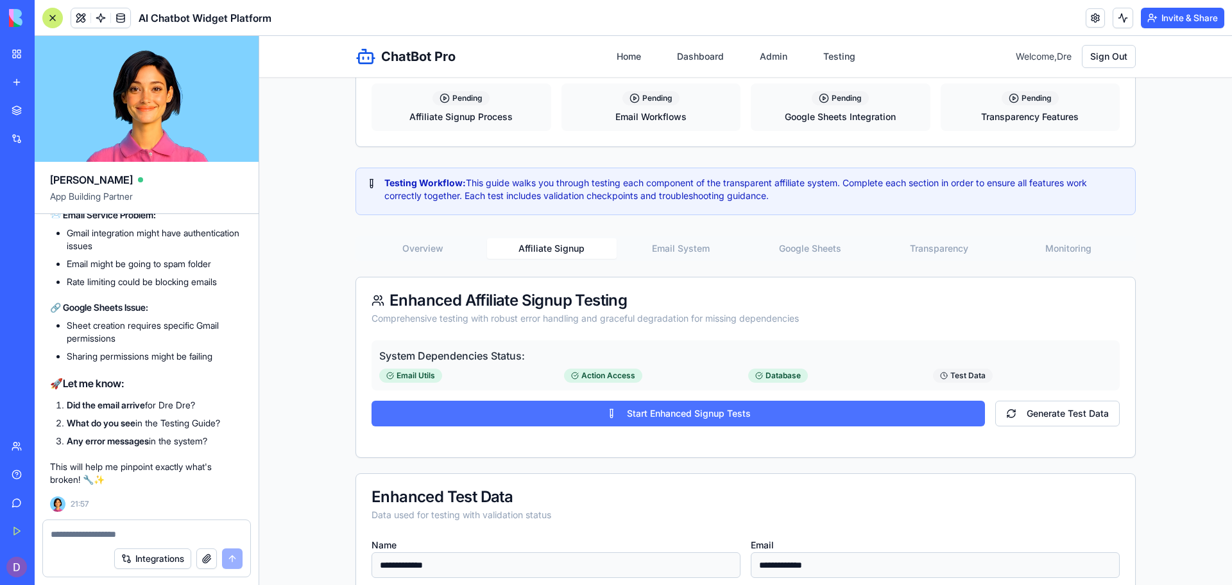
click at [734, 421] on button "Start Enhanced Signup Tests" at bounding box center [678, 413] width 613 height 26
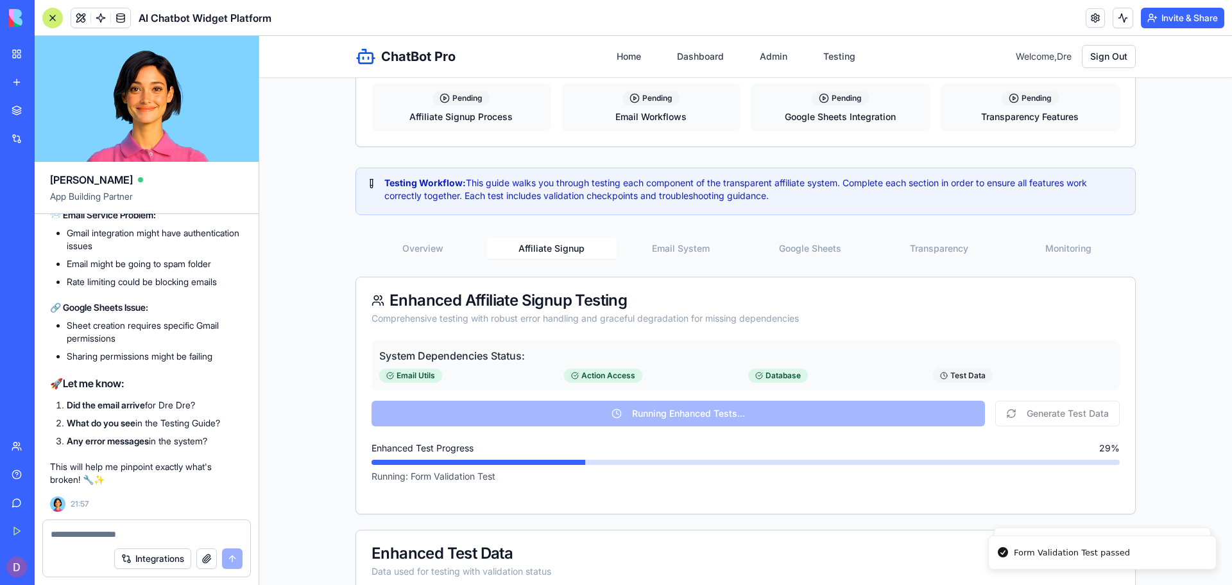
type input "**********"
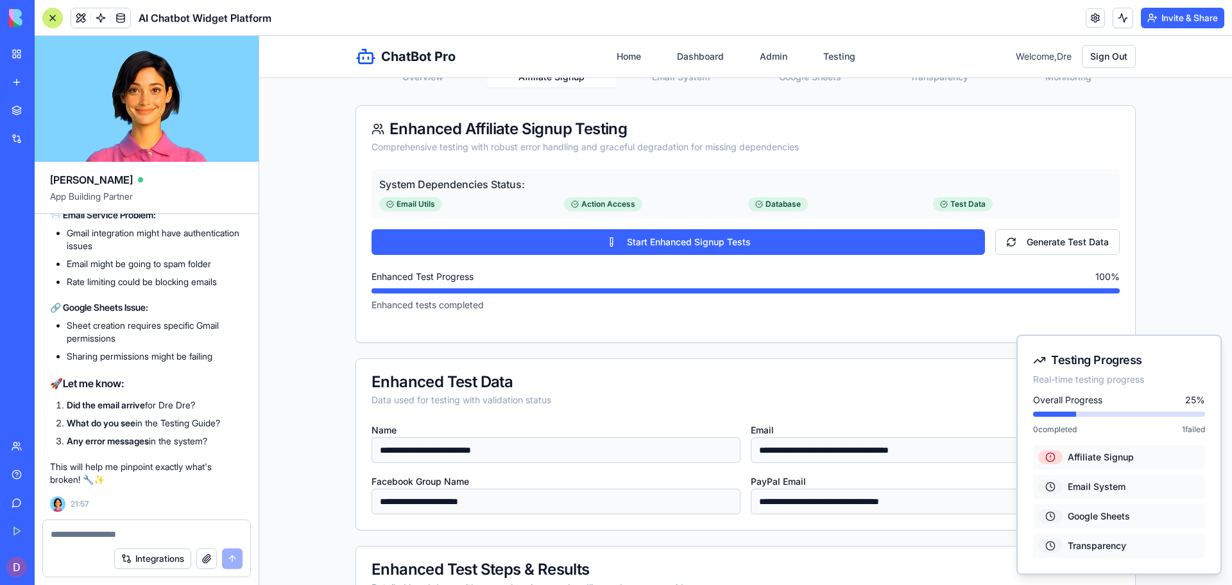
scroll to position [312, 0]
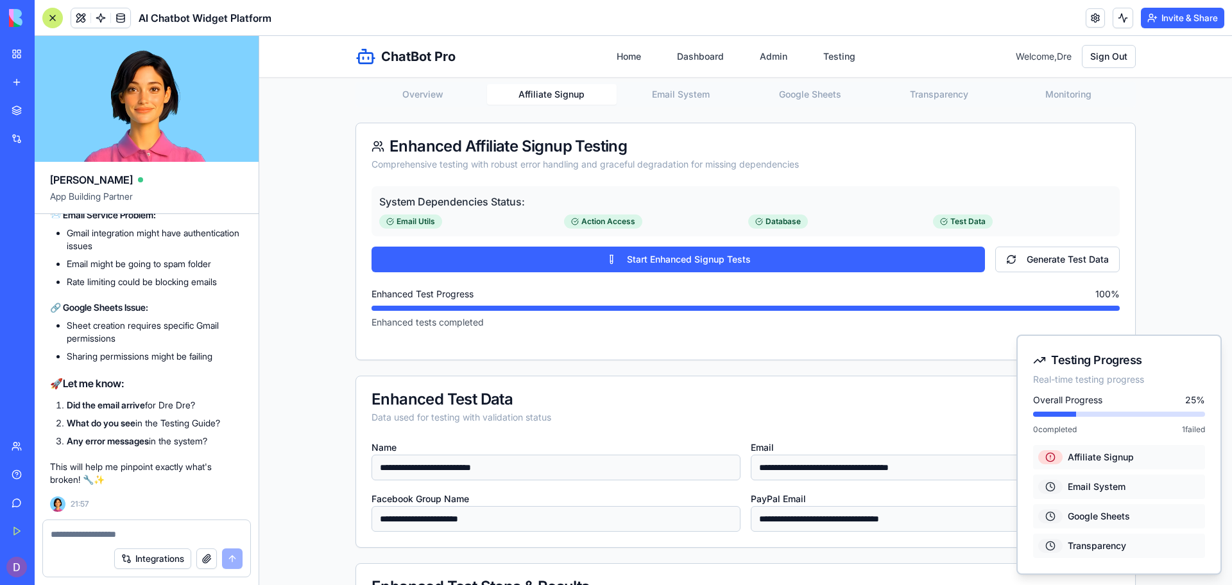
click at [678, 98] on button "Email System" at bounding box center [681, 94] width 129 height 21
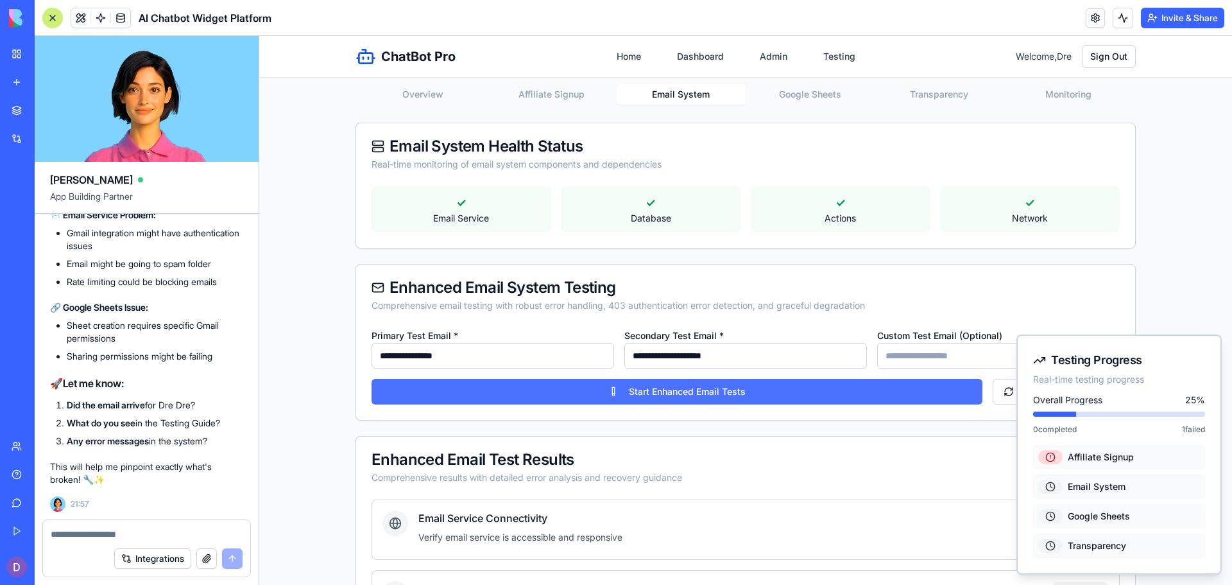
click at [721, 393] on button "Start Enhanced Email Tests" at bounding box center [677, 392] width 611 height 26
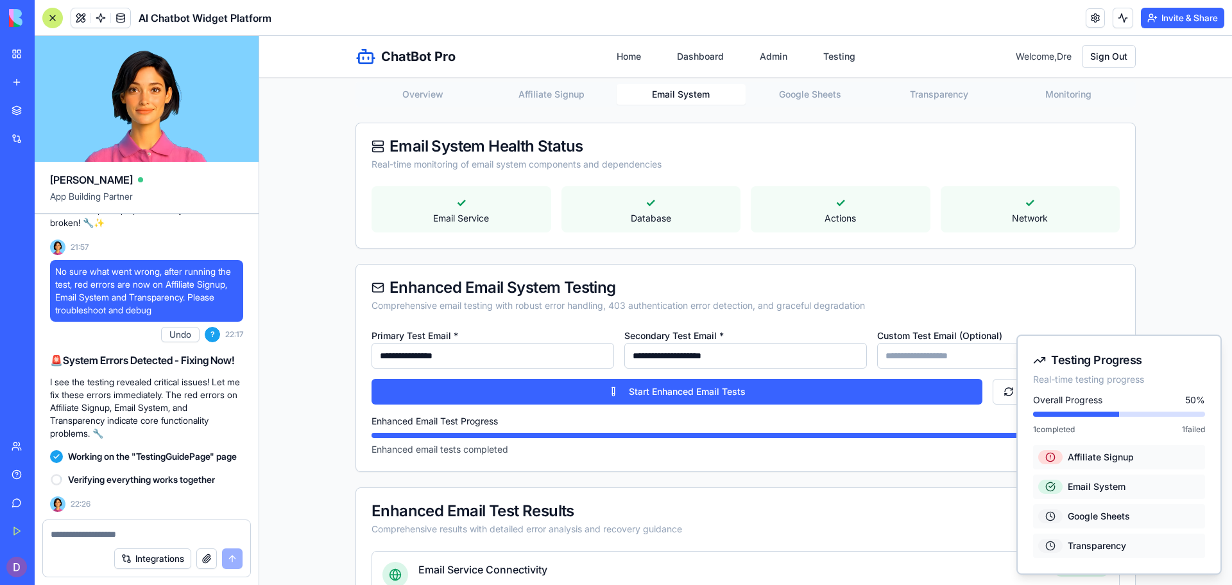
scroll to position [40368, 0]
